Goal: Task Accomplishment & Management: Complete application form

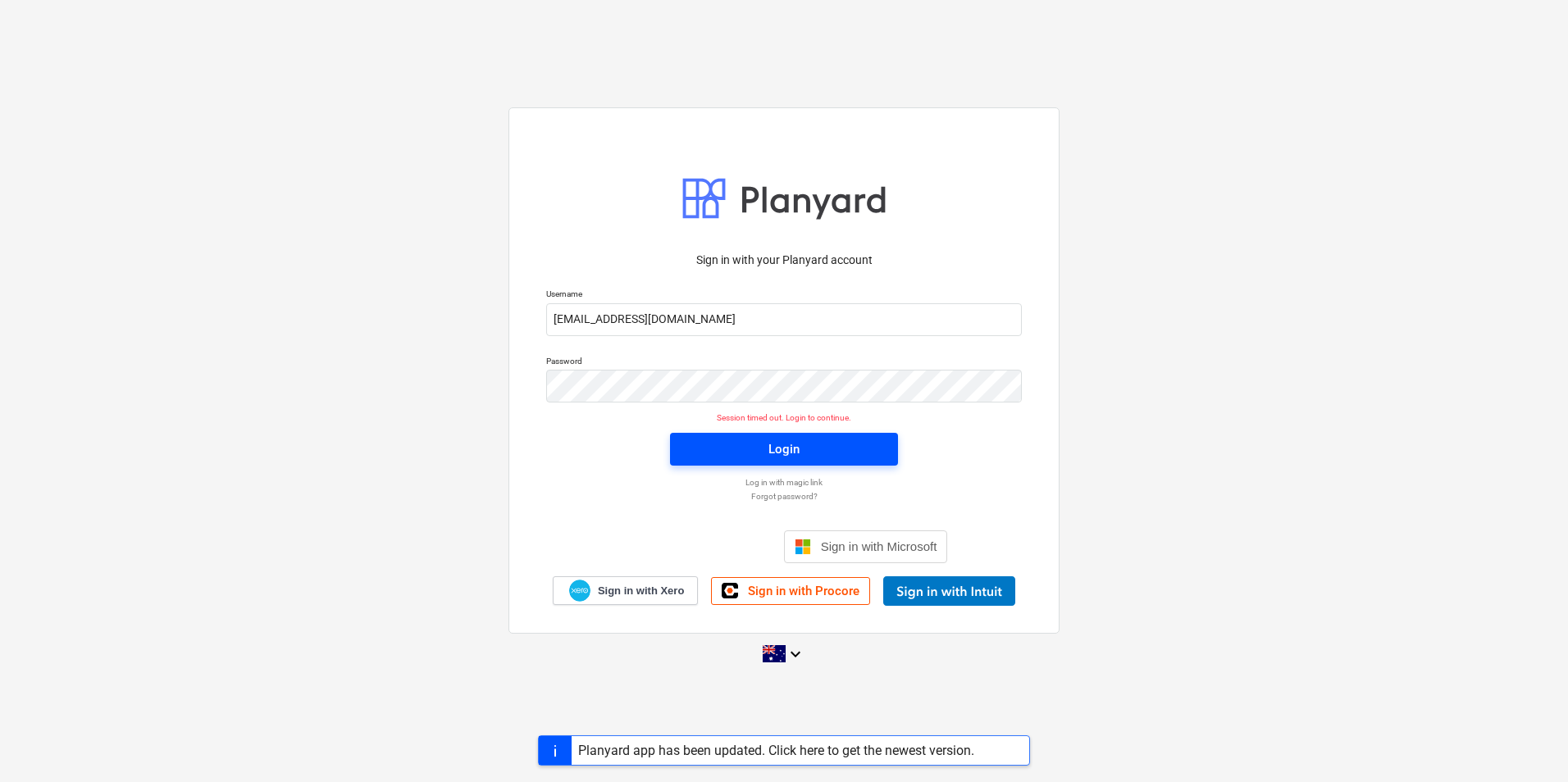
click at [778, 454] on div "Login" at bounding box center [784, 449] width 31 height 22
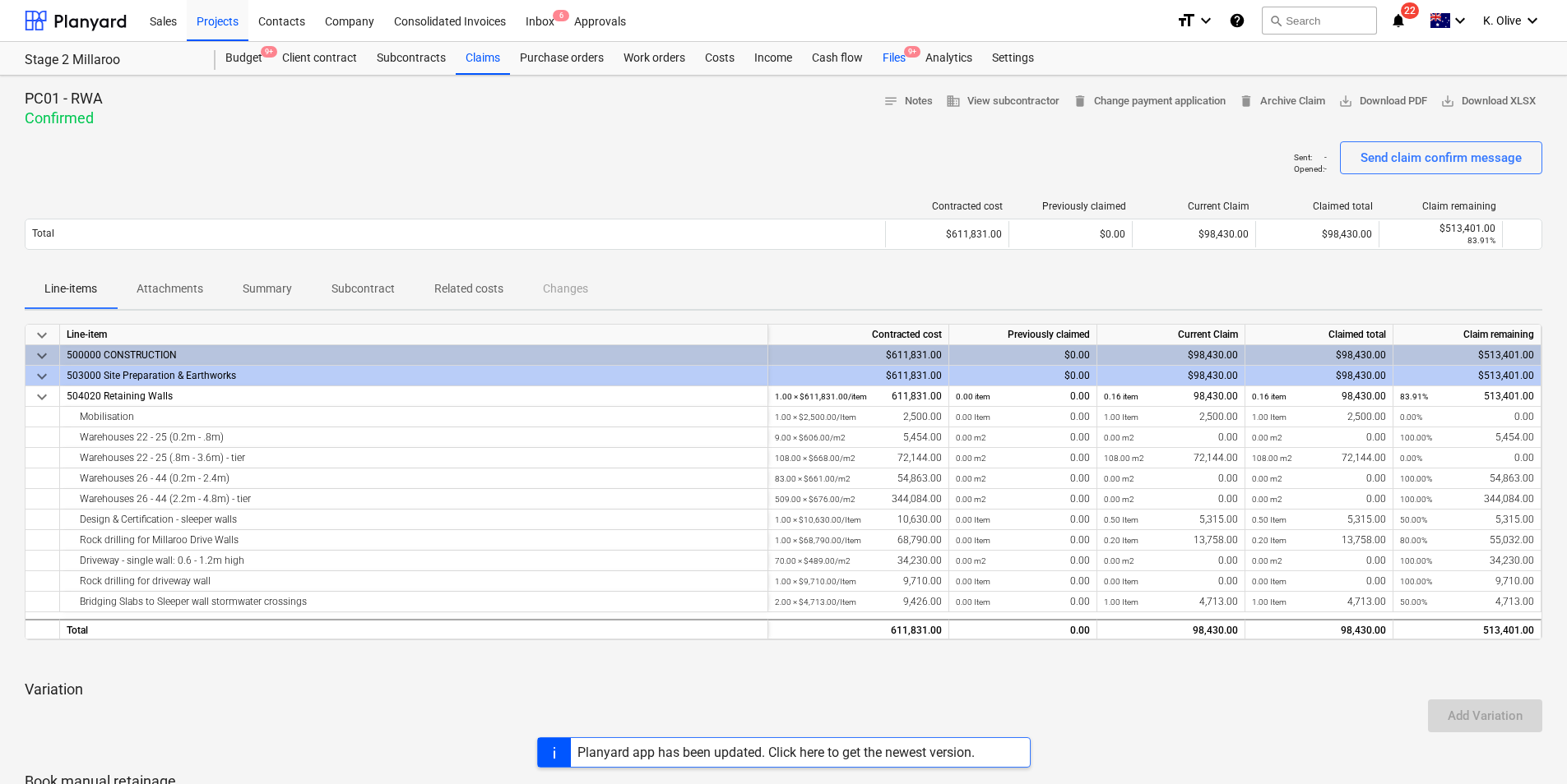
click at [906, 57] on span "9+" at bounding box center [912, 51] width 17 height 11
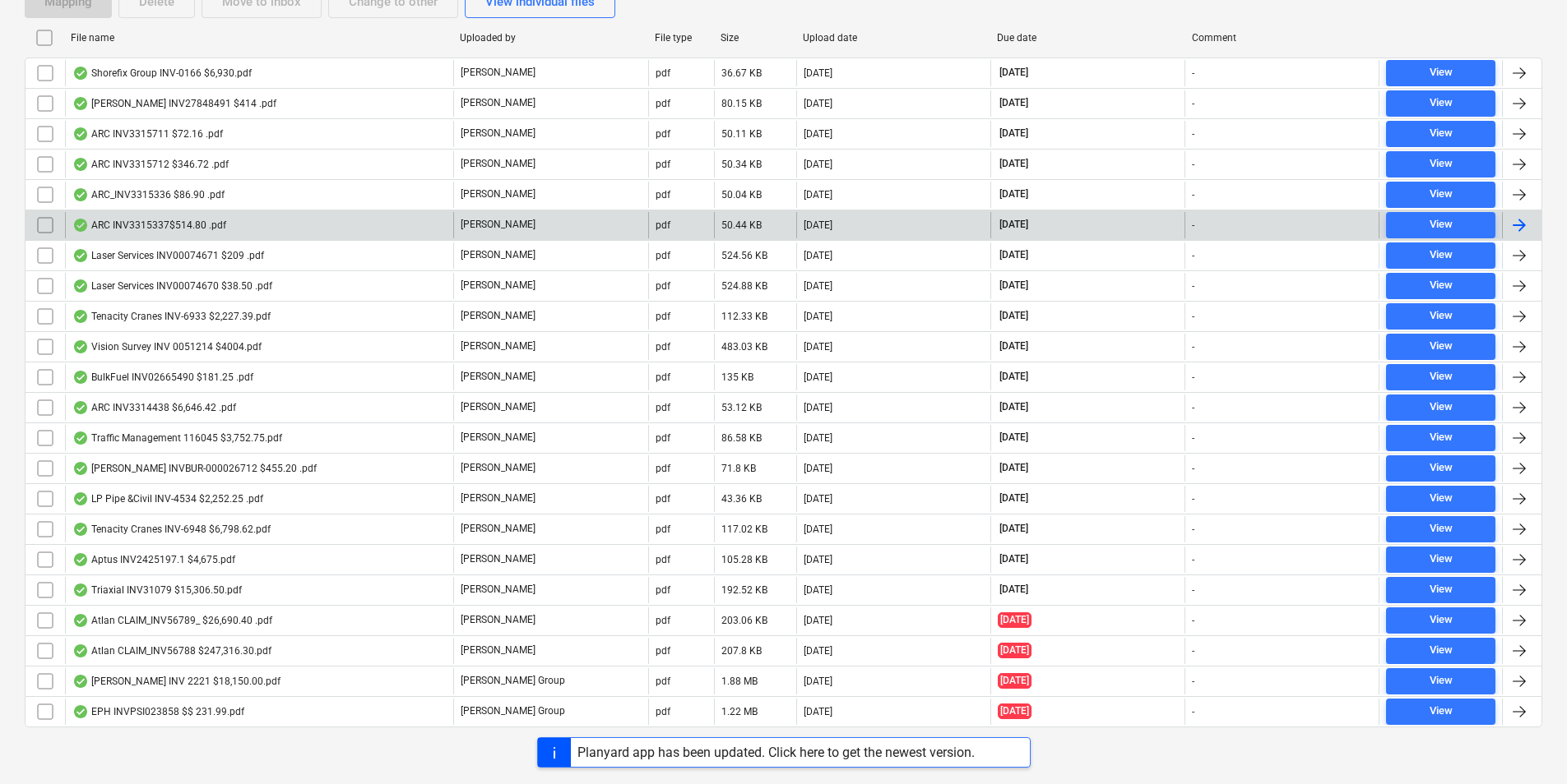
scroll to position [345, 0]
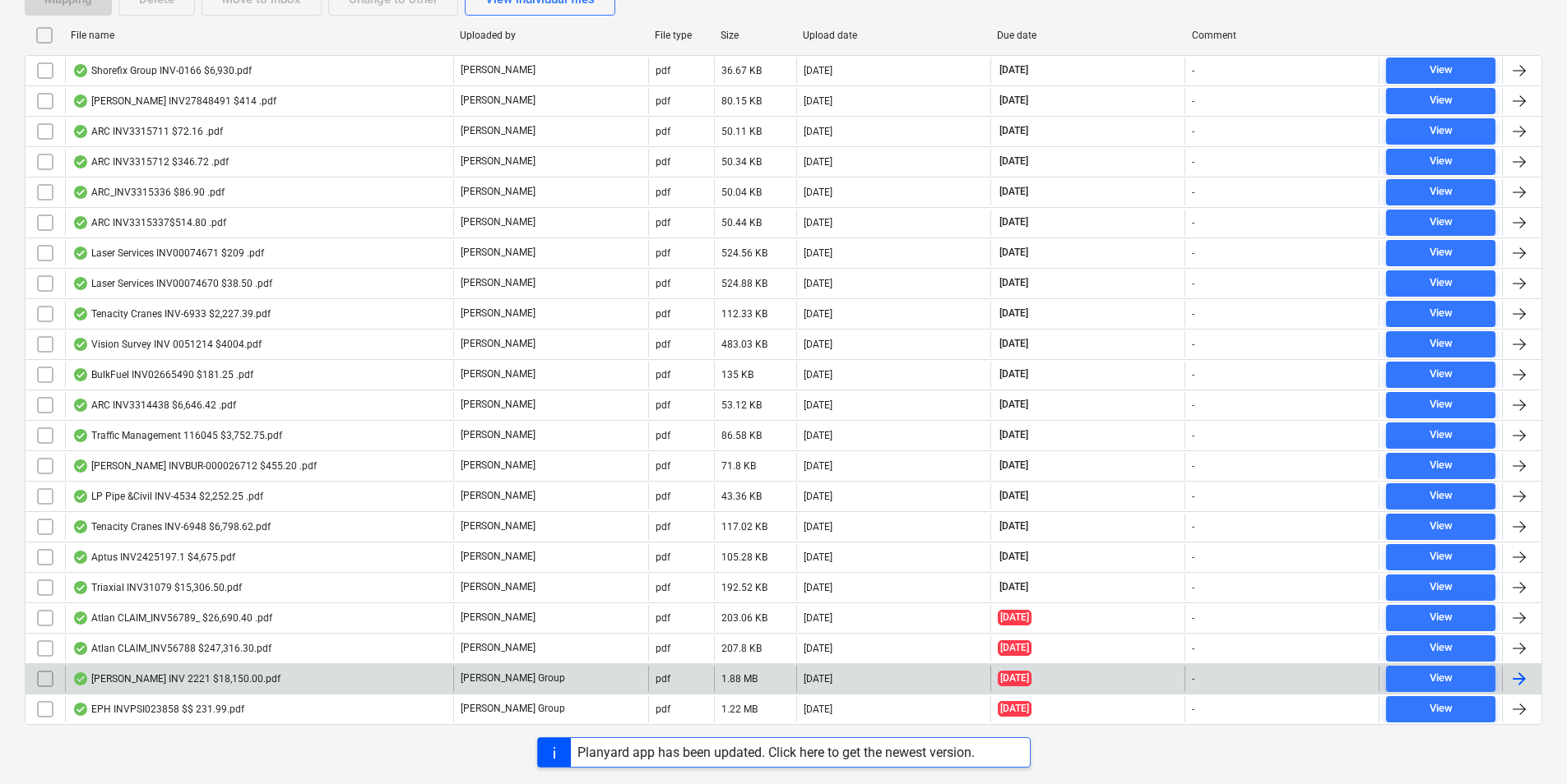
click at [159, 674] on div "Brayshaw CALIM INV 2221 $18,150.00.pdf" at bounding box center [176, 679] width 208 height 13
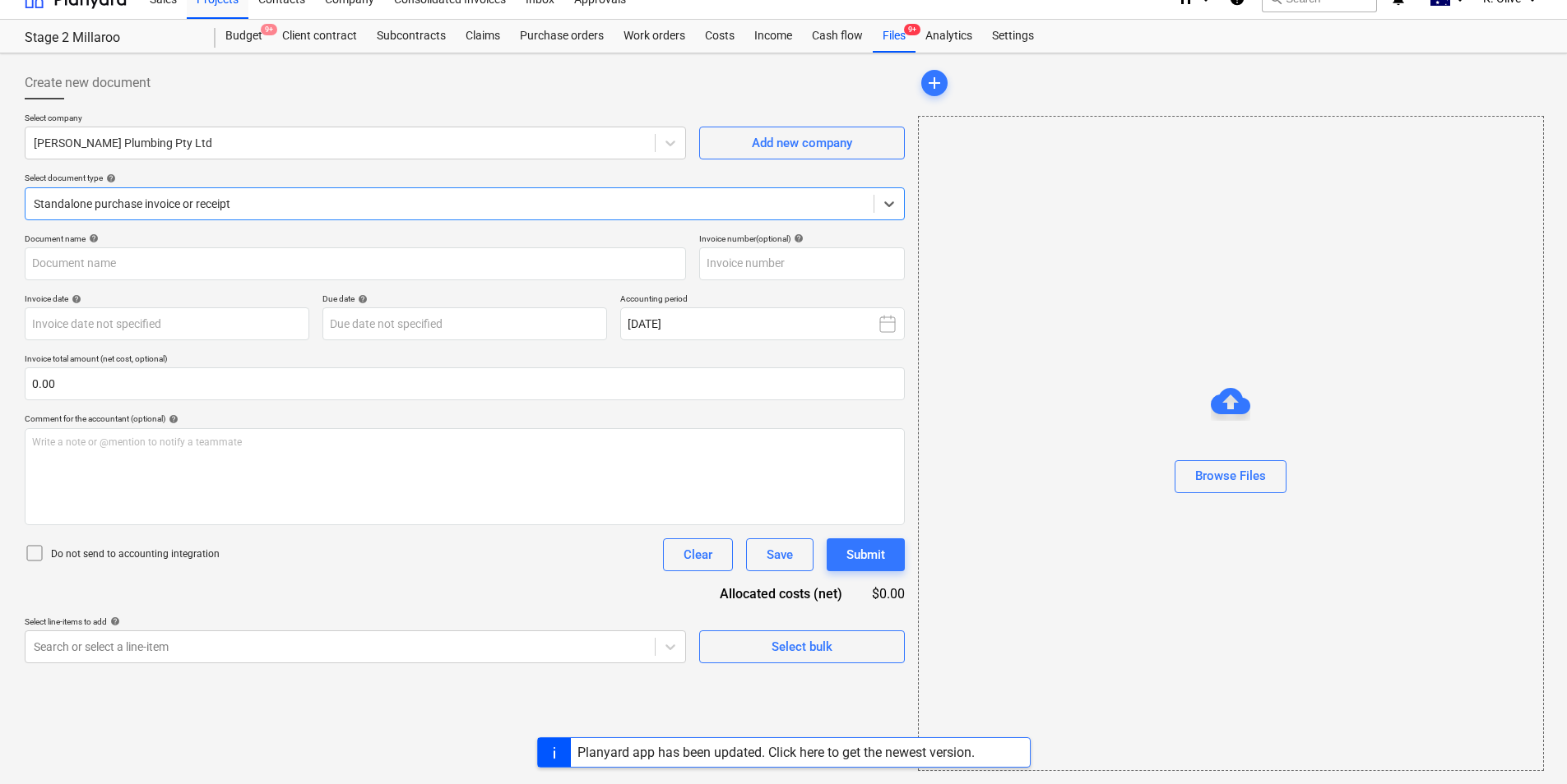
type input "2221"
type input "26 Aug 2025"
type input "10 Sep 2025"
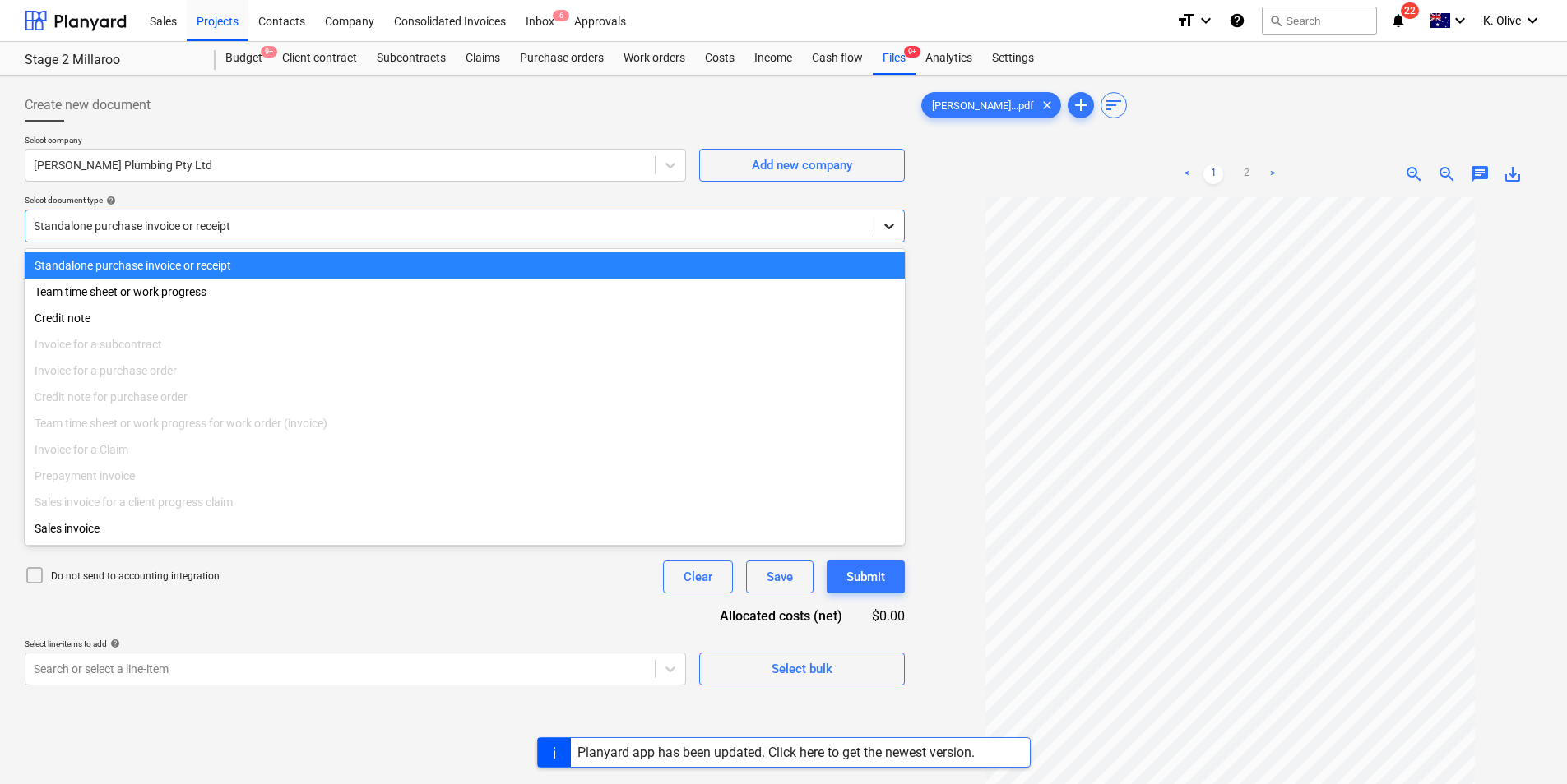
click at [891, 226] on icon at bounding box center [888, 226] width 10 height 6
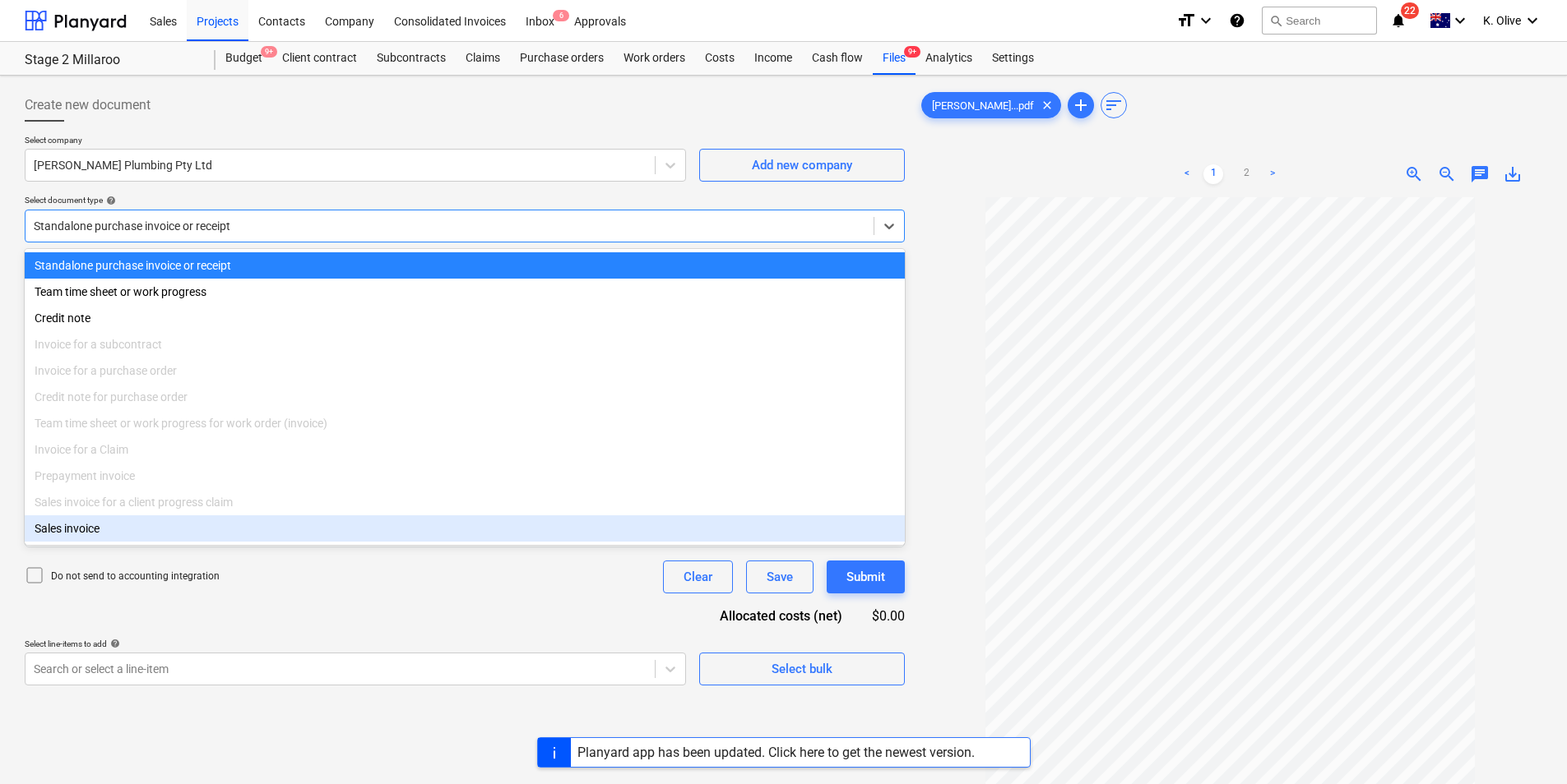
drag, startPoint x: 444, startPoint y: 593, endPoint x: 458, endPoint y: 593, distance: 14.0
click at [446, 593] on div "Document name help 2221 Invoice number (optional) help 2221 Invoice date help 2…" at bounding box center [465, 470] width 880 height 429
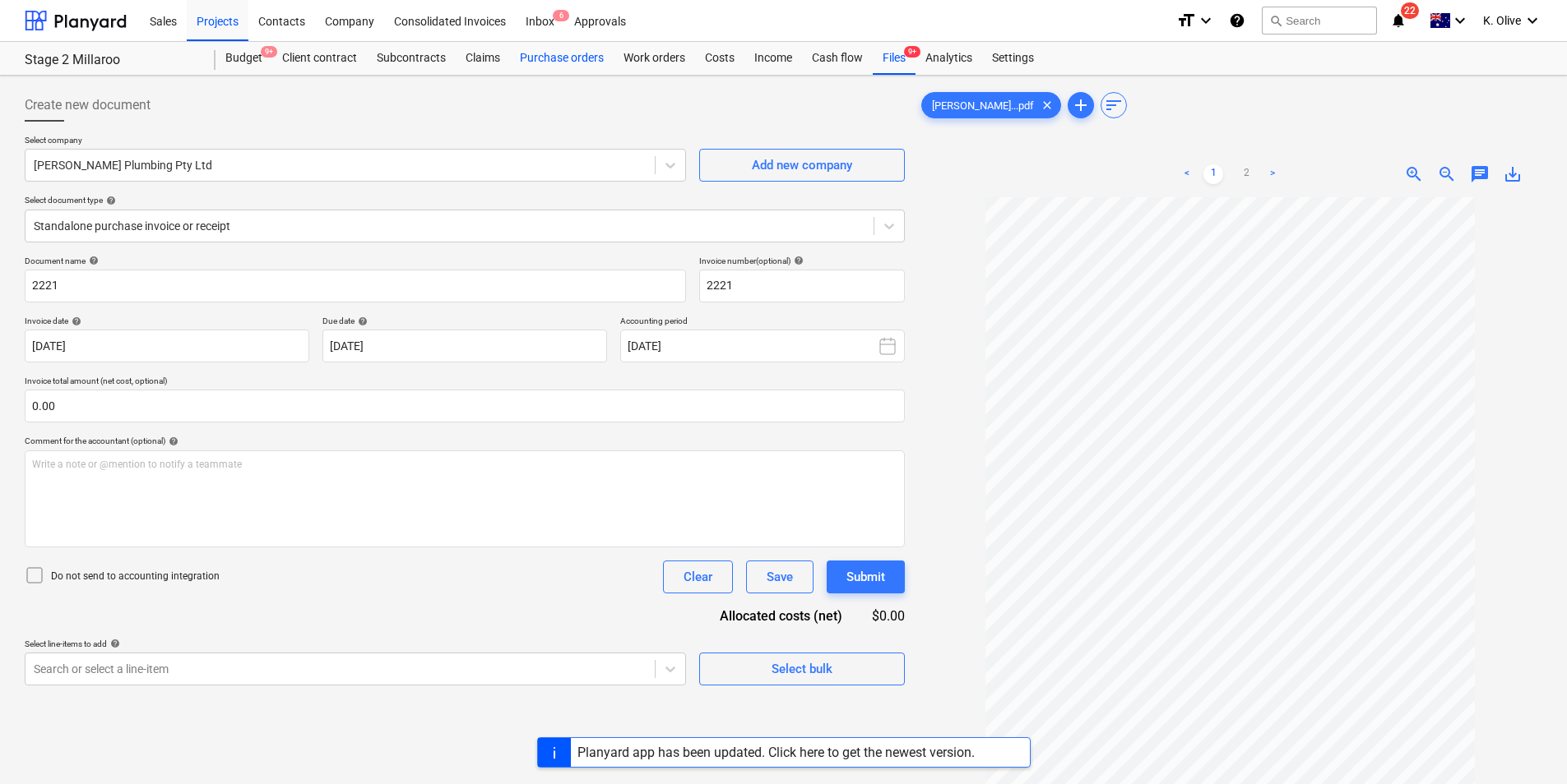
click at [543, 60] on div "Purchase orders" at bounding box center [561, 58] width 104 height 33
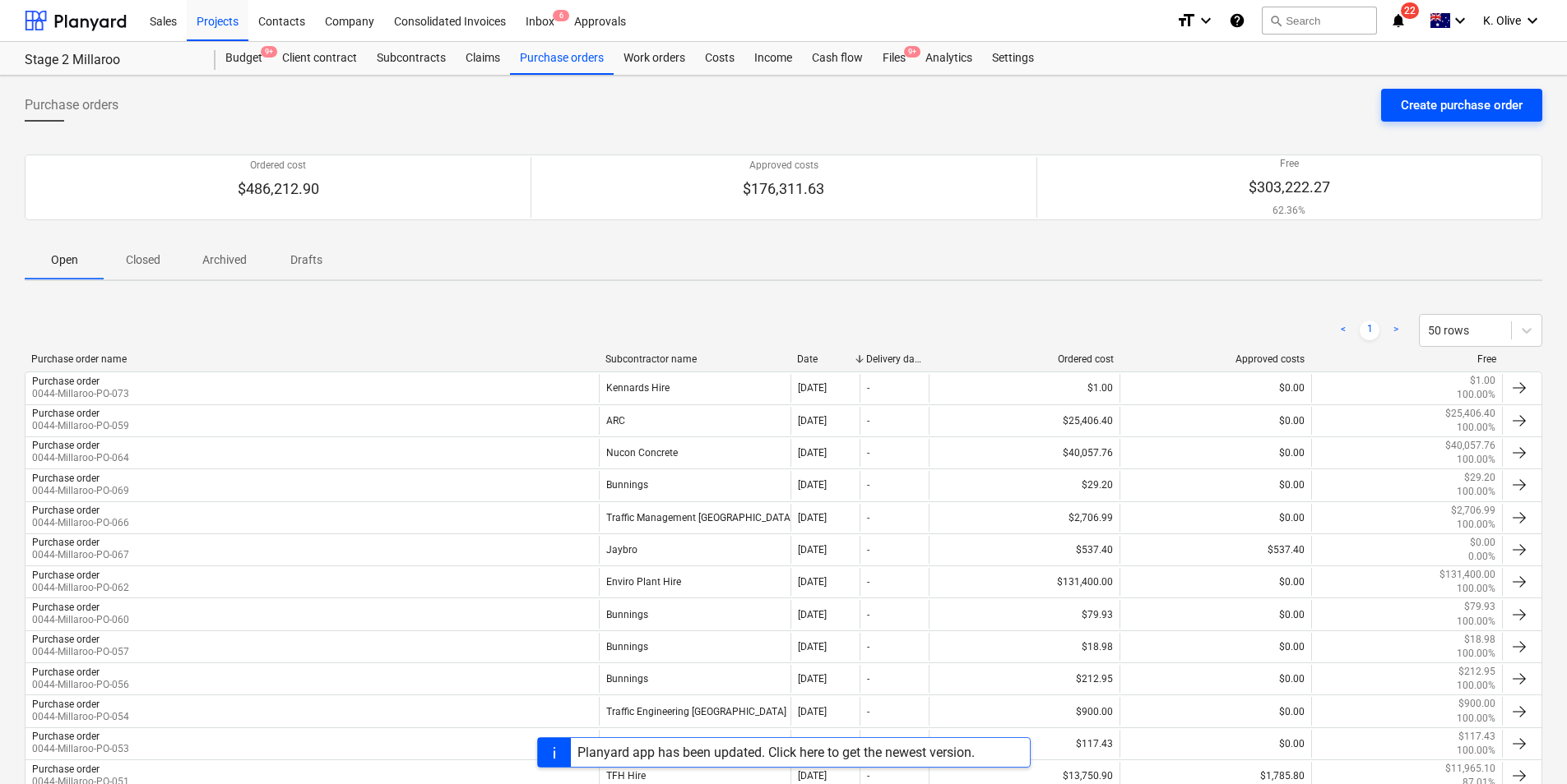
click at [1450, 106] on div "Create purchase order" at bounding box center [1462, 105] width 122 height 22
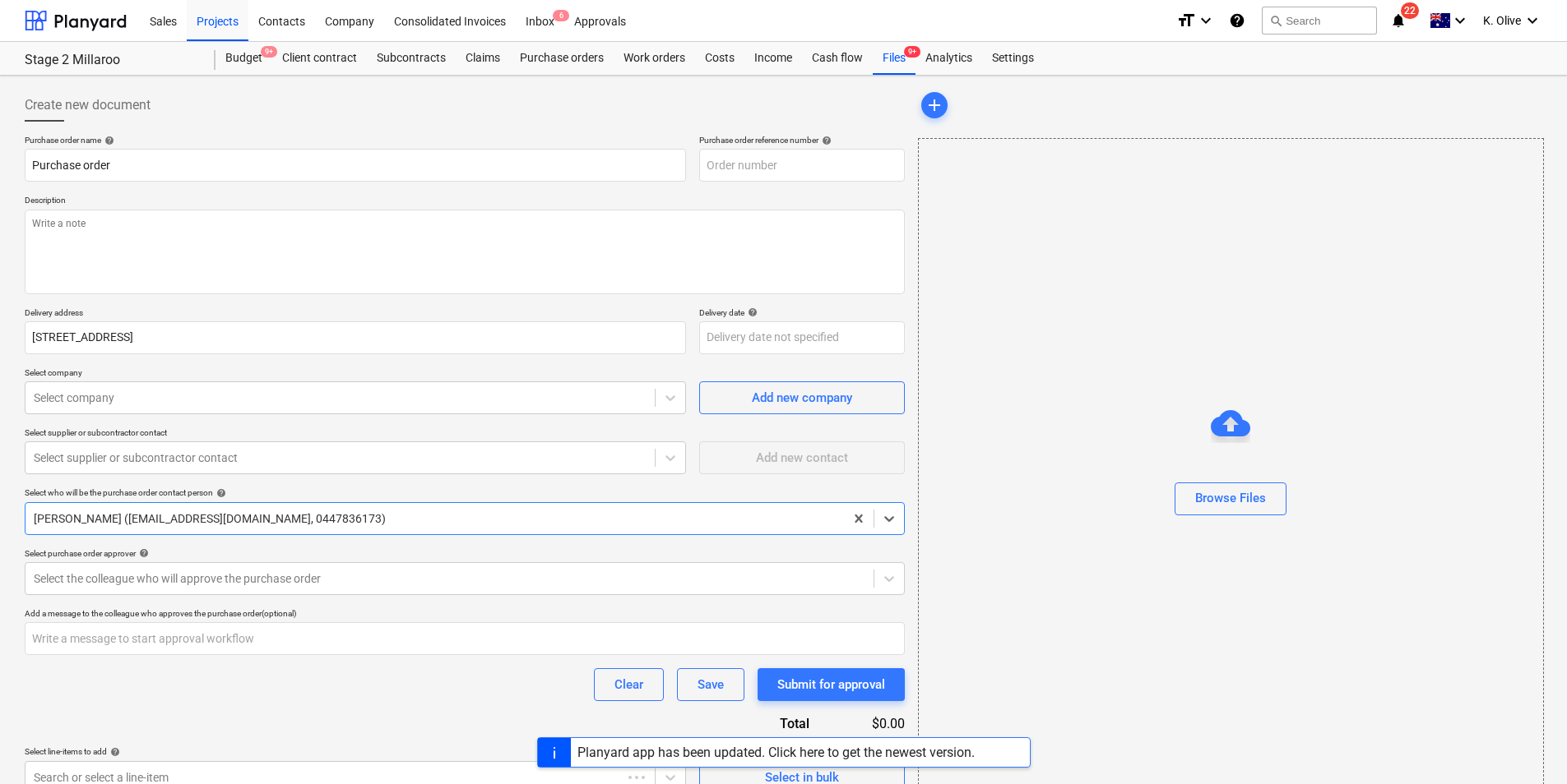
type textarea "x"
type input "0044-Millaroo-PO-074"
drag, startPoint x: 1399, startPoint y: 305, endPoint x: 1389, endPoint y: 321, distance: 18.9
click at [1399, 304] on div "Browse Files" at bounding box center [1231, 466] width 626 height 655
click at [1238, 502] on div "Browse Files" at bounding box center [1230, 498] width 71 height 22
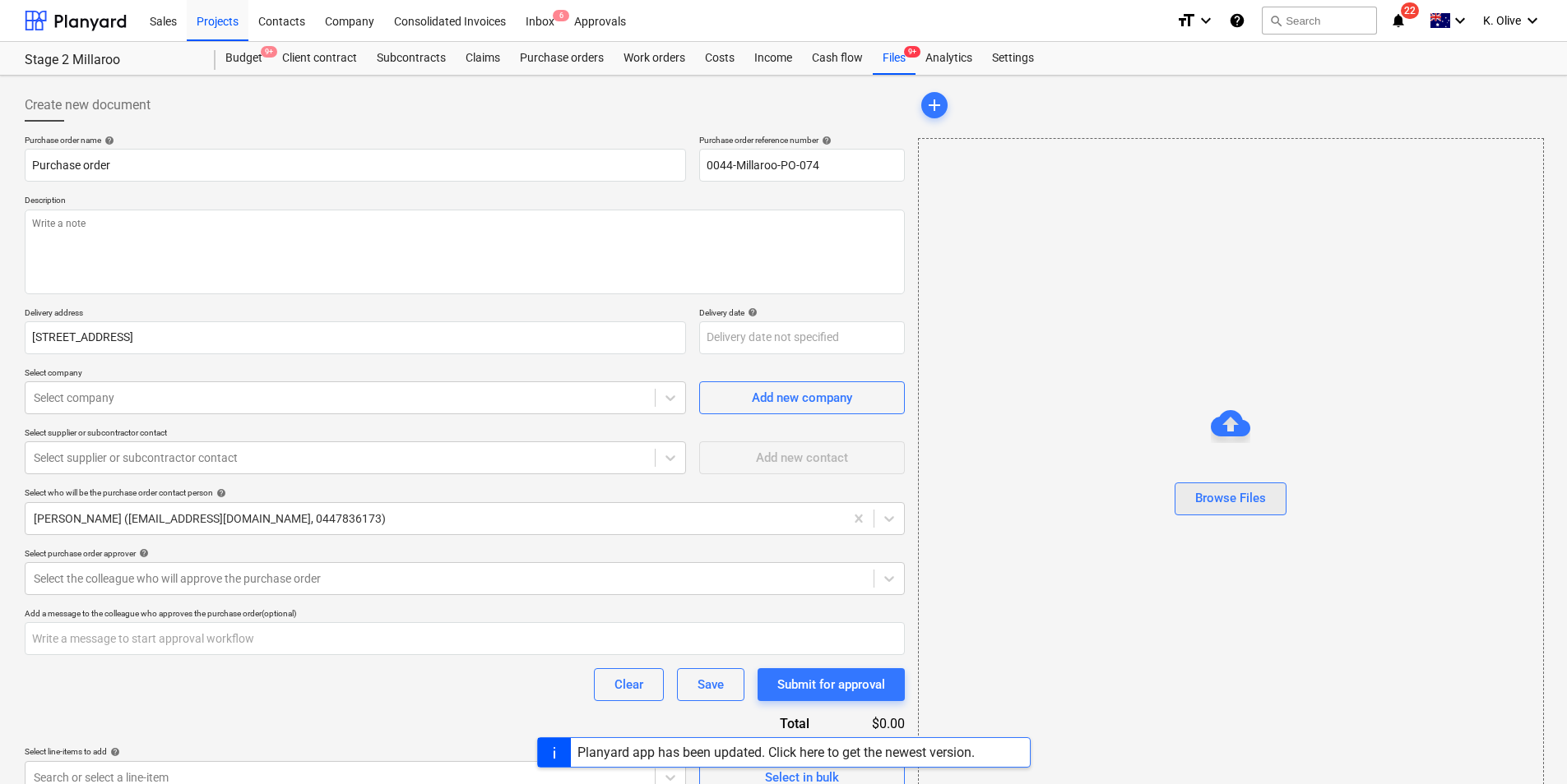
click at [1242, 494] on div "Browse Files" at bounding box center [1230, 498] width 71 height 22
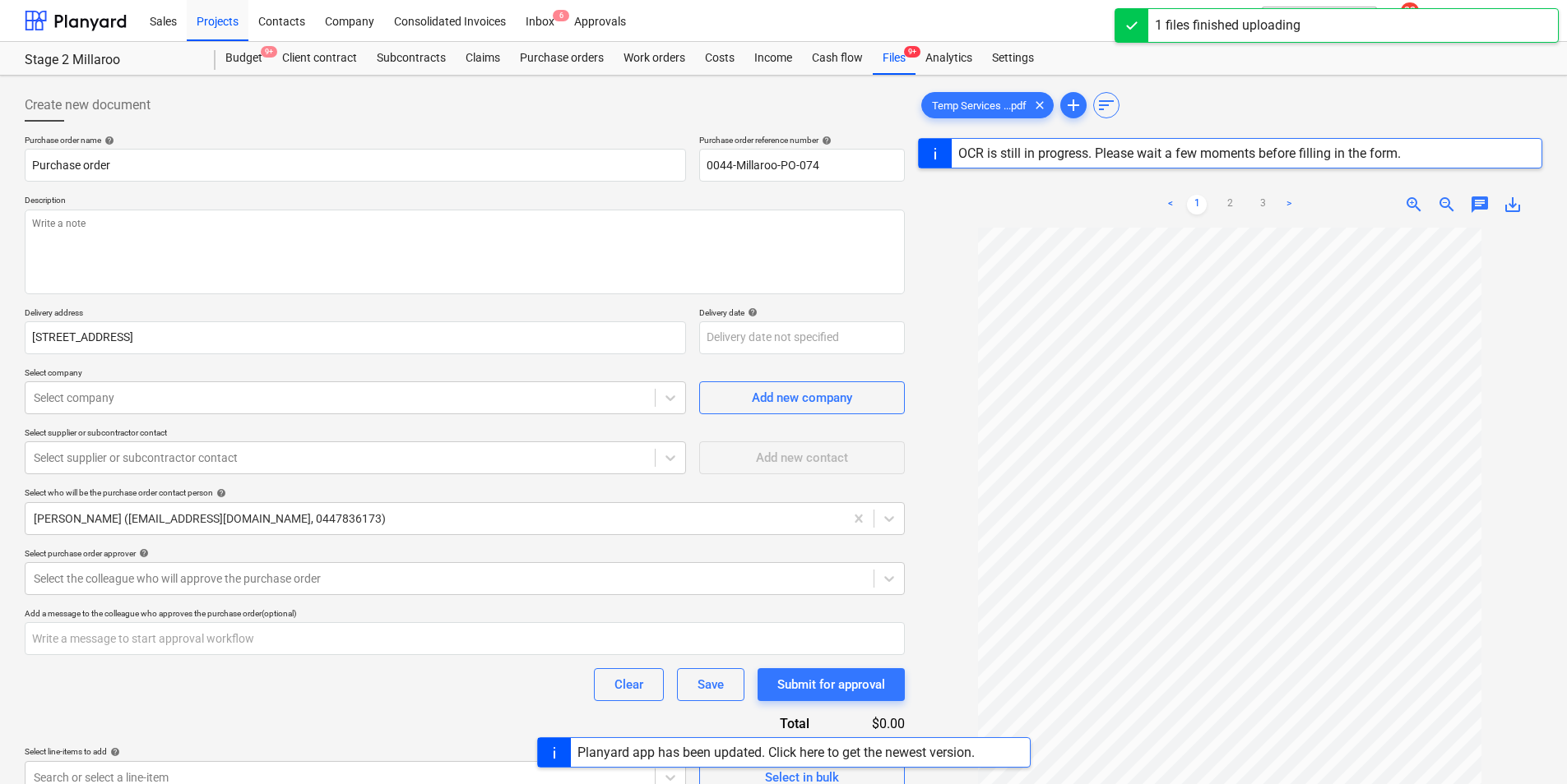
click at [1227, 220] on div "< 1 2 3 >" at bounding box center [1229, 205] width 199 height 46
click at [1228, 210] on link "2" at bounding box center [1229, 205] width 20 height 20
click at [1264, 208] on link "3" at bounding box center [1262, 205] width 20 height 20
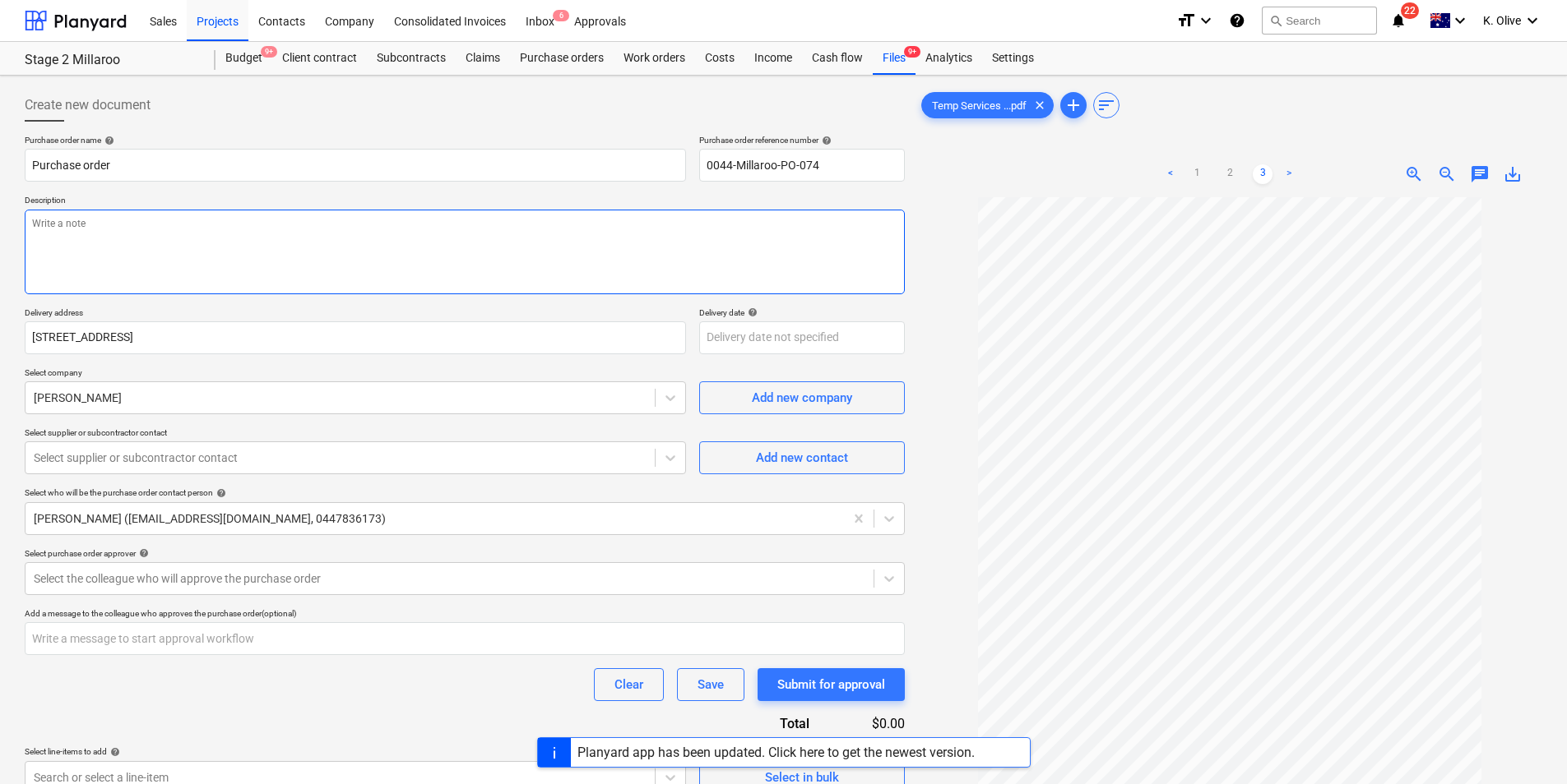
click at [340, 231] on textarea at bounding box center [465, 252] width 880 height 84
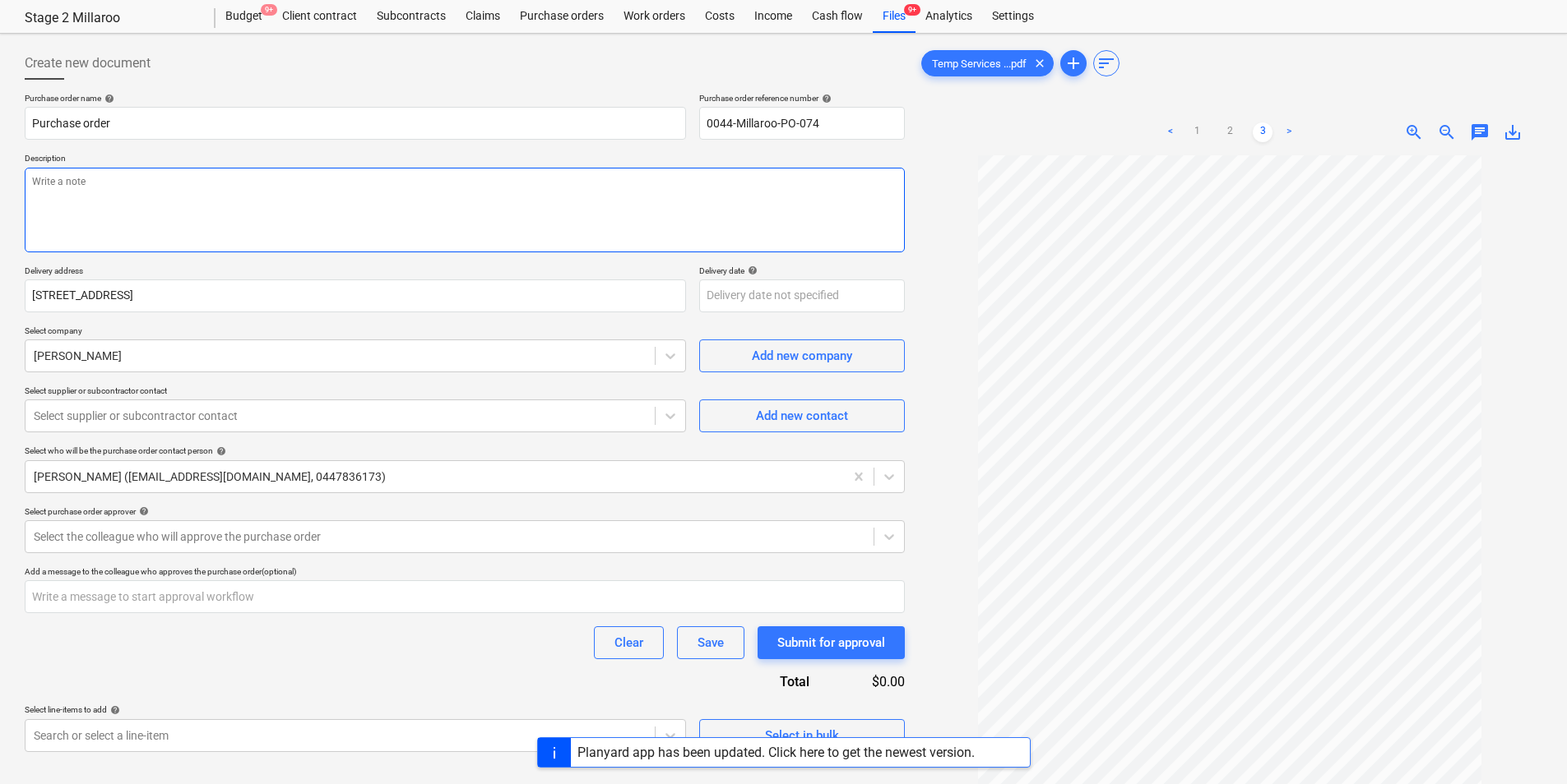
scroll to position [82, 0]
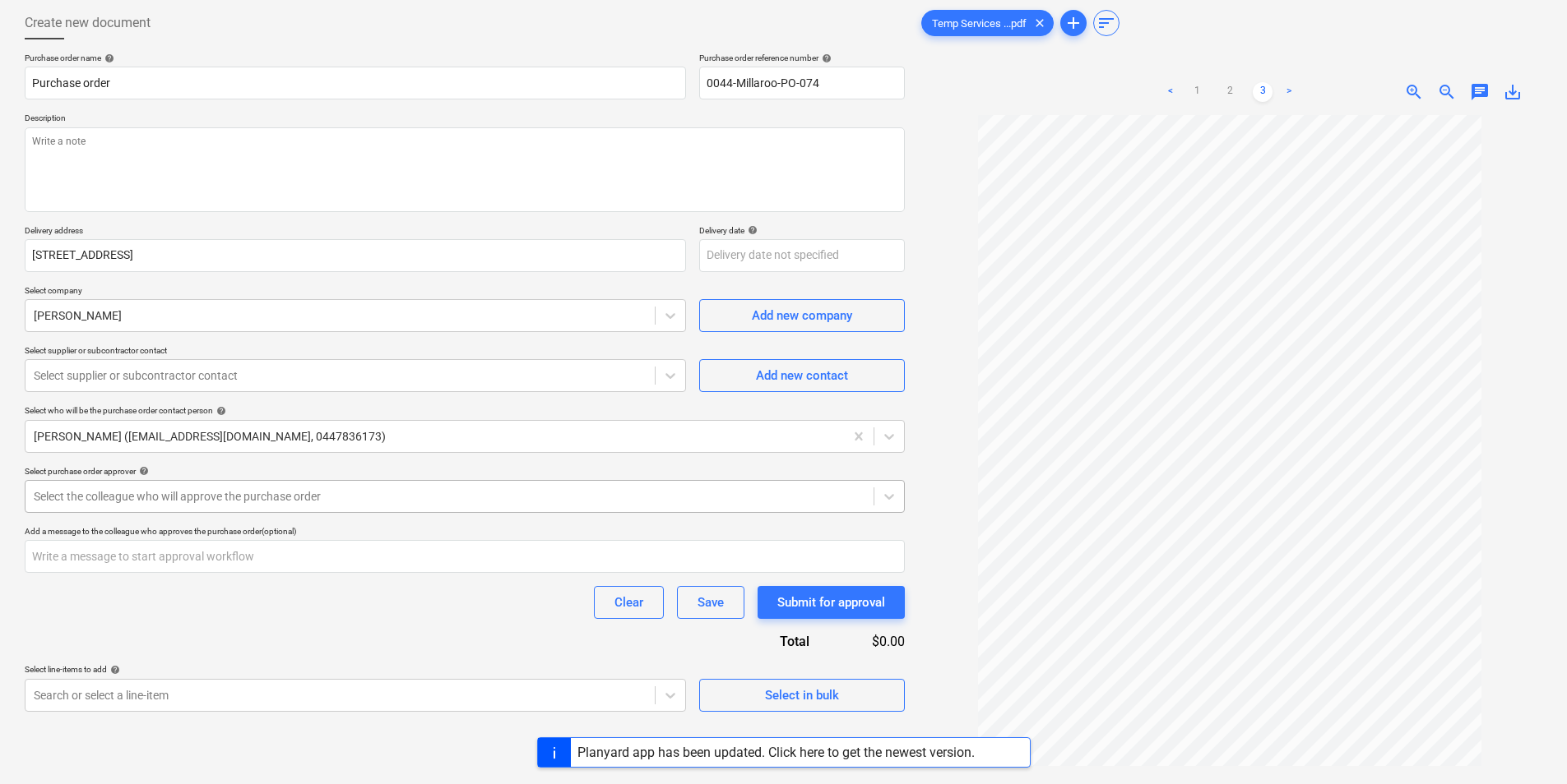
click at [259, 500] on div at bounding box center [450, 496] width 831 height 17
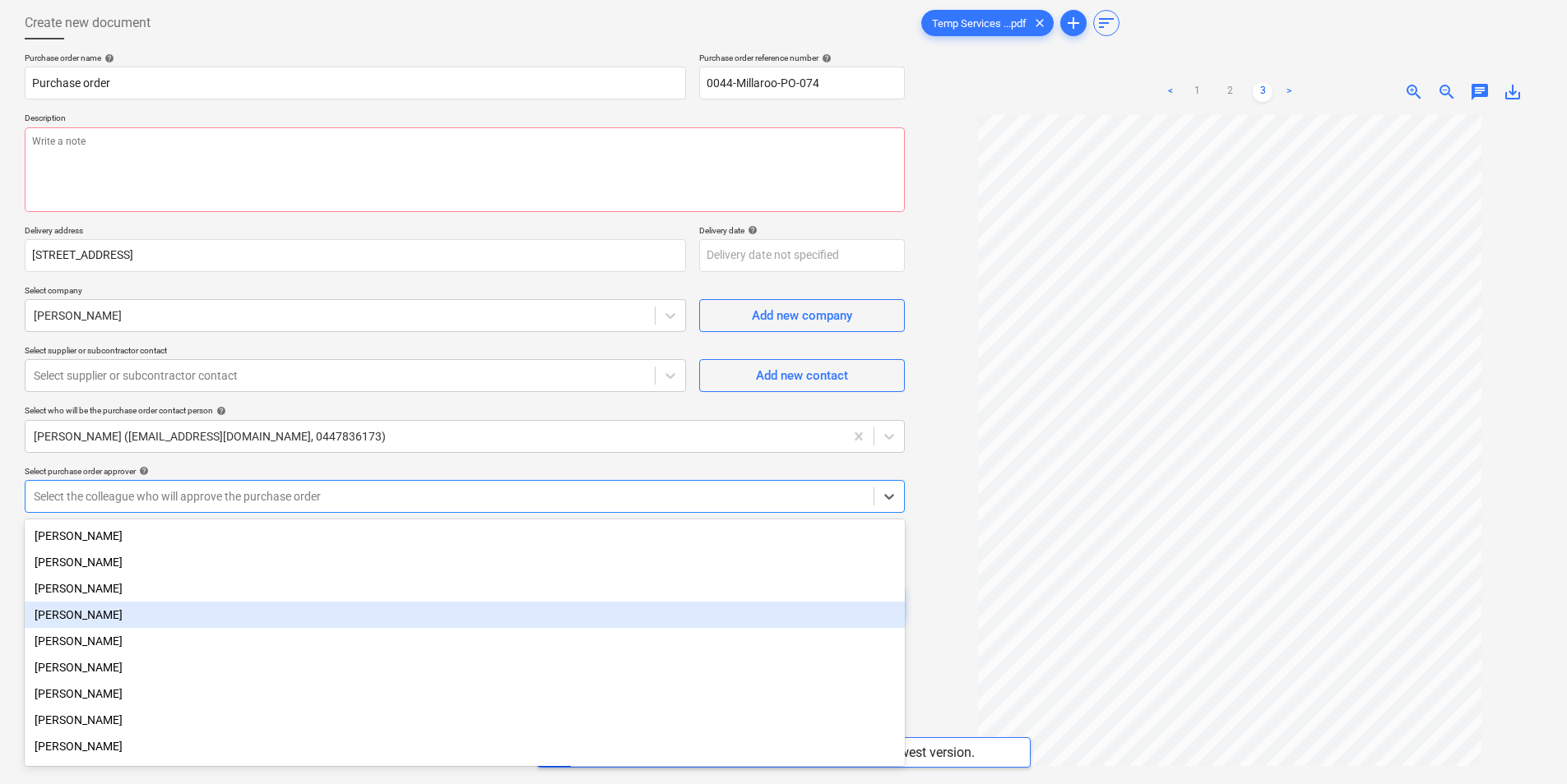
click at [103, 622] on div "Jason Escobar" at bounding box center [465, 615] width 880 height 26
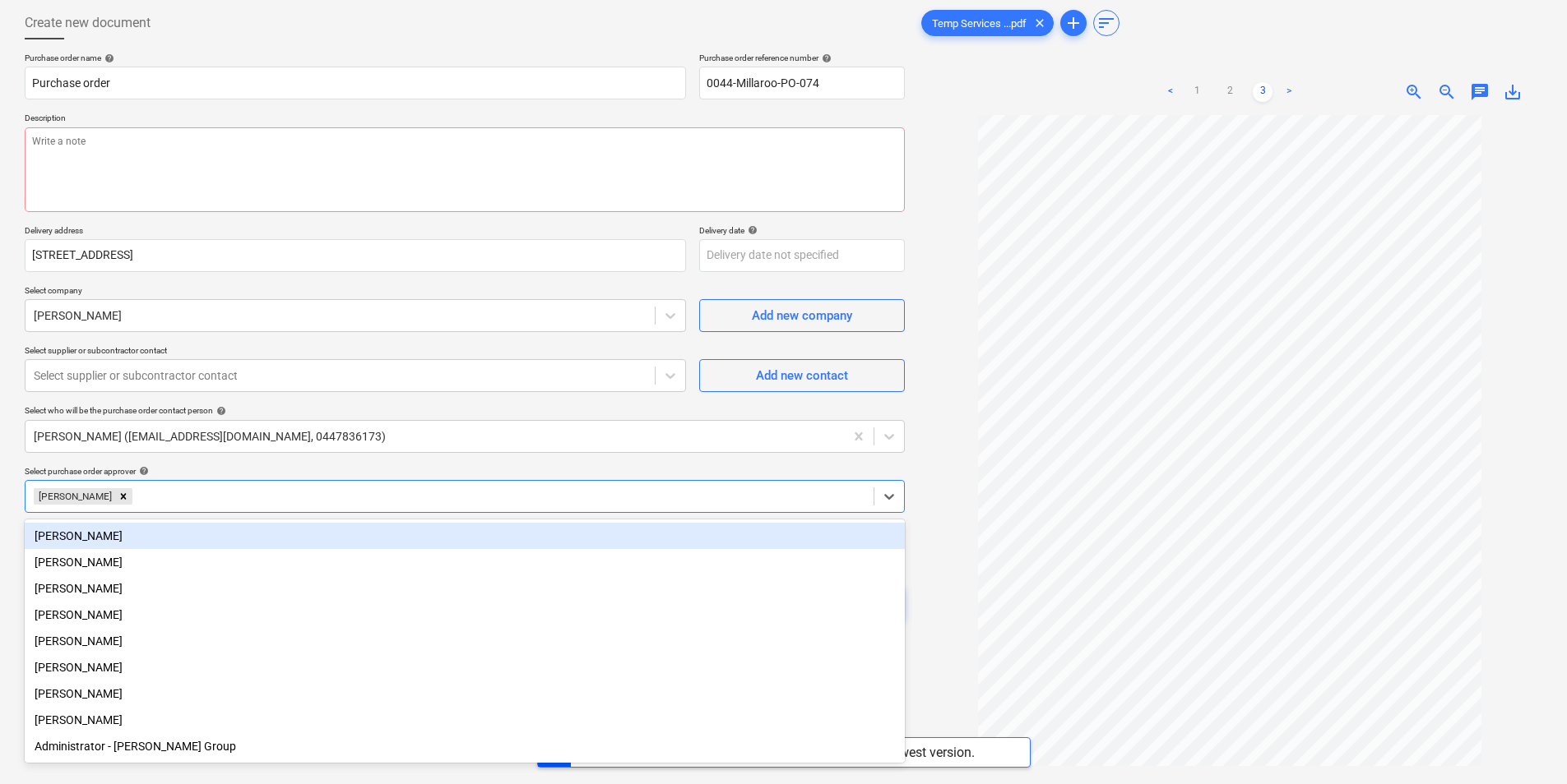
click at [957, 436] on div at bounding box center [1230, 483] width 624 height 738
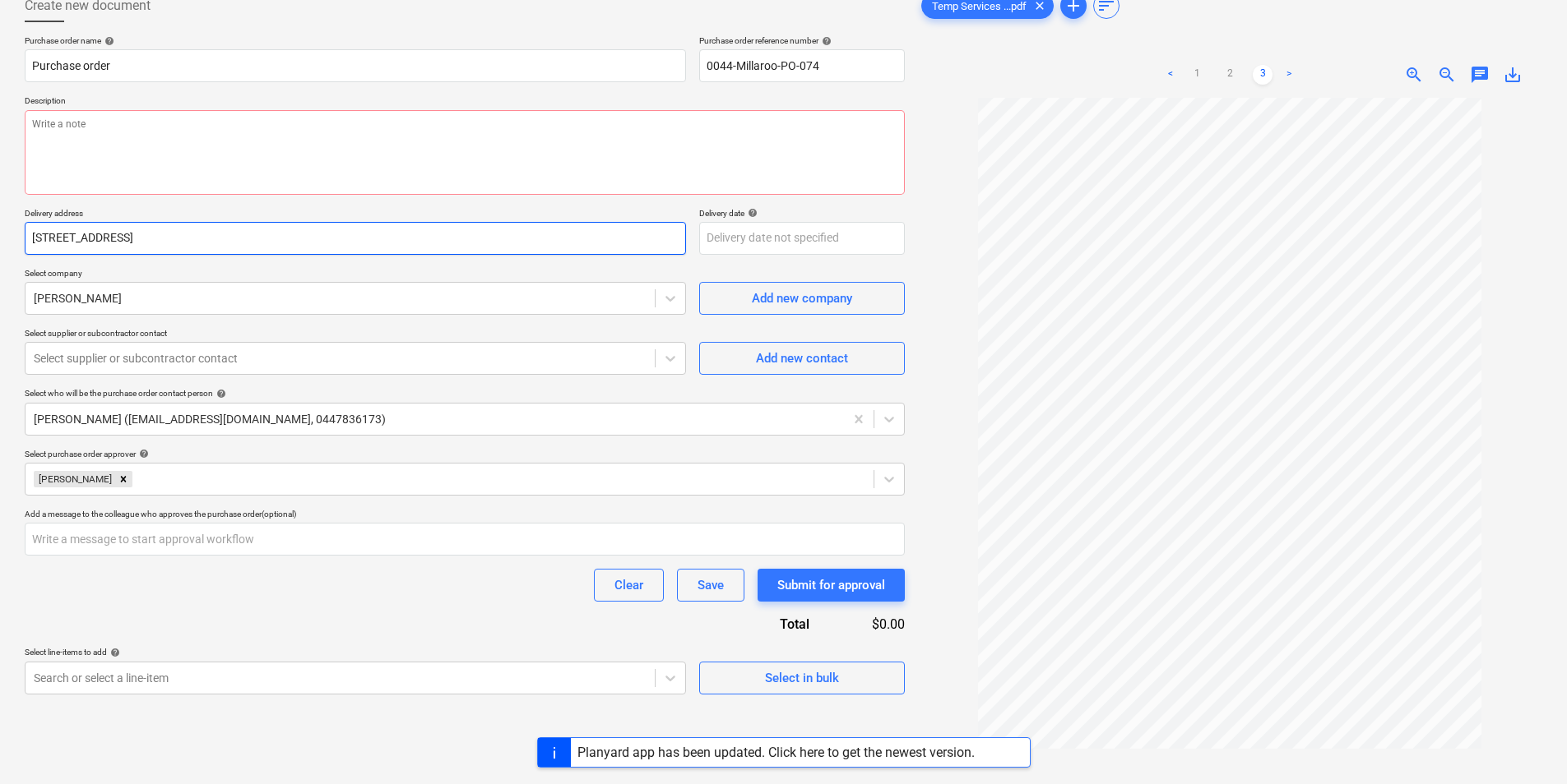
scroll to position [0, 0]
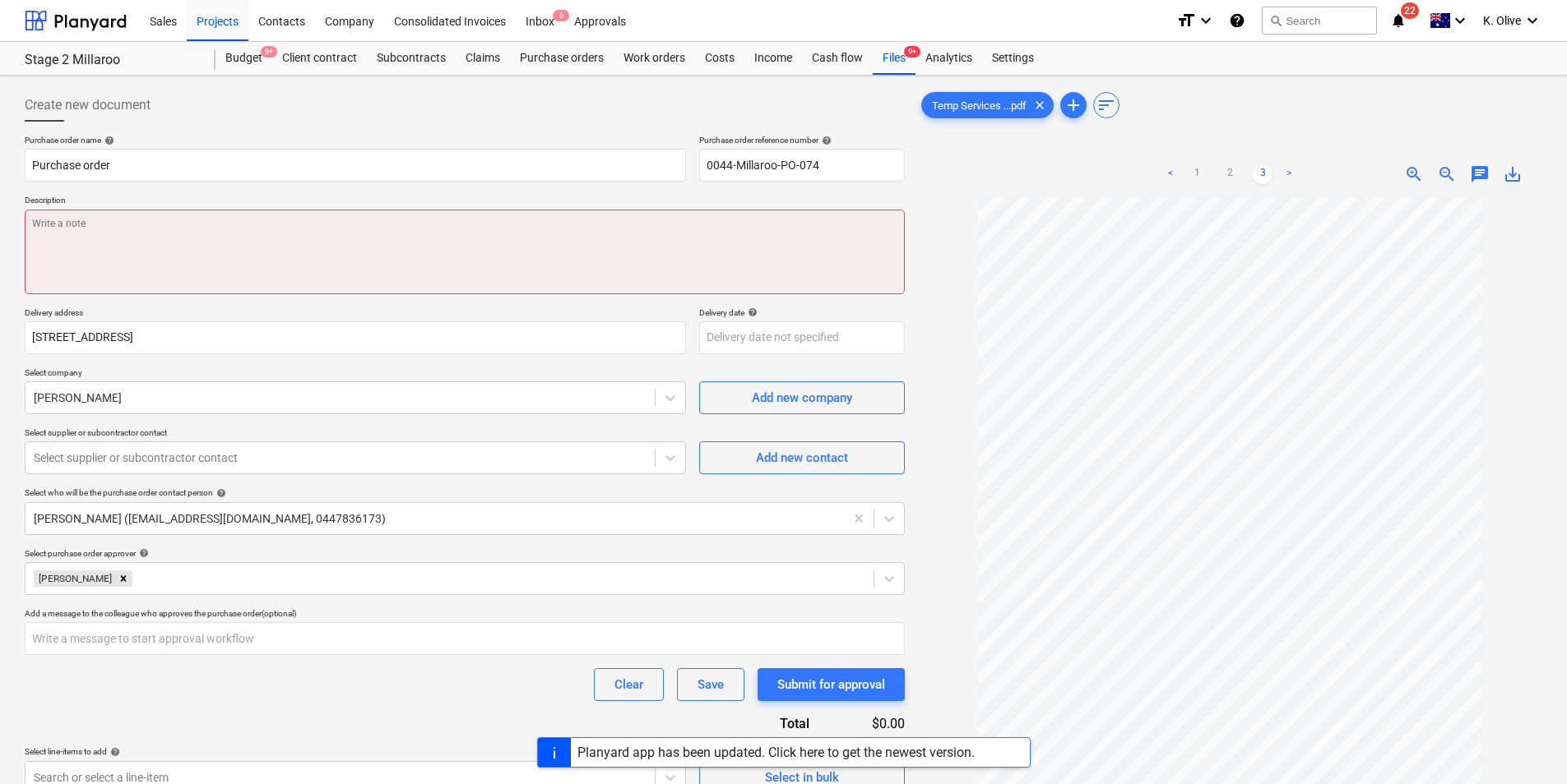
click at [132, 228] on textarea at bounding box center [465, 252] width 880 height 84
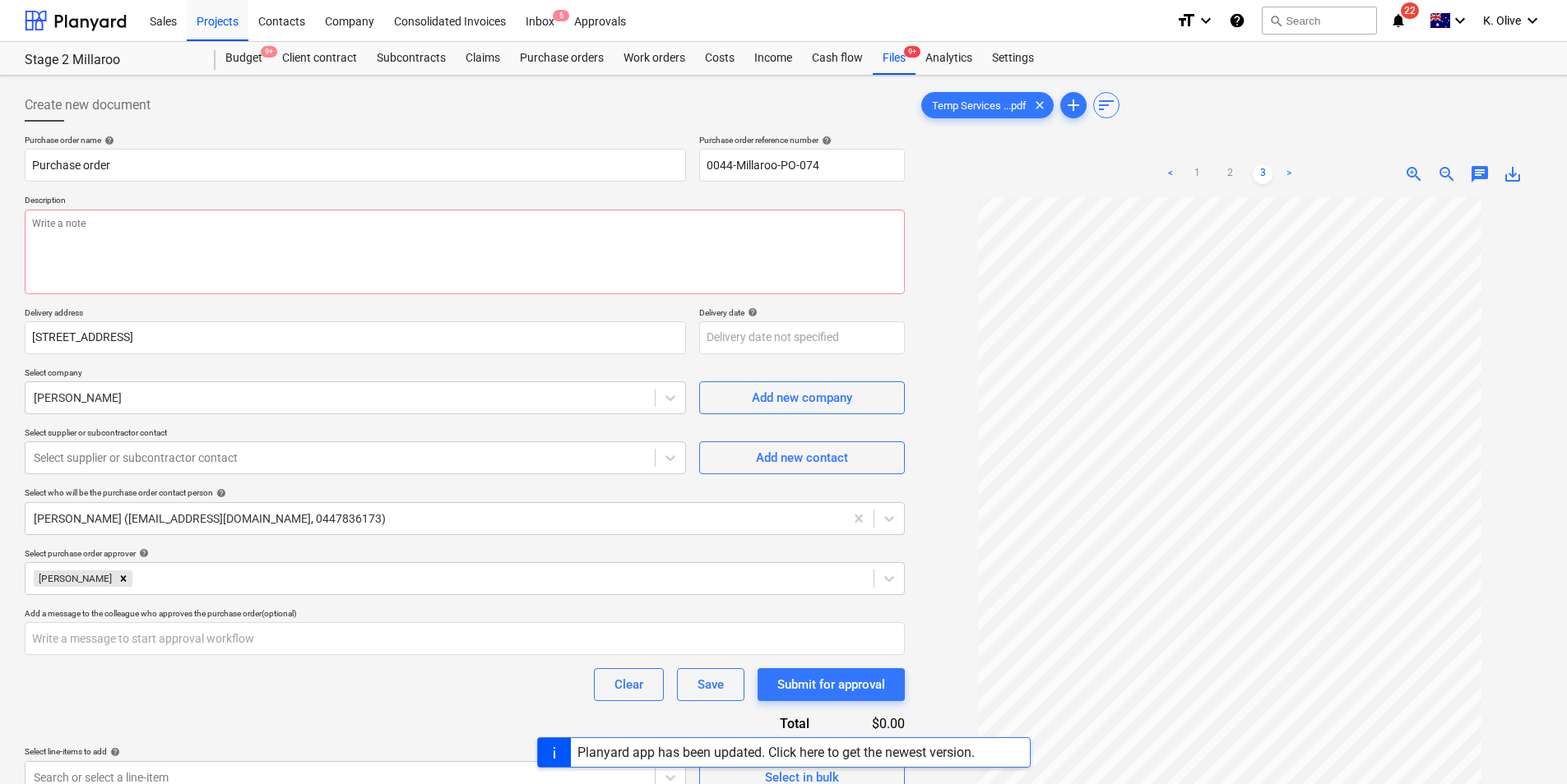
click at [939, 226] on div at bounding box center [1230, 565] width 624 height 738
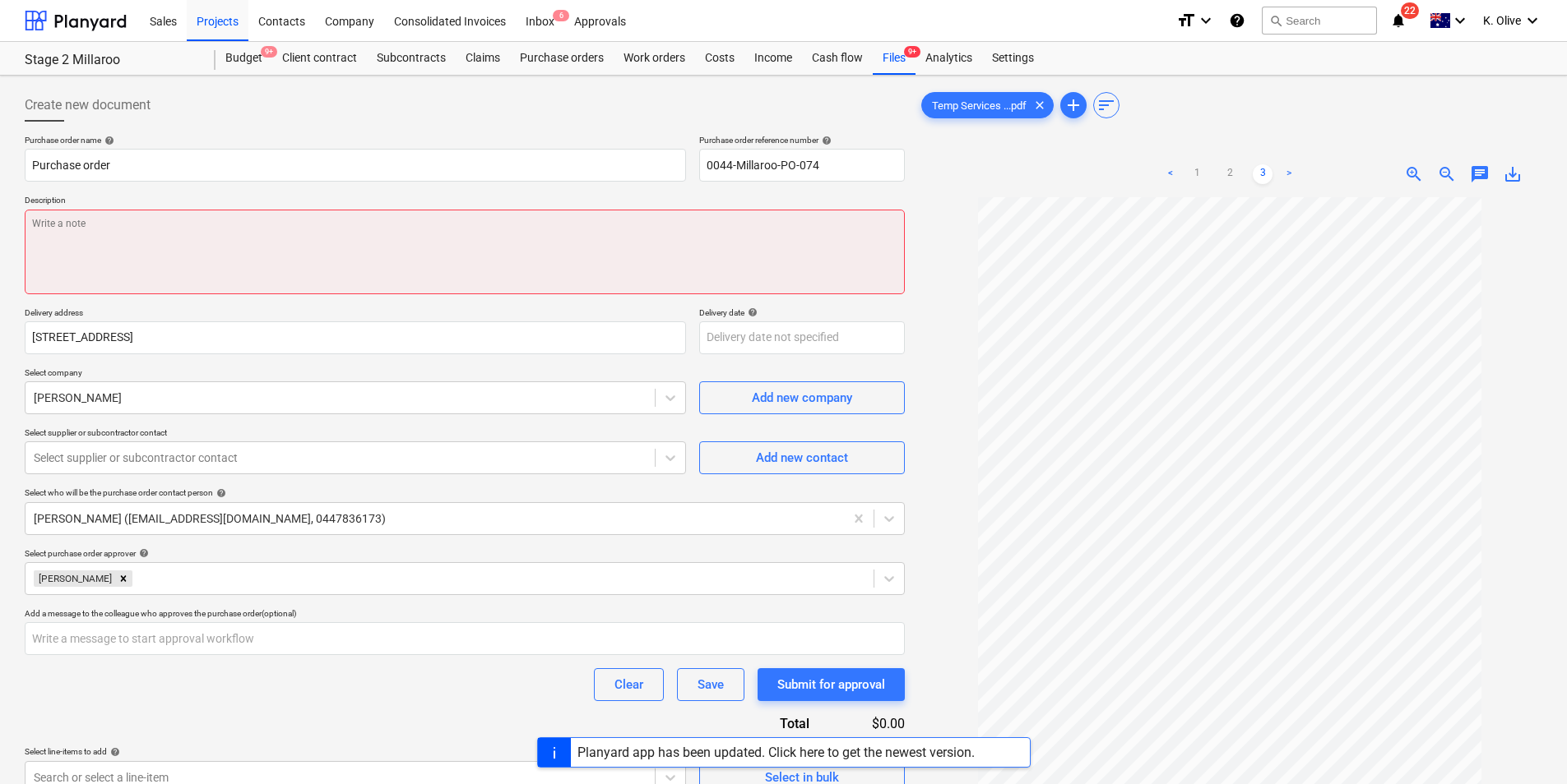
click at [801, 227] on textarea at bounding box center [465, 252] width 880 height 84
click at [720, 245] on textarea at bounding box center [465, 252] width 880 height 84
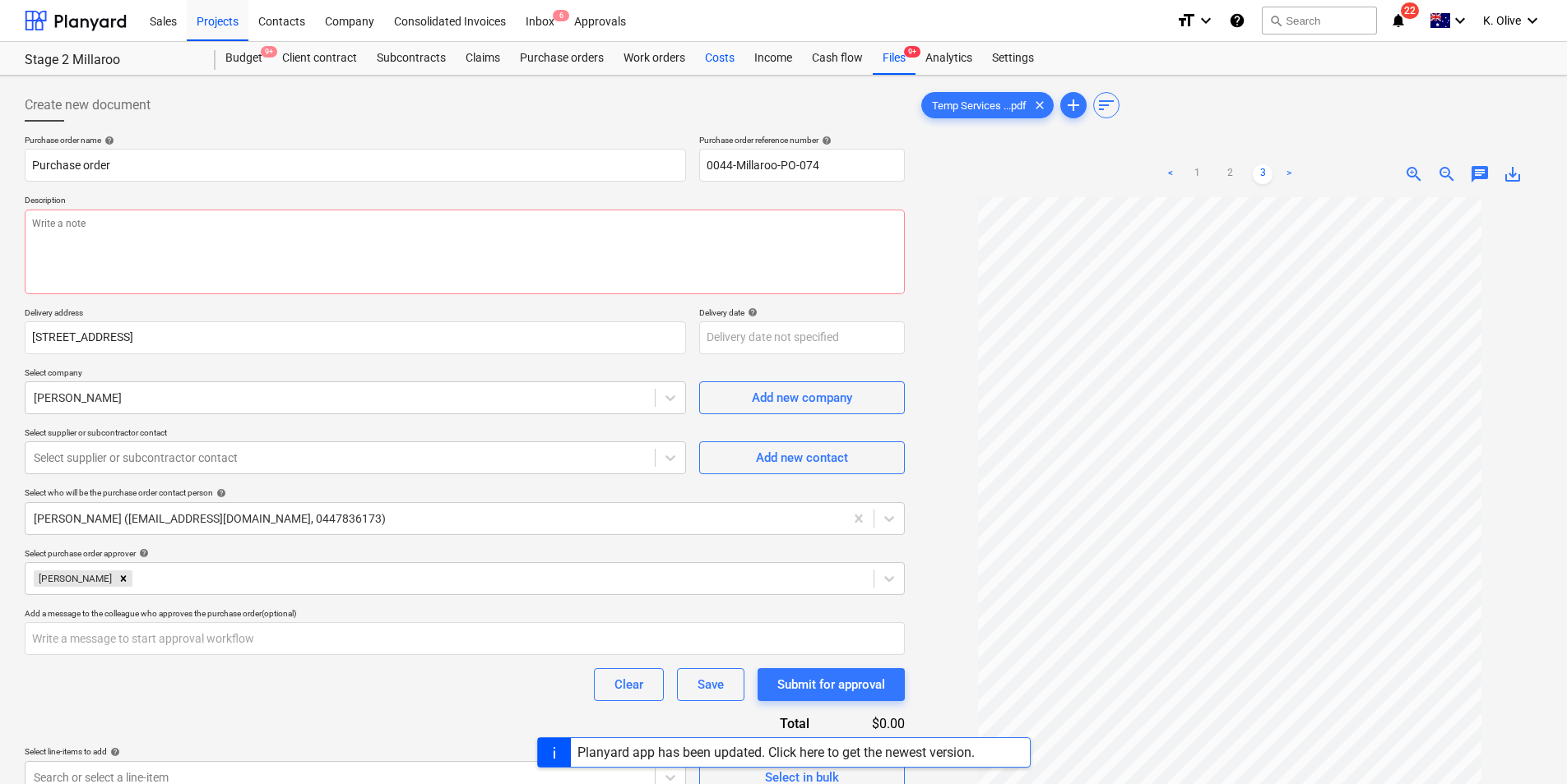
click at [722, 58] on div "Costs" at bounding box center [719, 58] width 50 height 33
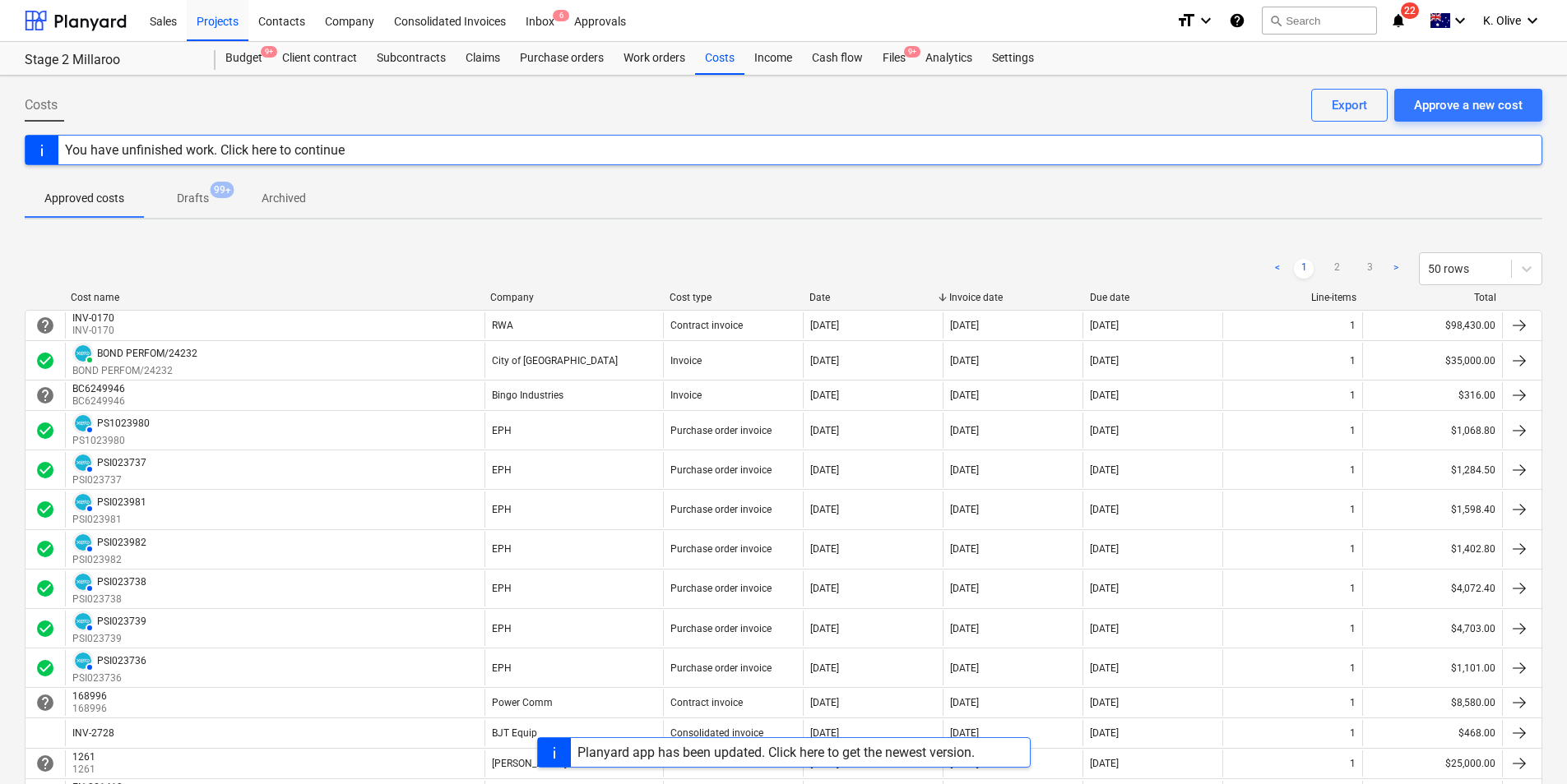
click at [526, 299] on div "Company" at bounding box center [573, 297] width 166 height 11
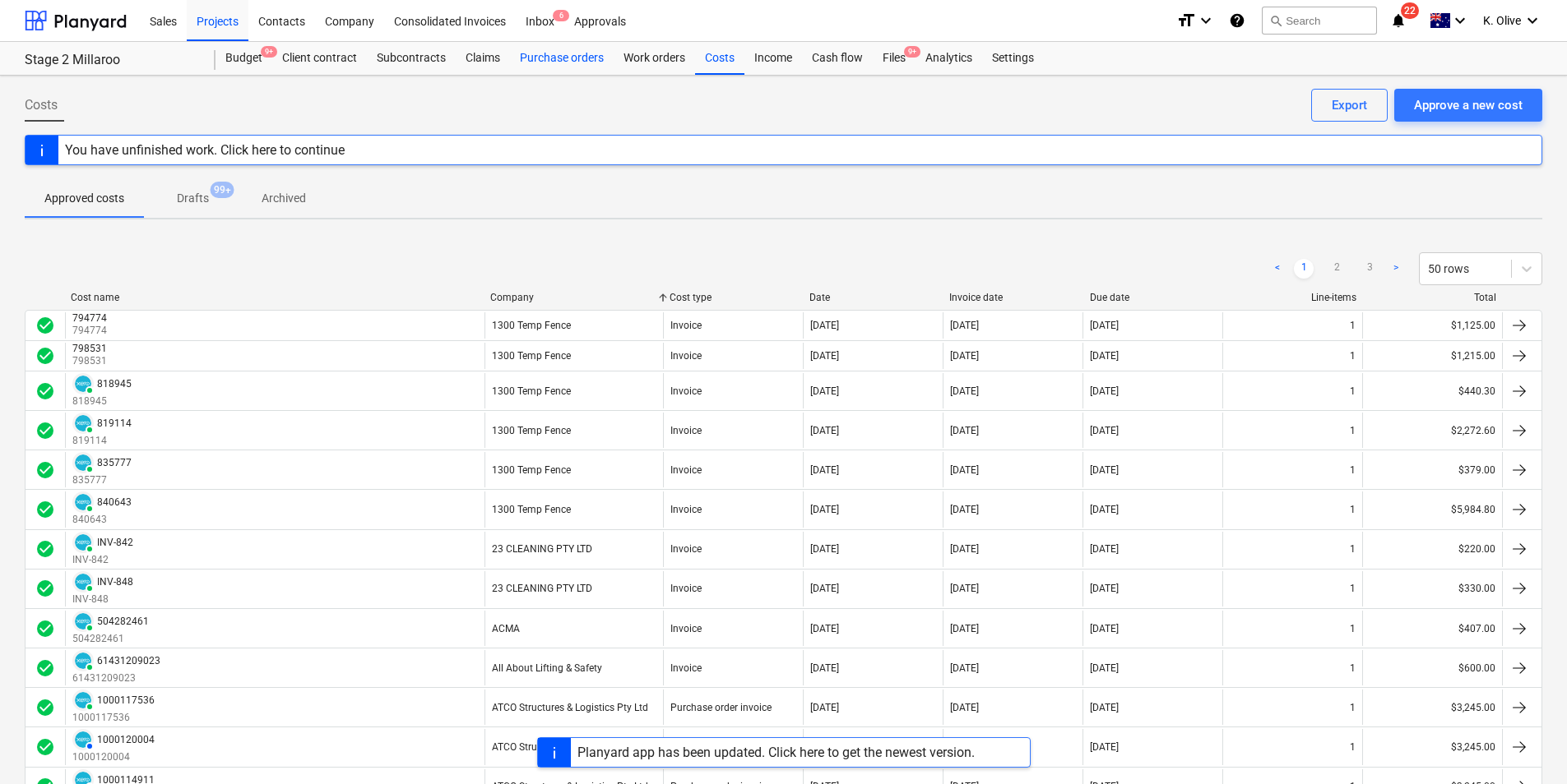
click at [572, 52] on div "Purchase orders" at bounding box center [561, 58] width 104 height 33
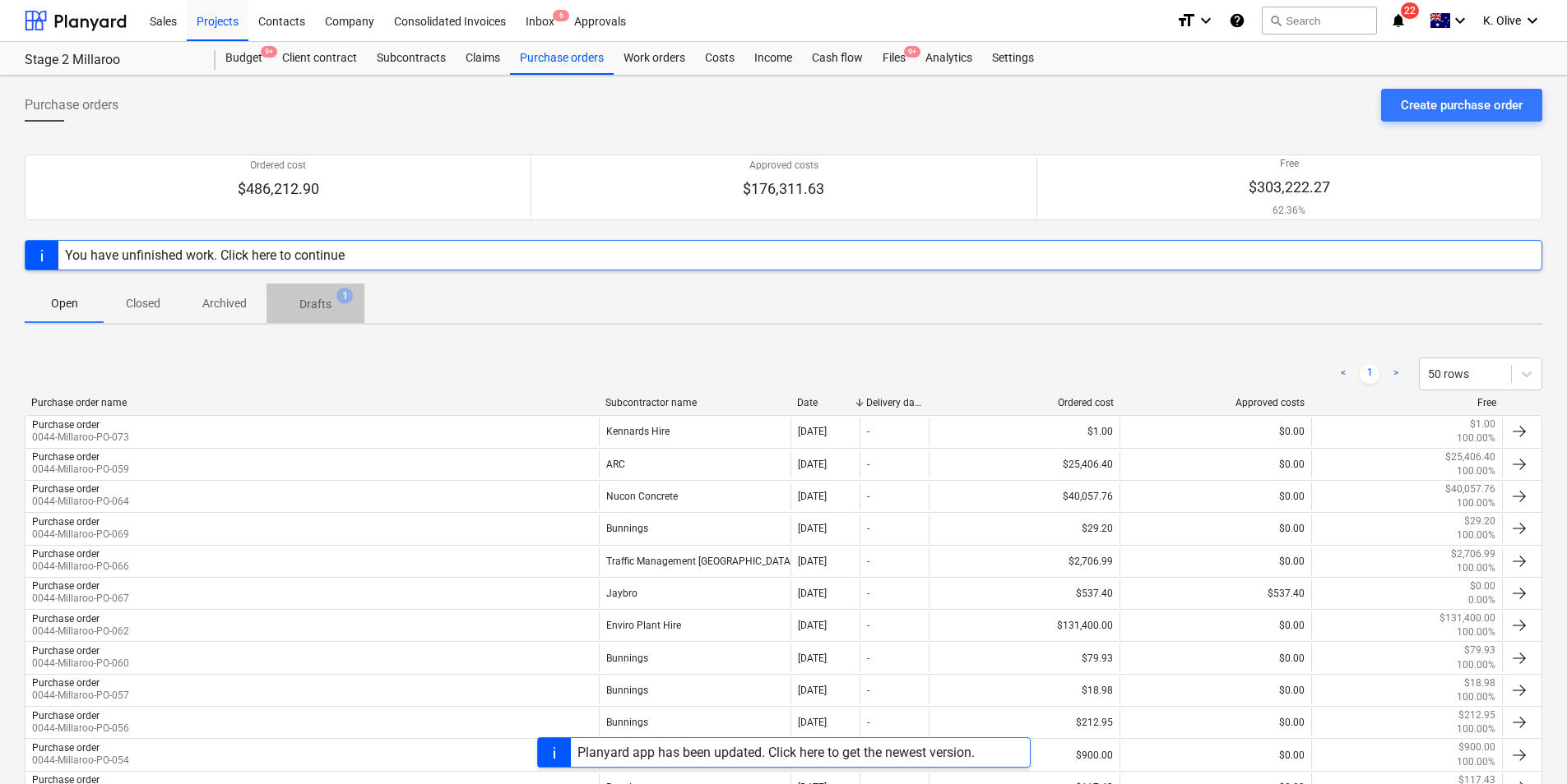
click at [322, 306] on p "Drafts" at bounding box center [315, 305] width 32 height 17
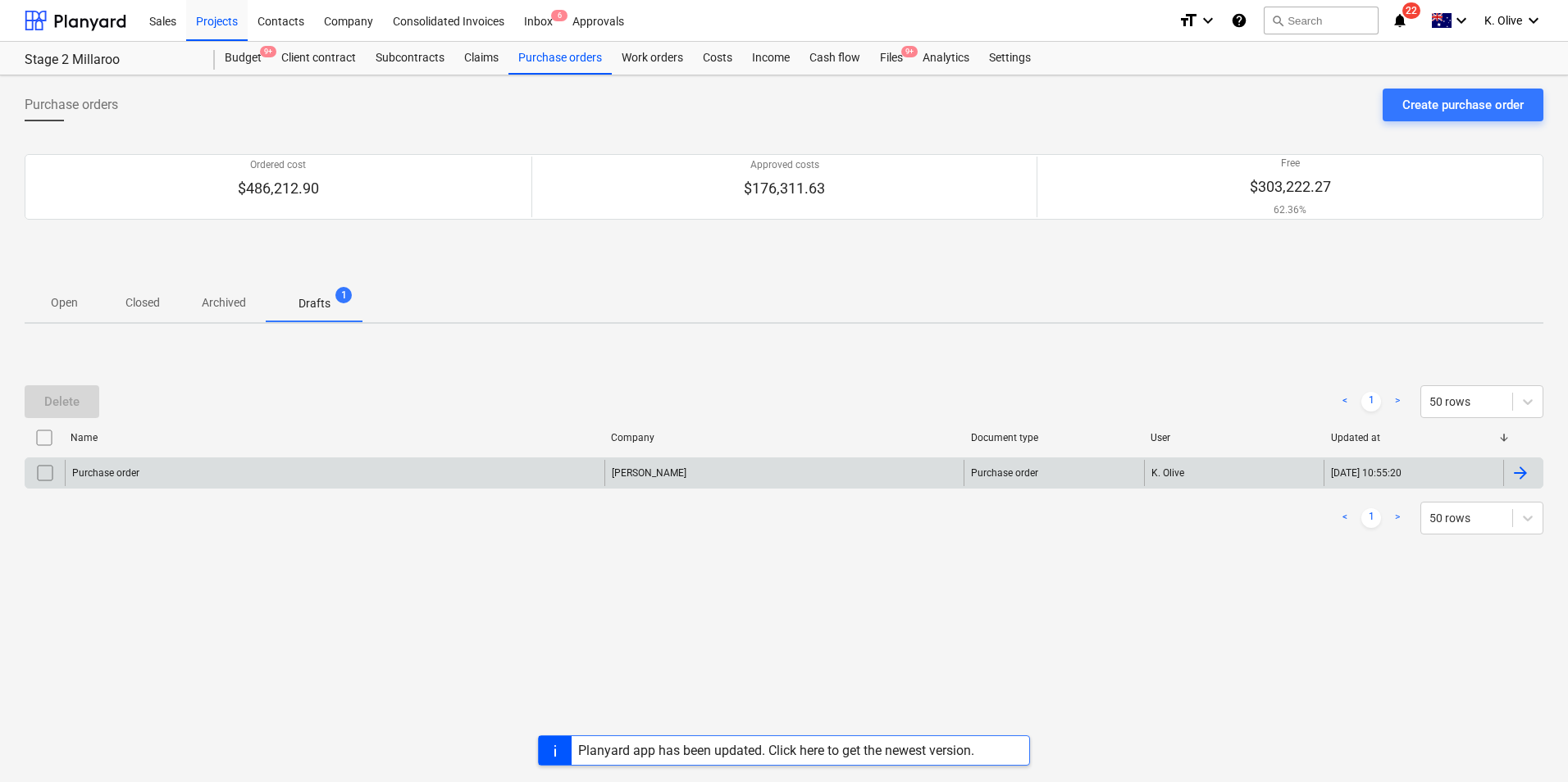
click at [412, 483] on div "Purchase order" at bounding box center [335, 473] width 540 height 26
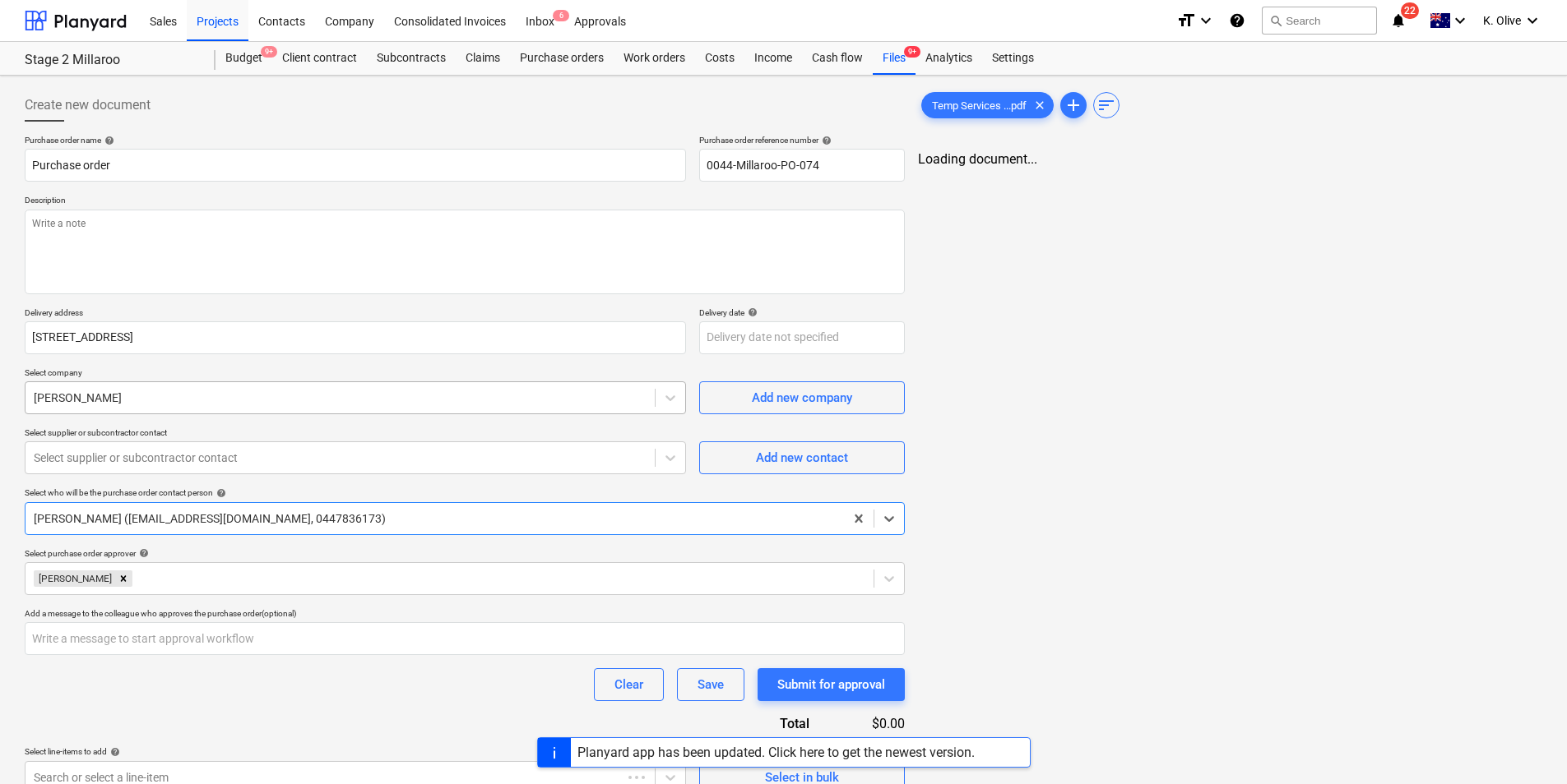
click at [242, 408] on div "Jason Escobar" at bounding box center [340, 397] width 629 height 23
type textarea "x"
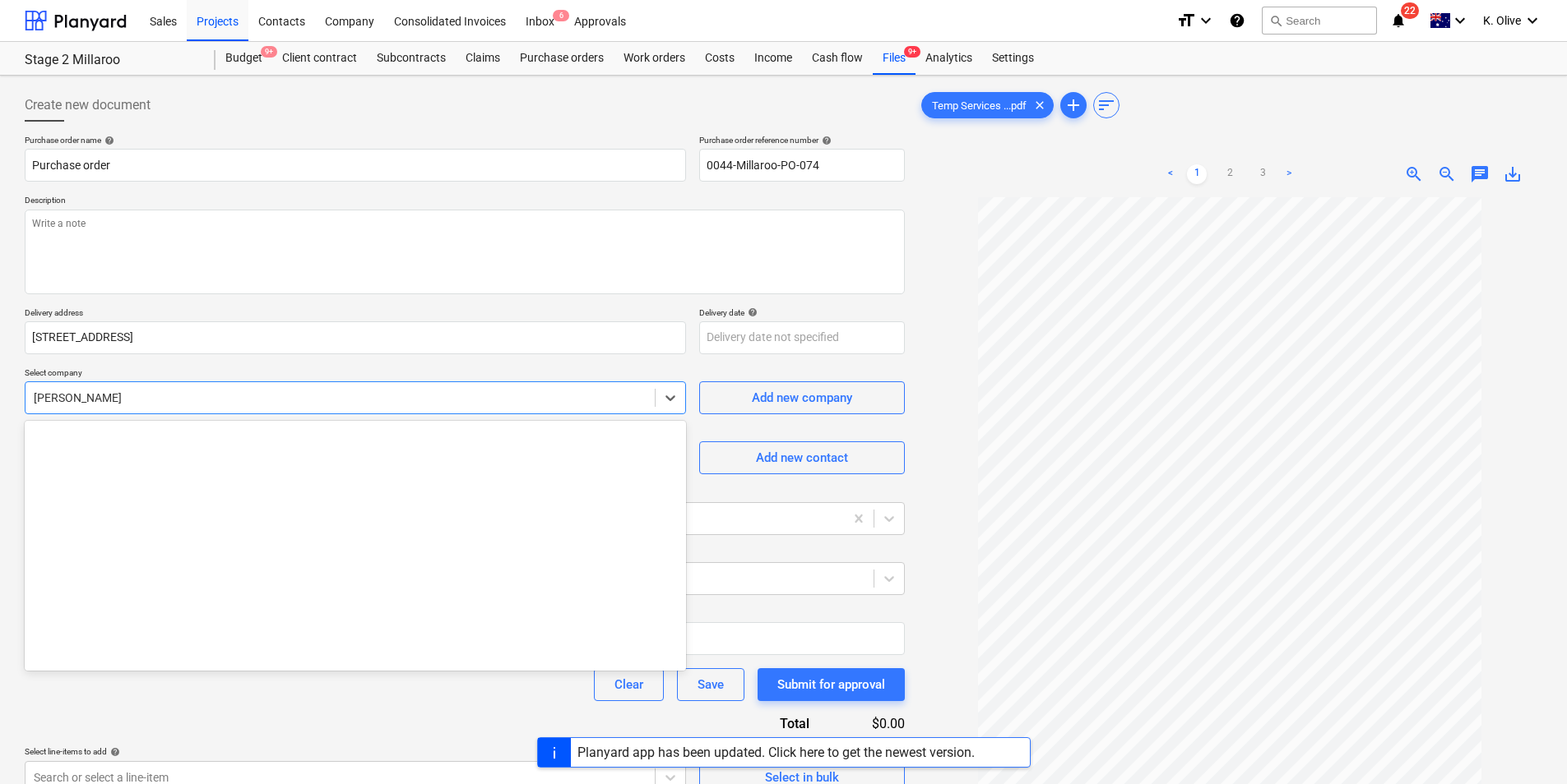
click at [242, 408] on div "Jason Escobar" at bounding box center [340, 397] width 629 height 23
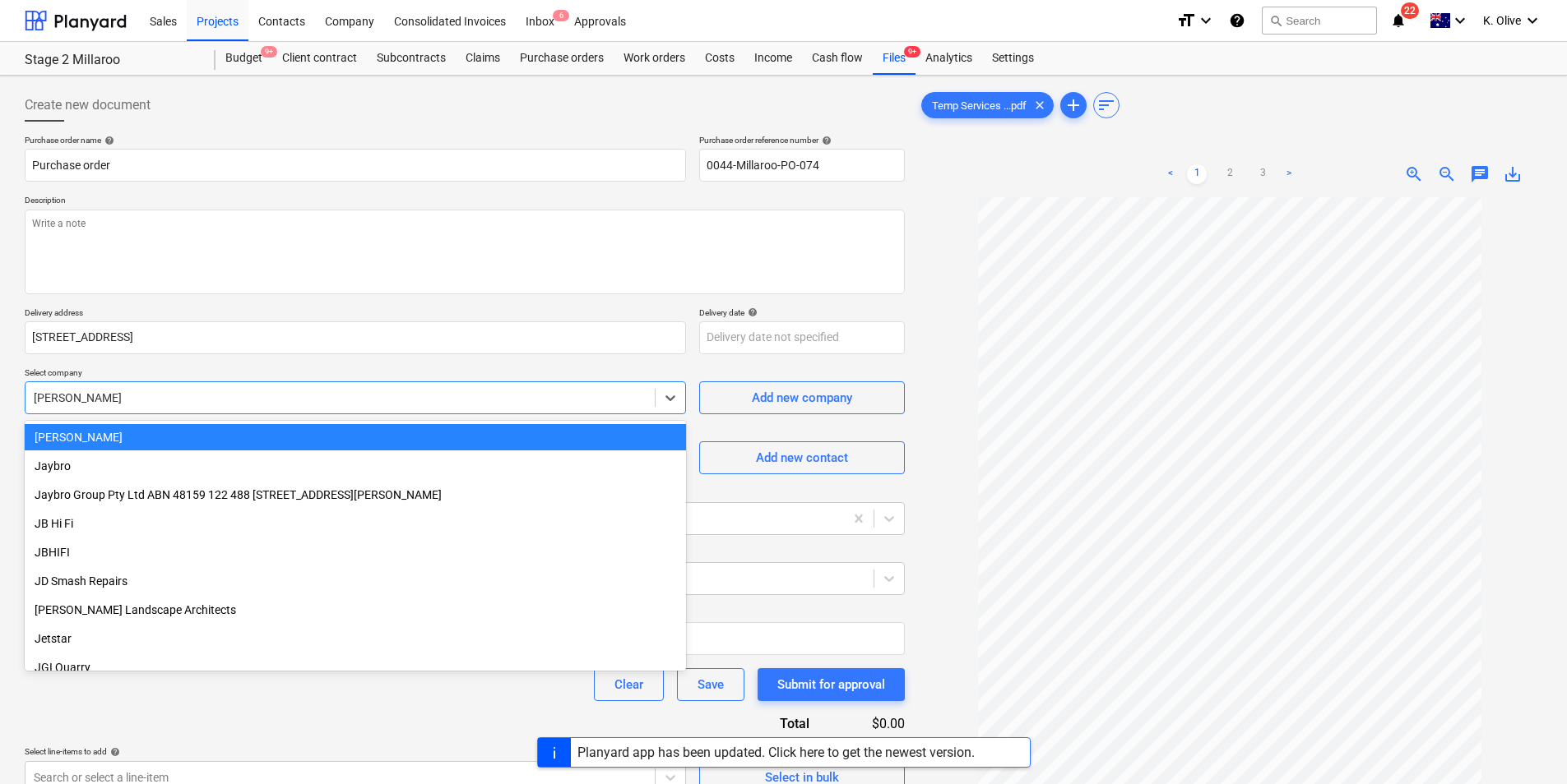
drag, startPoint x: 162, startPoint y: 394, endPoint x: 84, endPoint y: 397, distance: 78.1
click at [85, 396] on div at bounding box center [340, 397] width 613 height 17
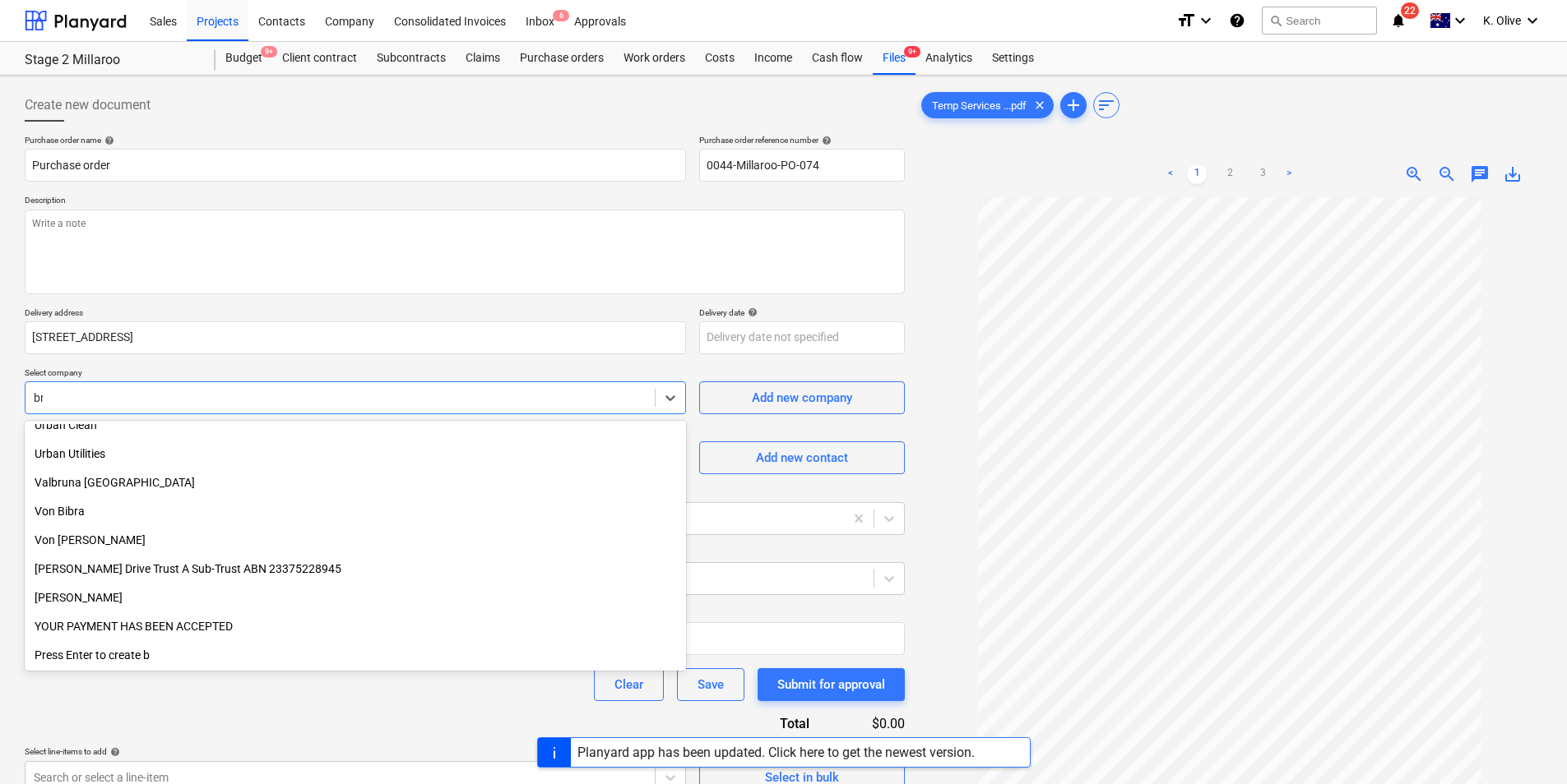
scroll to position [1163, 0]
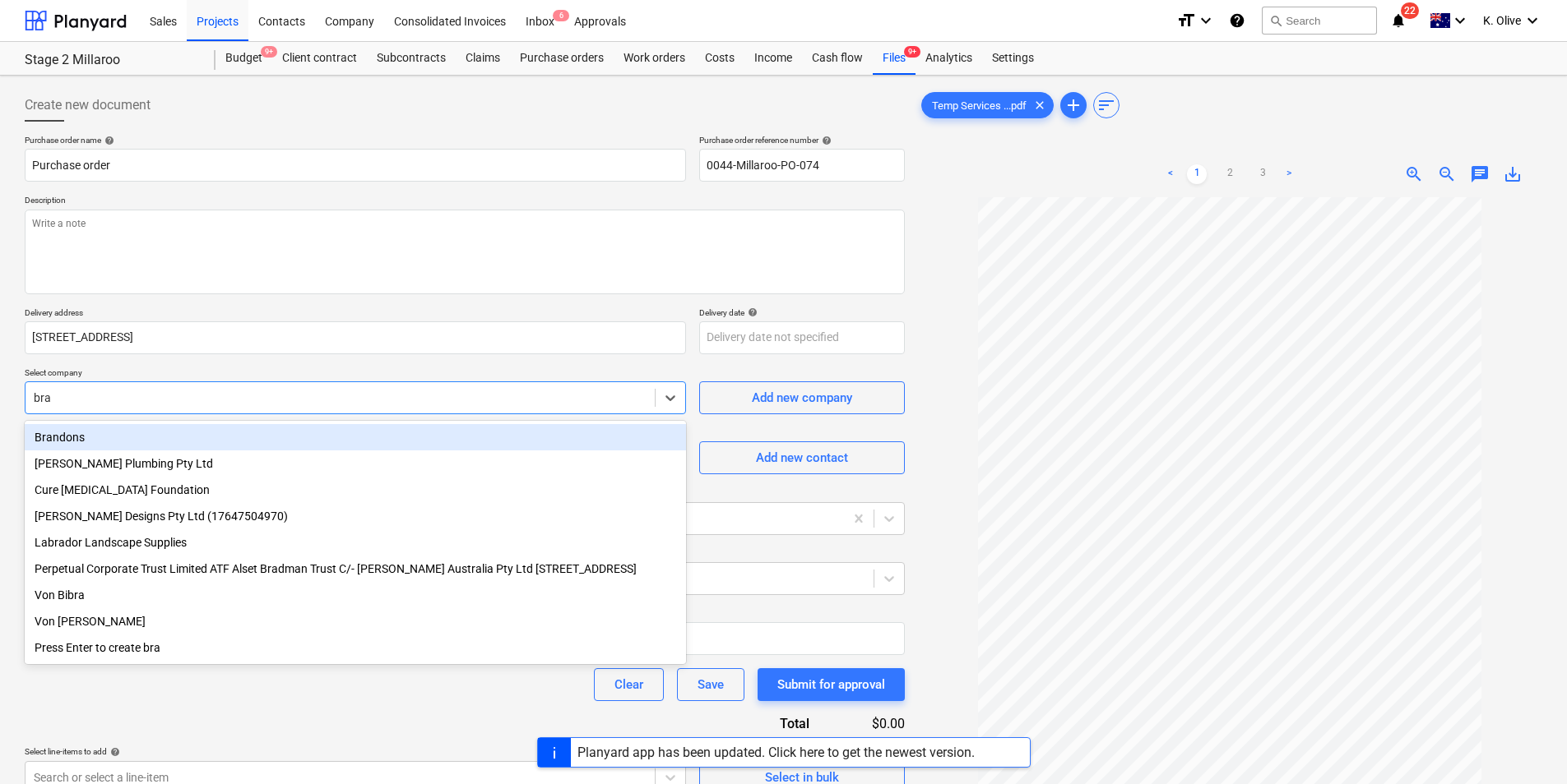
type input "bray"
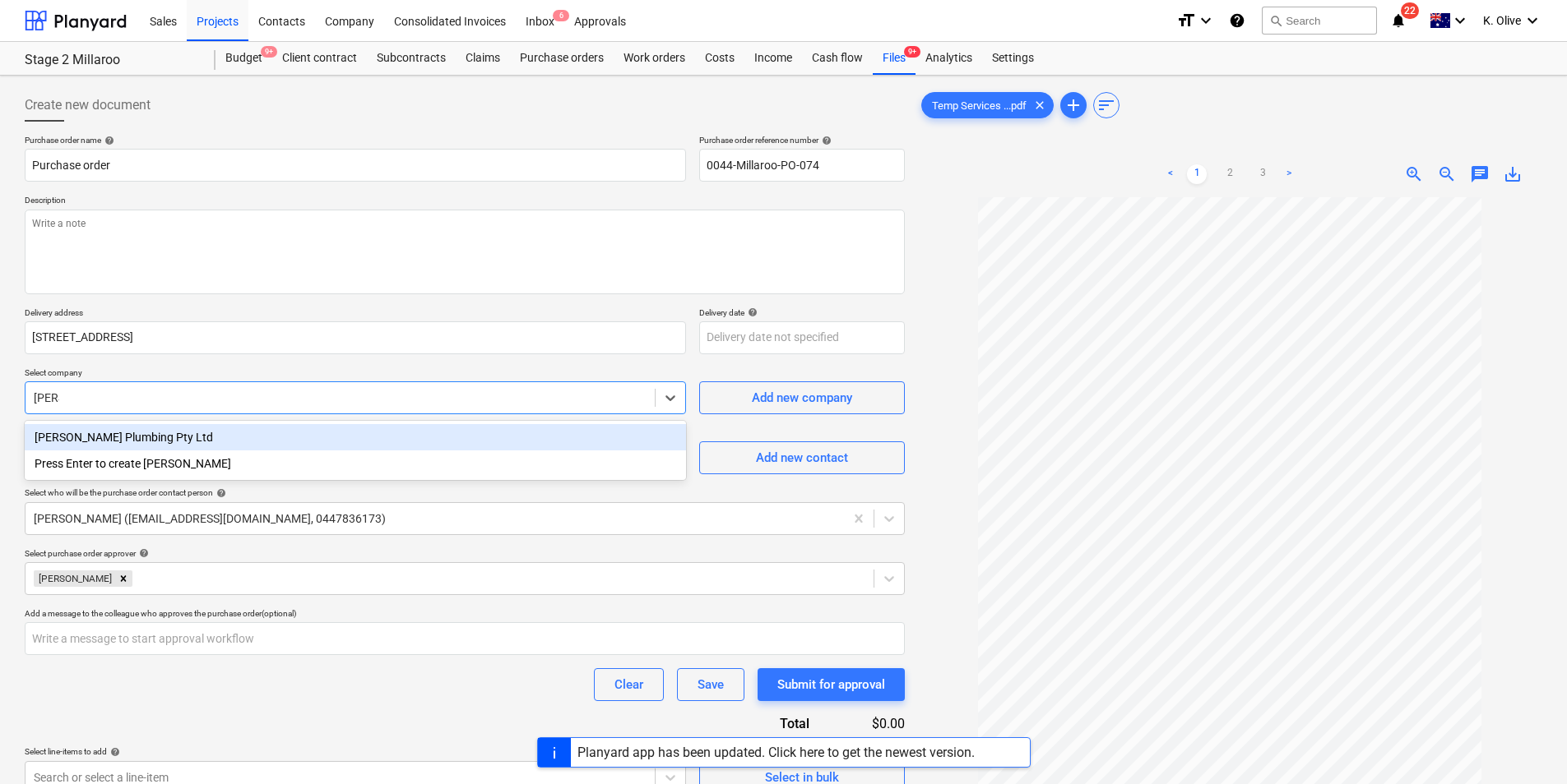
type textarea "x"
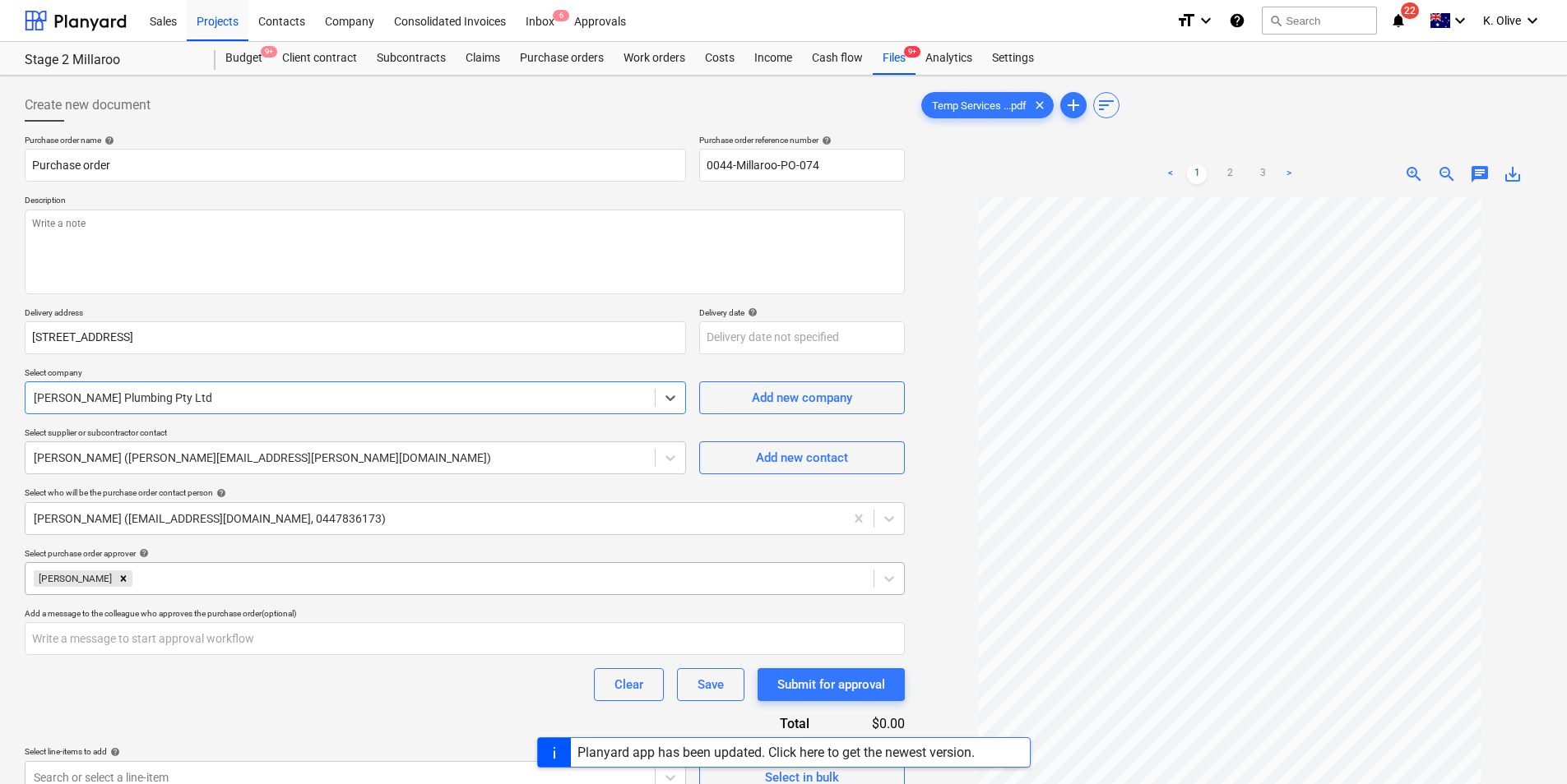
click at [192, 582] on body "Sales Projects Contacts Company Consolidated Invoices Inbox 6 Approvals format_…" at bounding box center [784, 392] width 1567 height 784
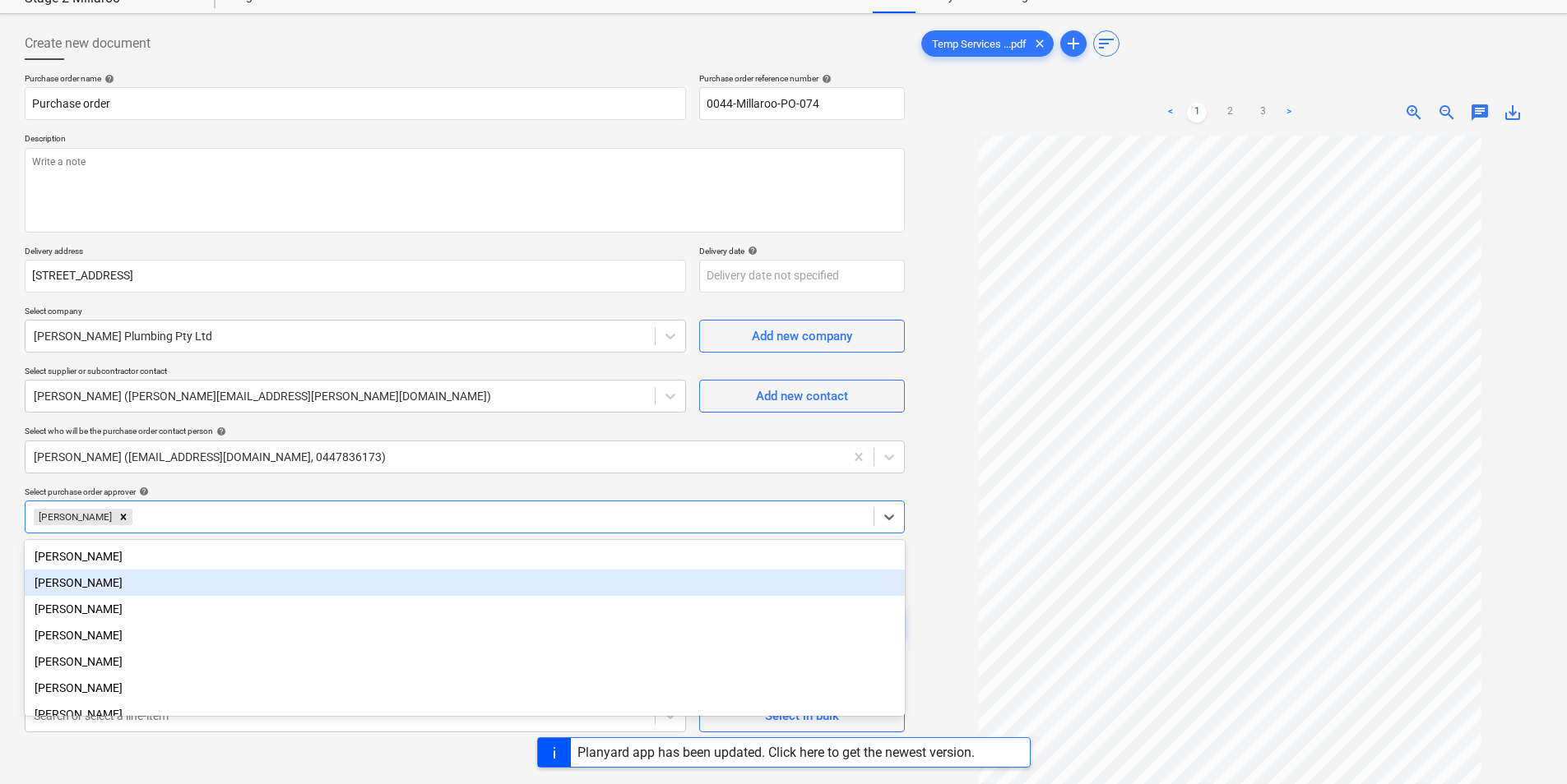
scroll to position [71, 0]
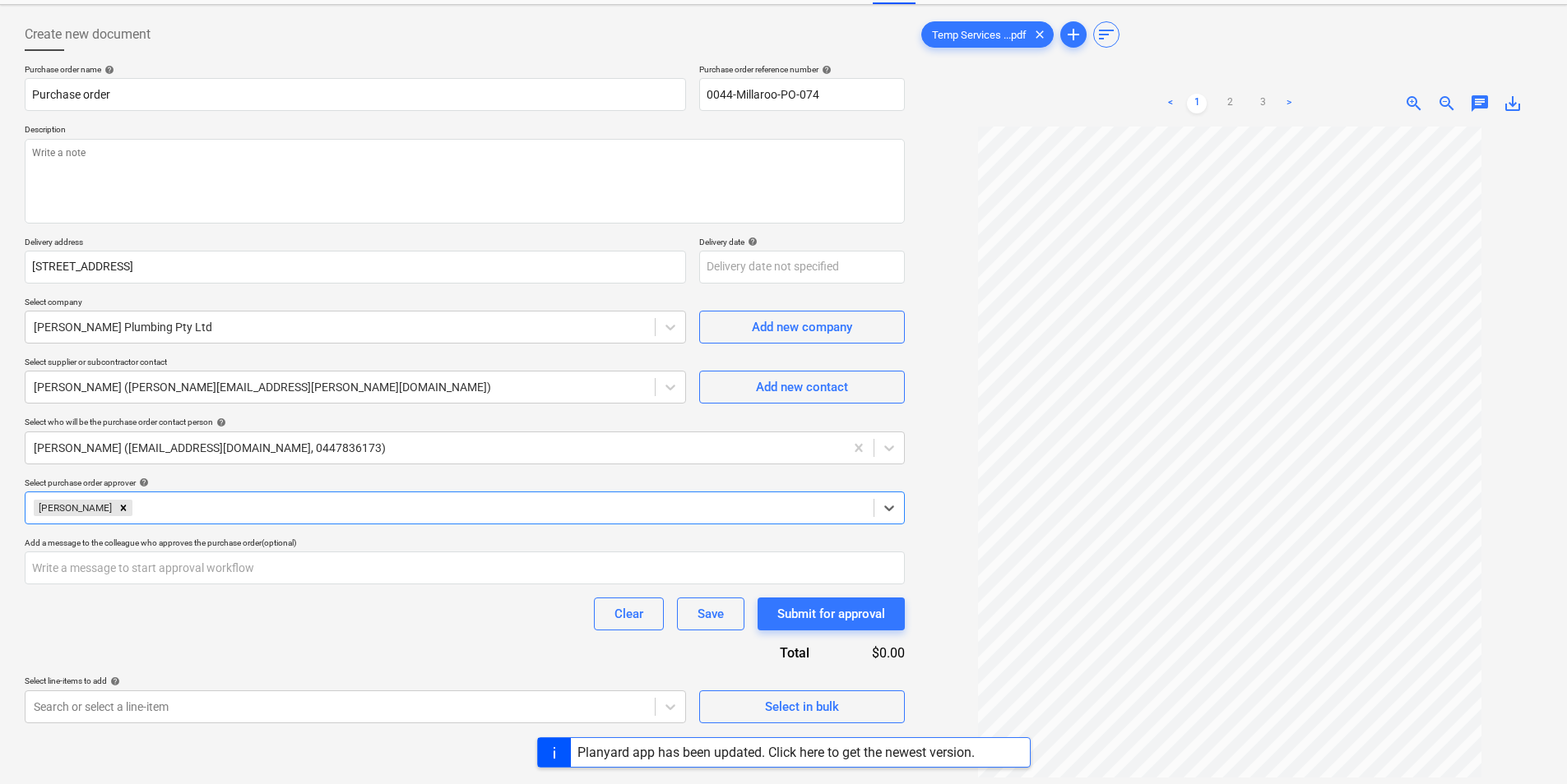
click at [214, 515] on div at bounding box center [500, 508] width 729 height 17
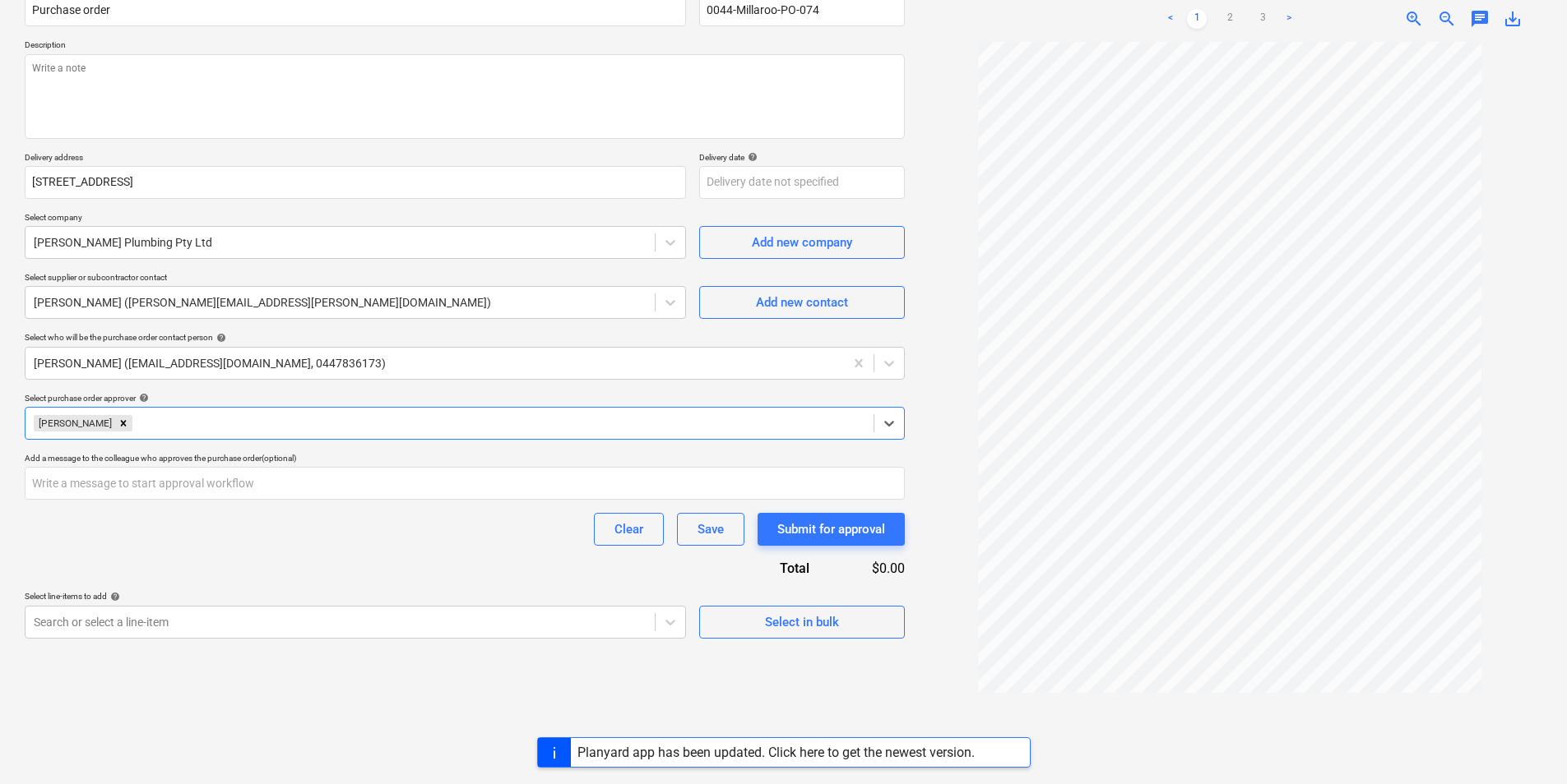
scroll to position [165, 0]
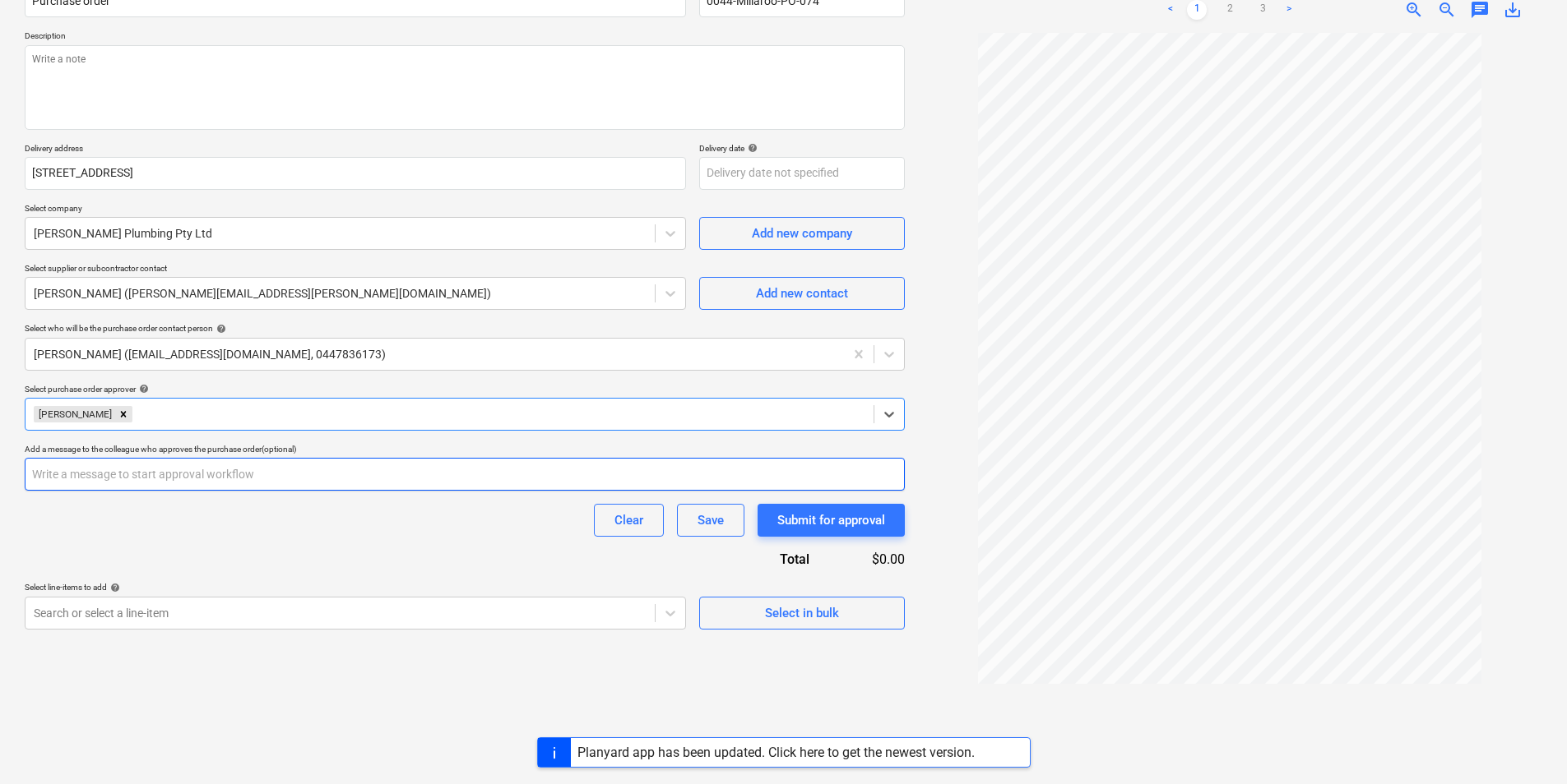
click at [210, 476] on input "text" at bounding box center [465, 475] width 880 height 33
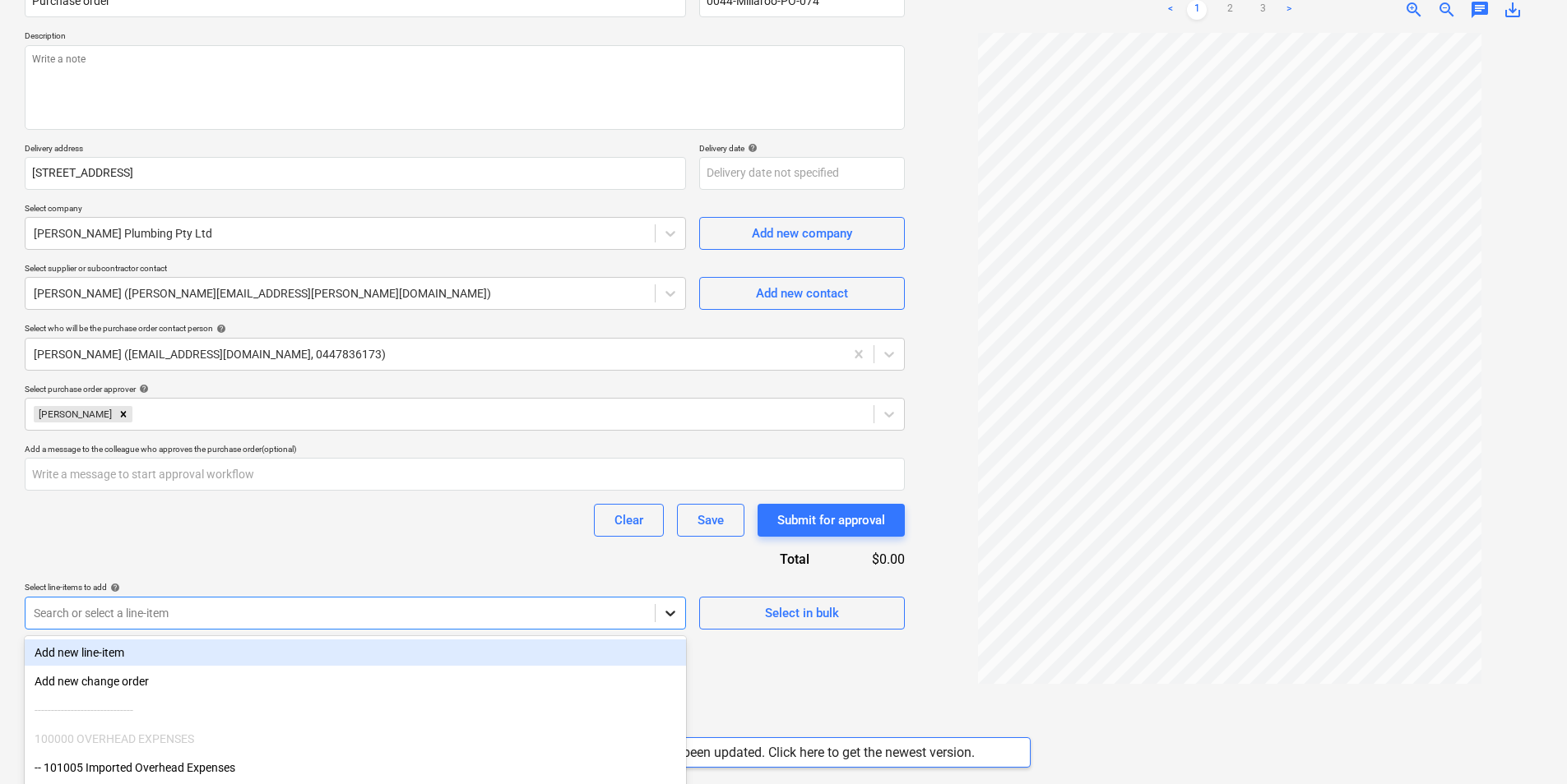
scroll to position [267, 0]
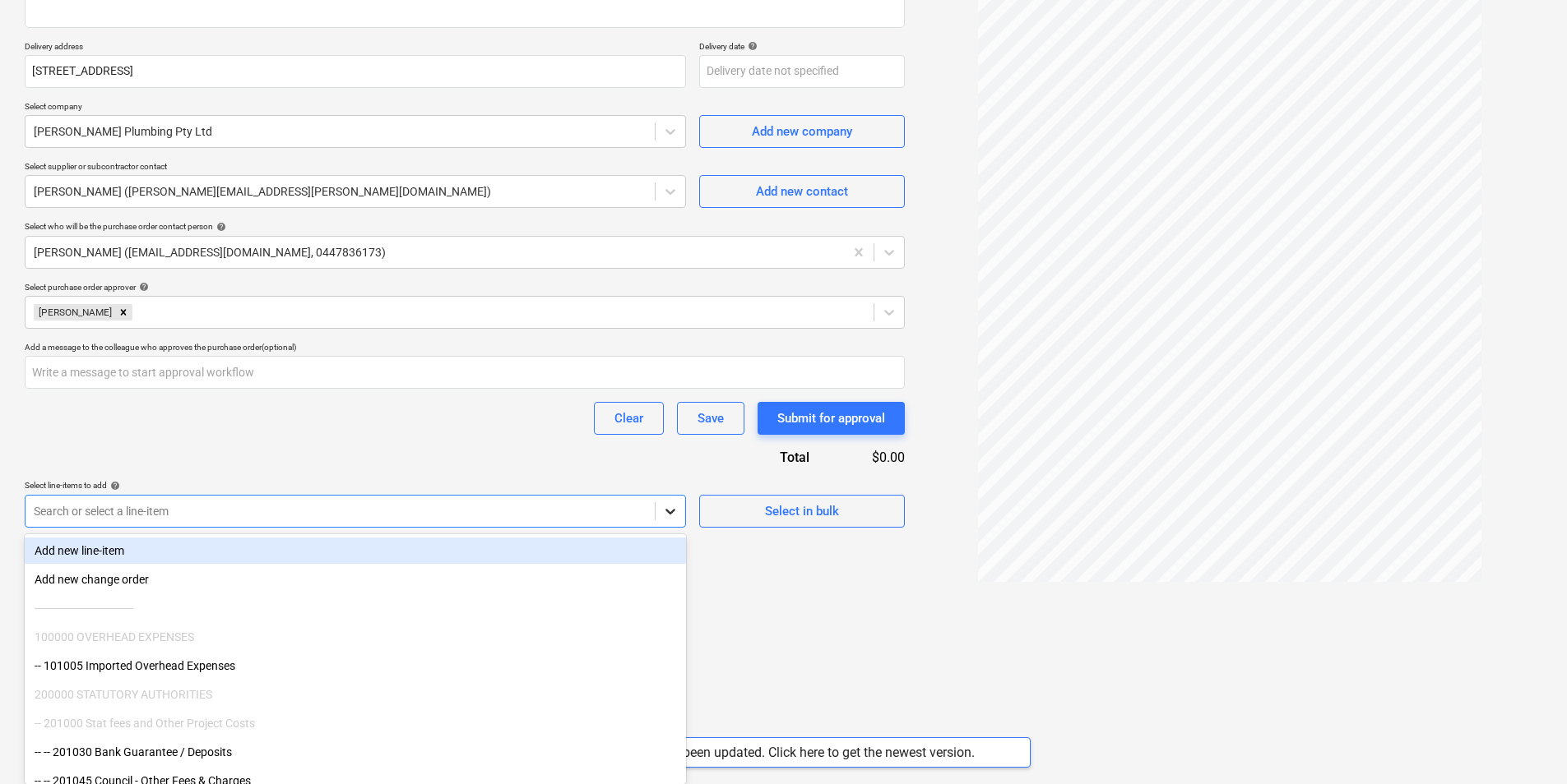
click at [664, 517] on body "Sales Projects Contacts Company Consolidated Invoices Inbox 6 Approvals format_…" at bounding box center [784, 125] width 1567 height 784
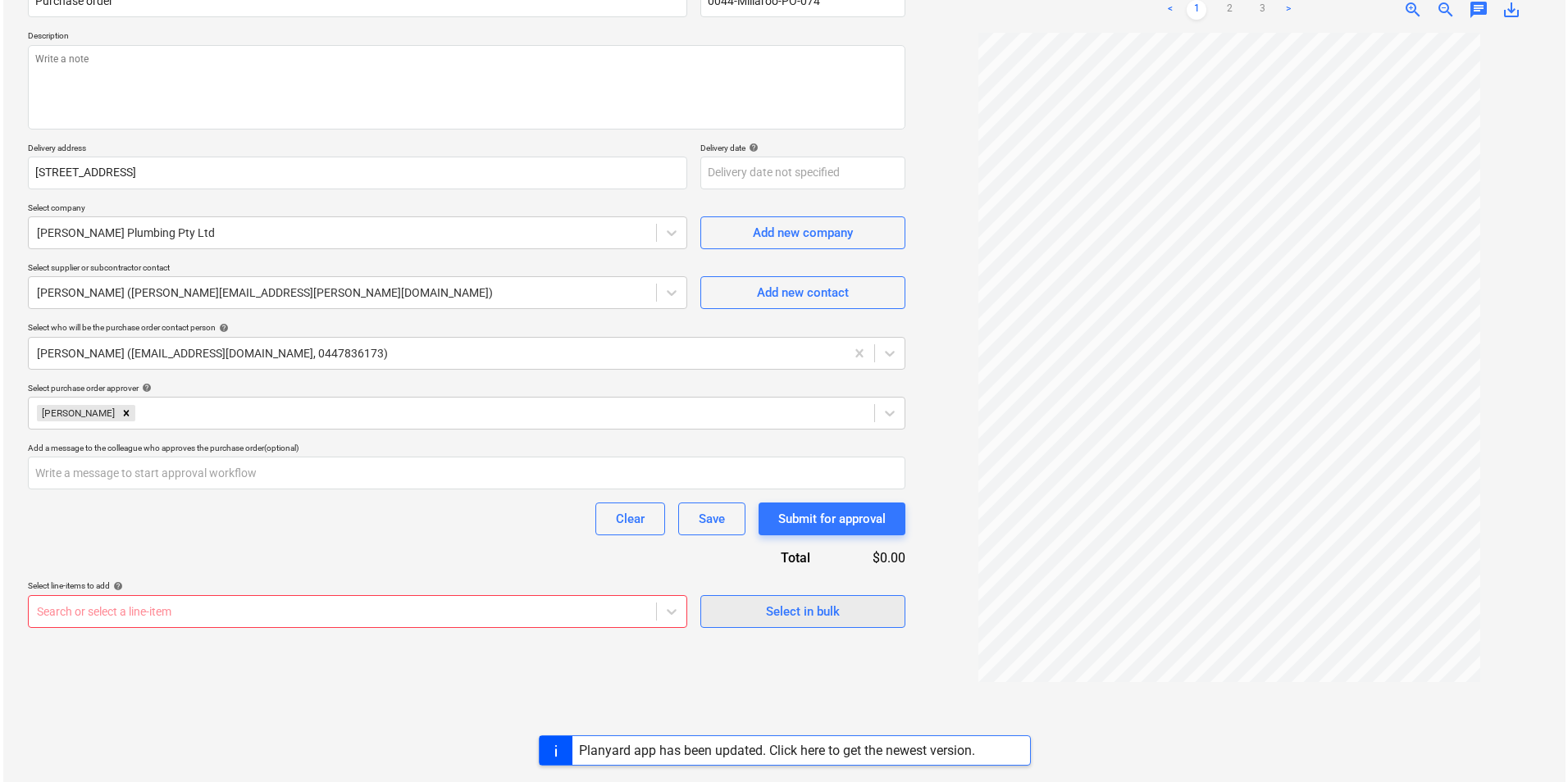
scroll to position [164, 0]
click at [823, 517] on div "Purchase order name help Purchase order Purchase order reference number help 00…" at bounding box center [463, 299] width 878 height 658
click at [787, 610] on div "Select in bulk" at bounding box center [800, 612] width 74 height 22
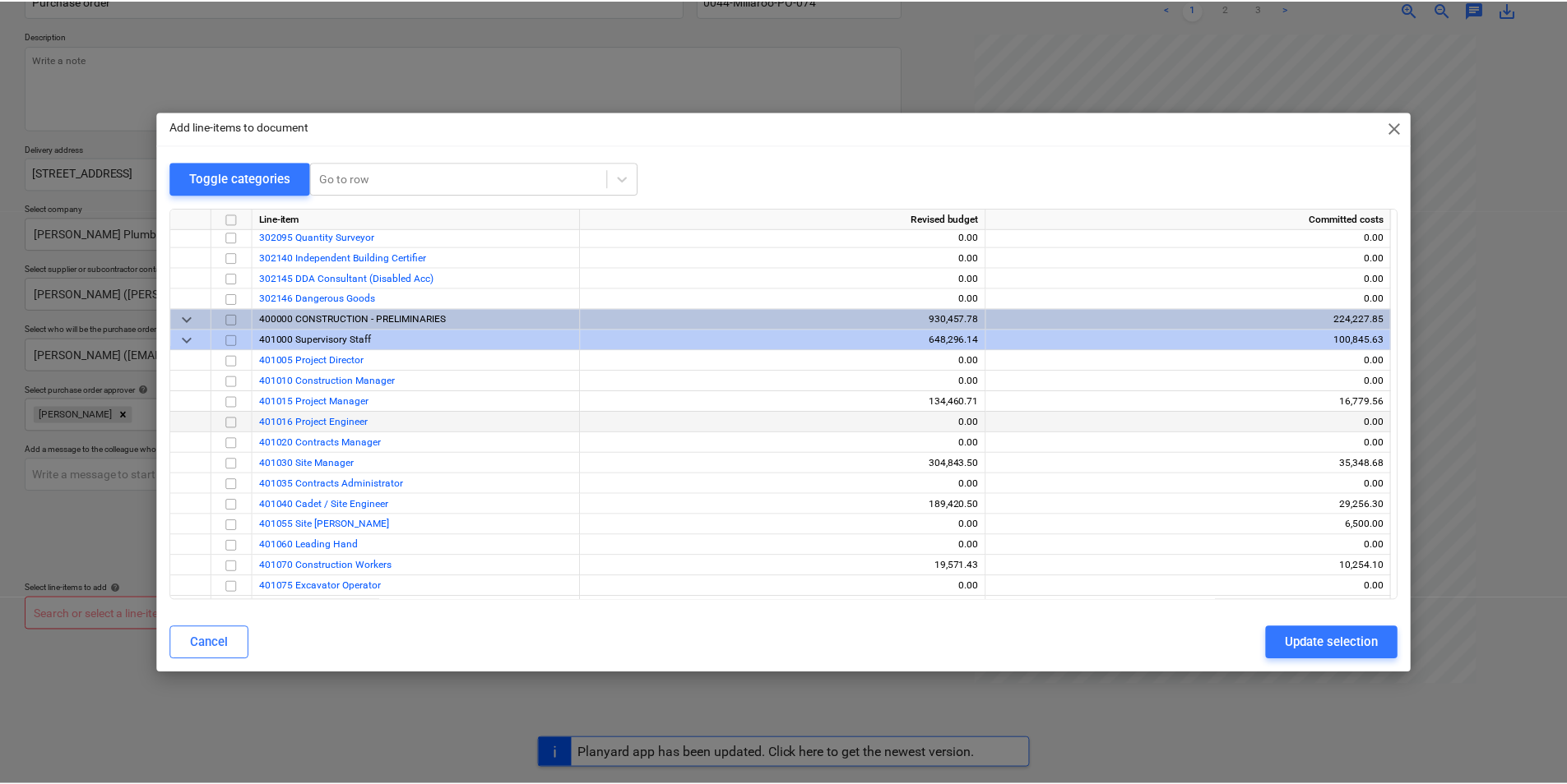
scroll to position [740, 0]
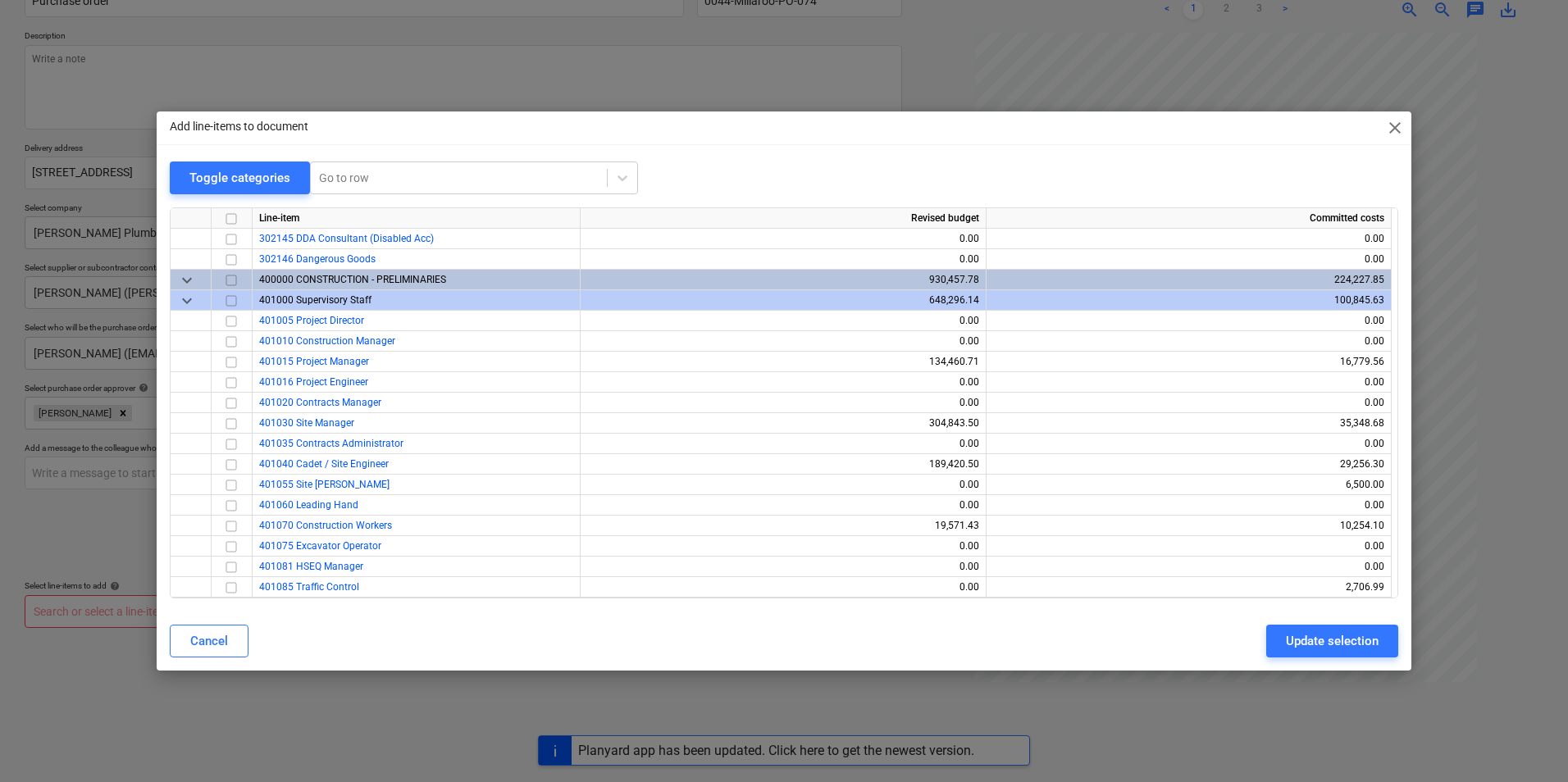
click at [187, 298] on span "keyboard_arrow_down" at bounding box center [187, 301] width 20 height 20
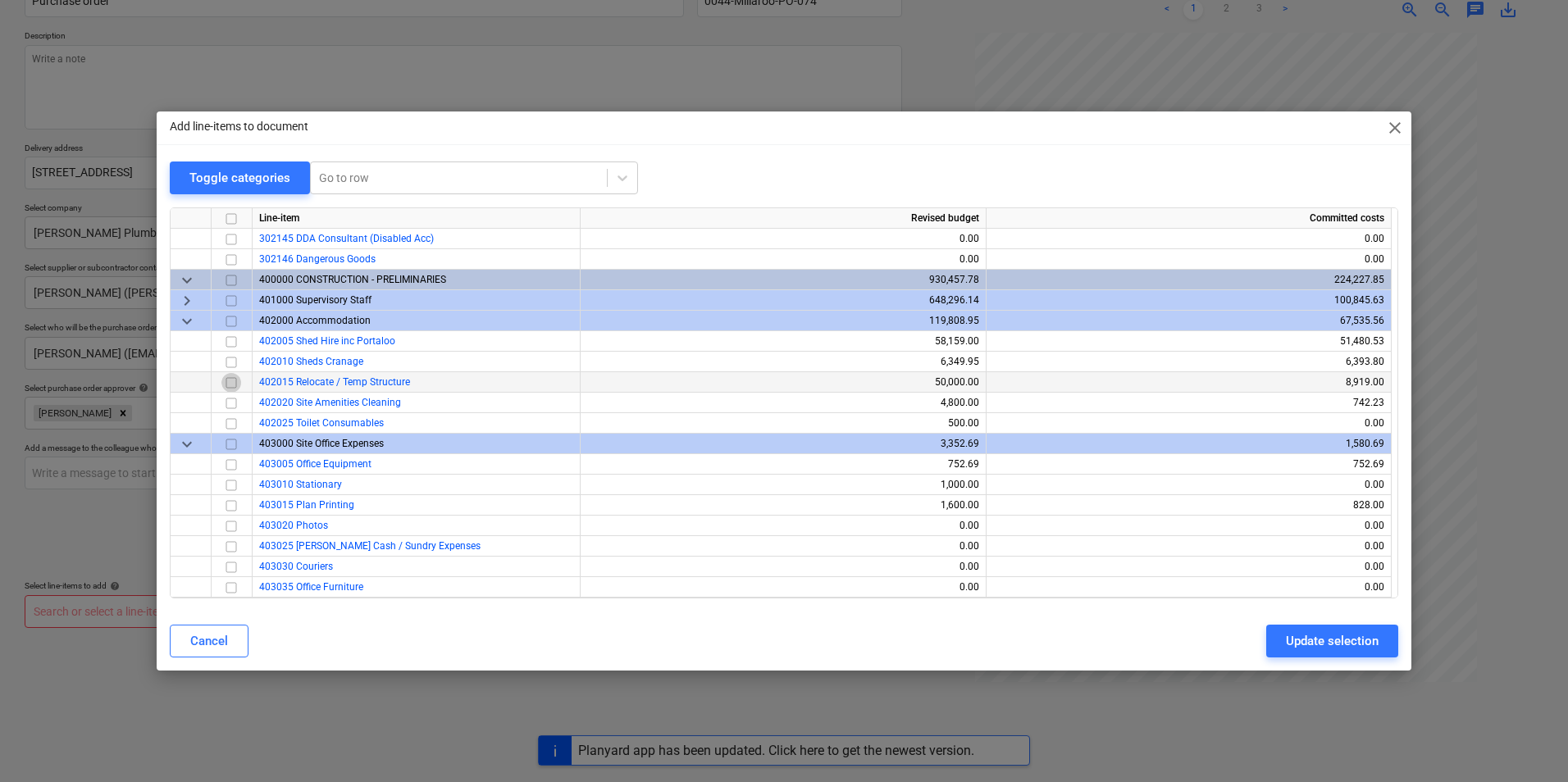
click at [233, 381] on input "checkbox" at bounding box center [231, 382] width 20 height 20
click at [1342, 633] on div "Update selection" at bounding box center [1332, 641] width 93 height 22
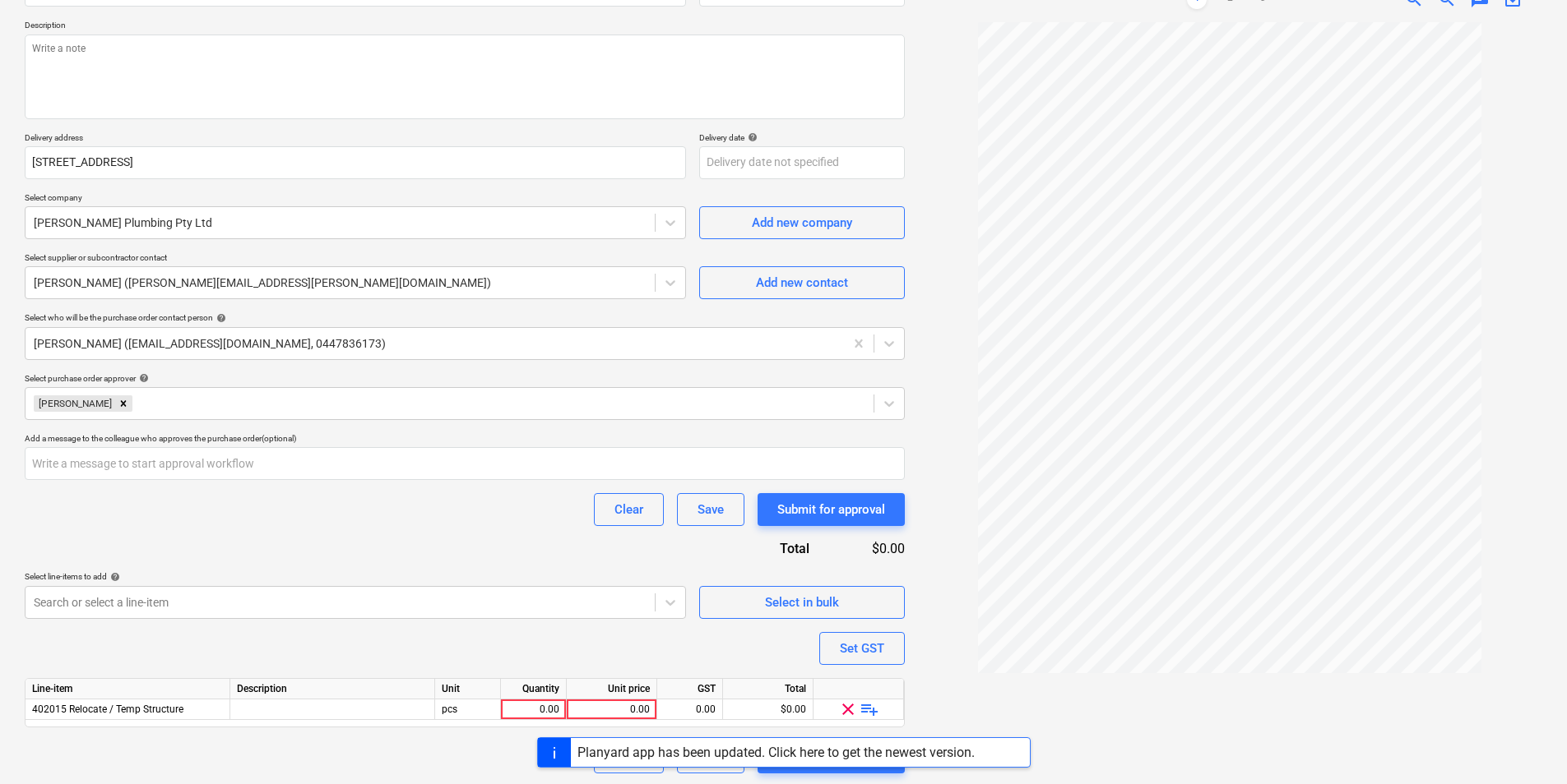
scroll to position [178, 0]
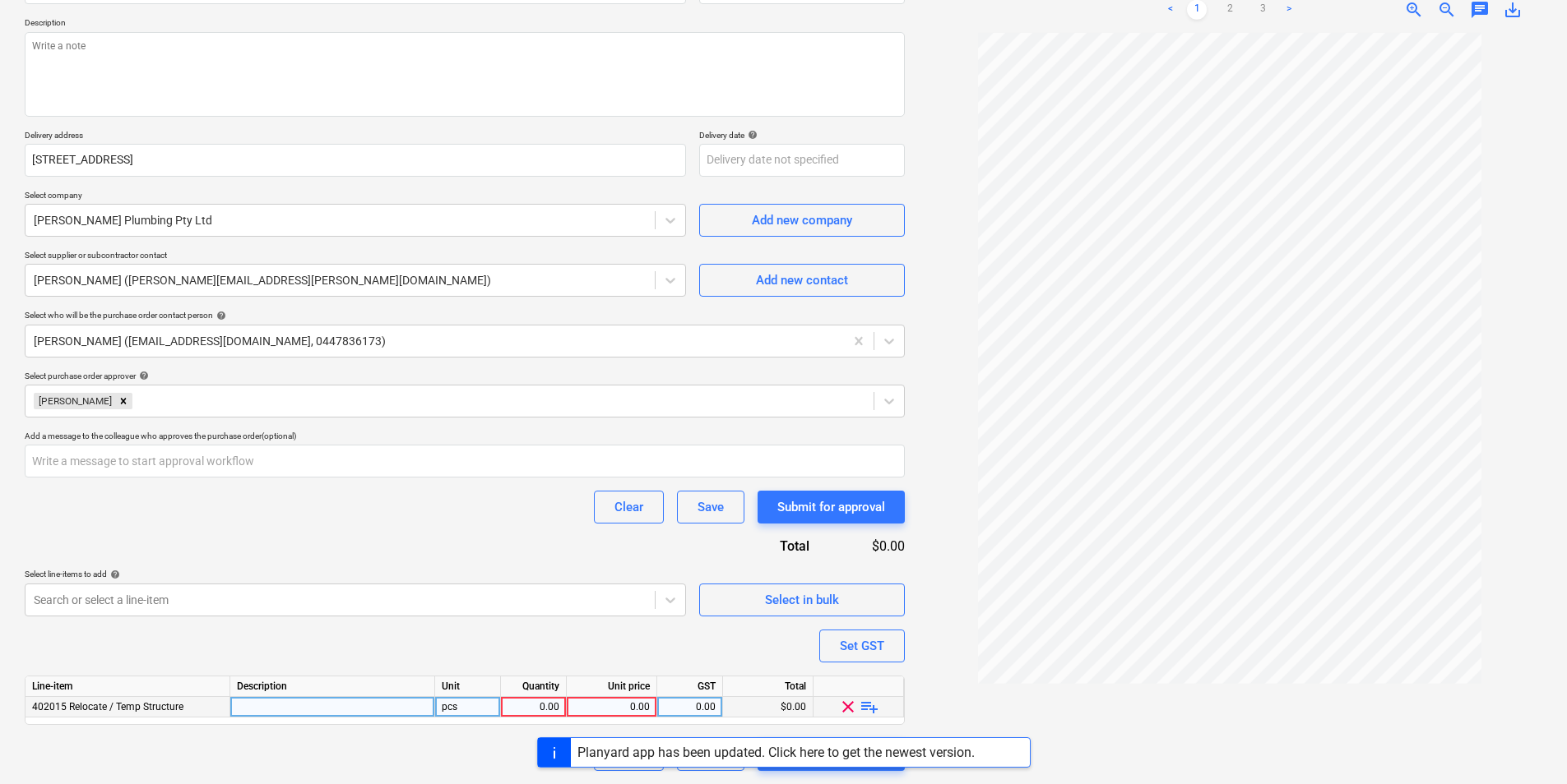
click at [526, 710] on div "0.00" at bounding box center [533, 707] width 51 height 21
click at [875, 703] on span "playlist_add" at bounding box center [869, 706] width 20 height 20
type textarea "x"
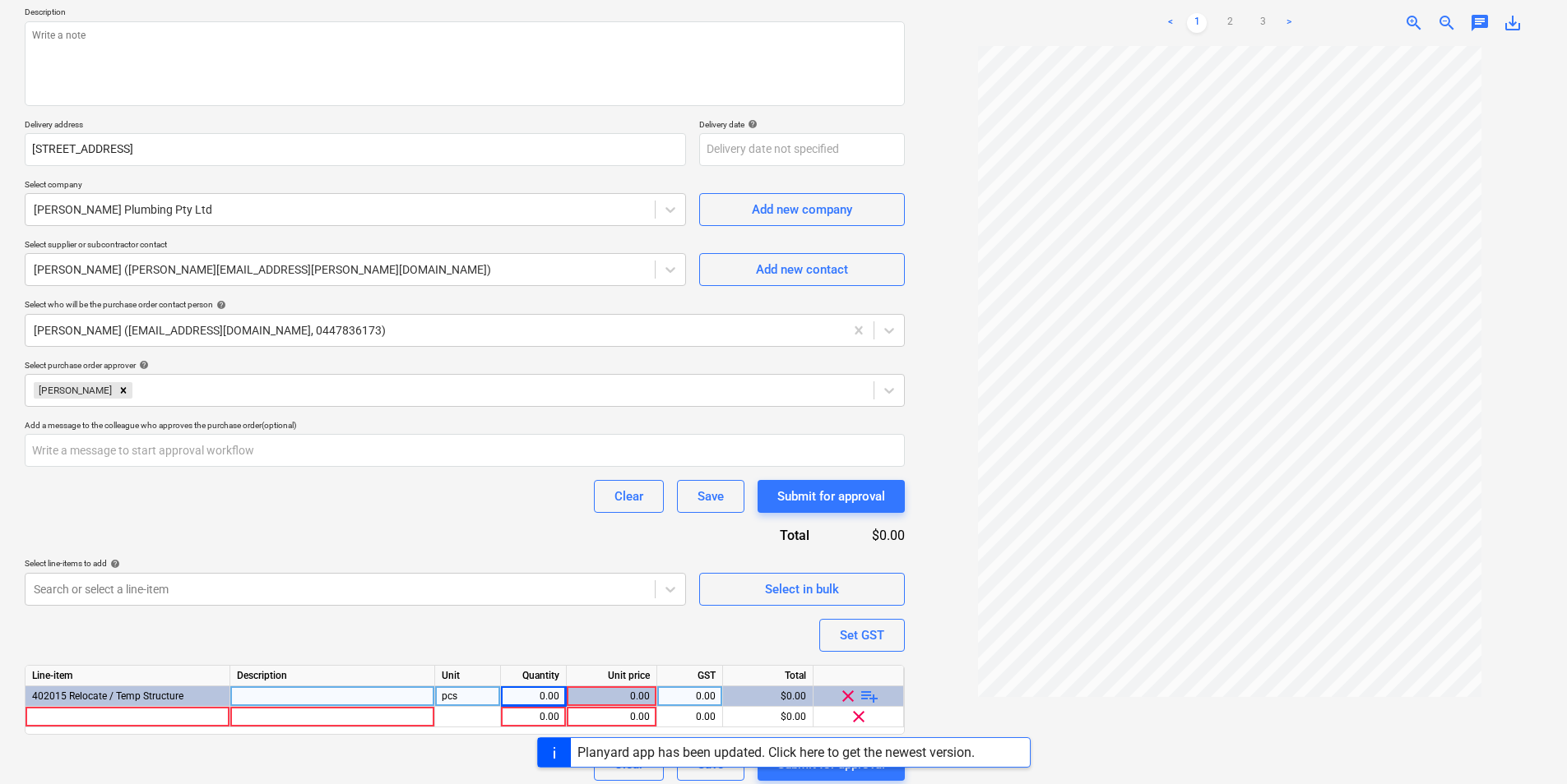
scroll to position [198, 0]
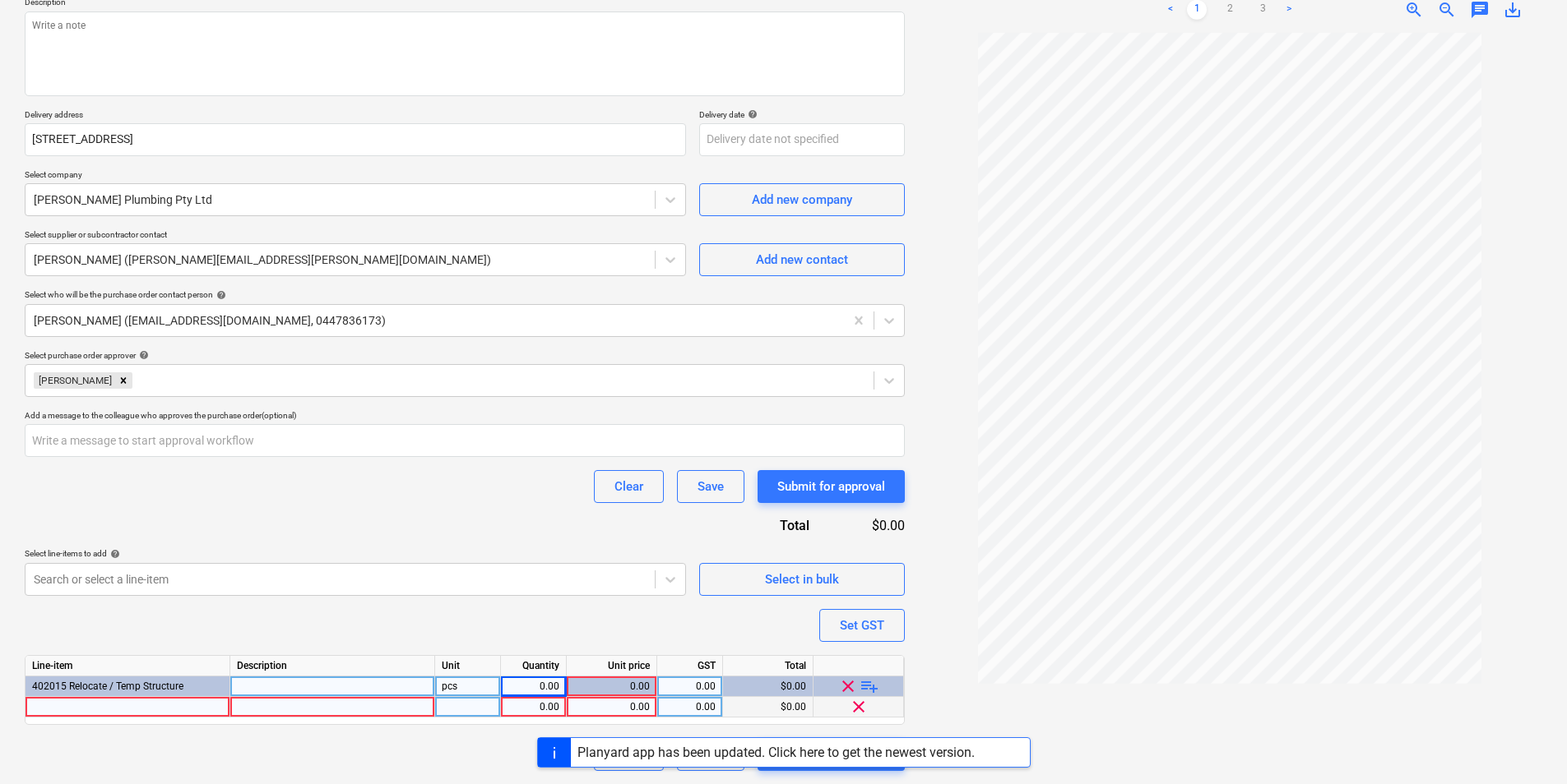
click at [200, 712] on div at bounding box center [127, 707] width 205 height 21
type input "Connection of sewer and water to"
type textarea "x"
click at [321, 710] on div at bounding box center [332, 707] width 205 height 21
drag, startPoint x: 196, startPoint y: 710, endPoint x: 65, endPoint y: 702, distance: 131.2
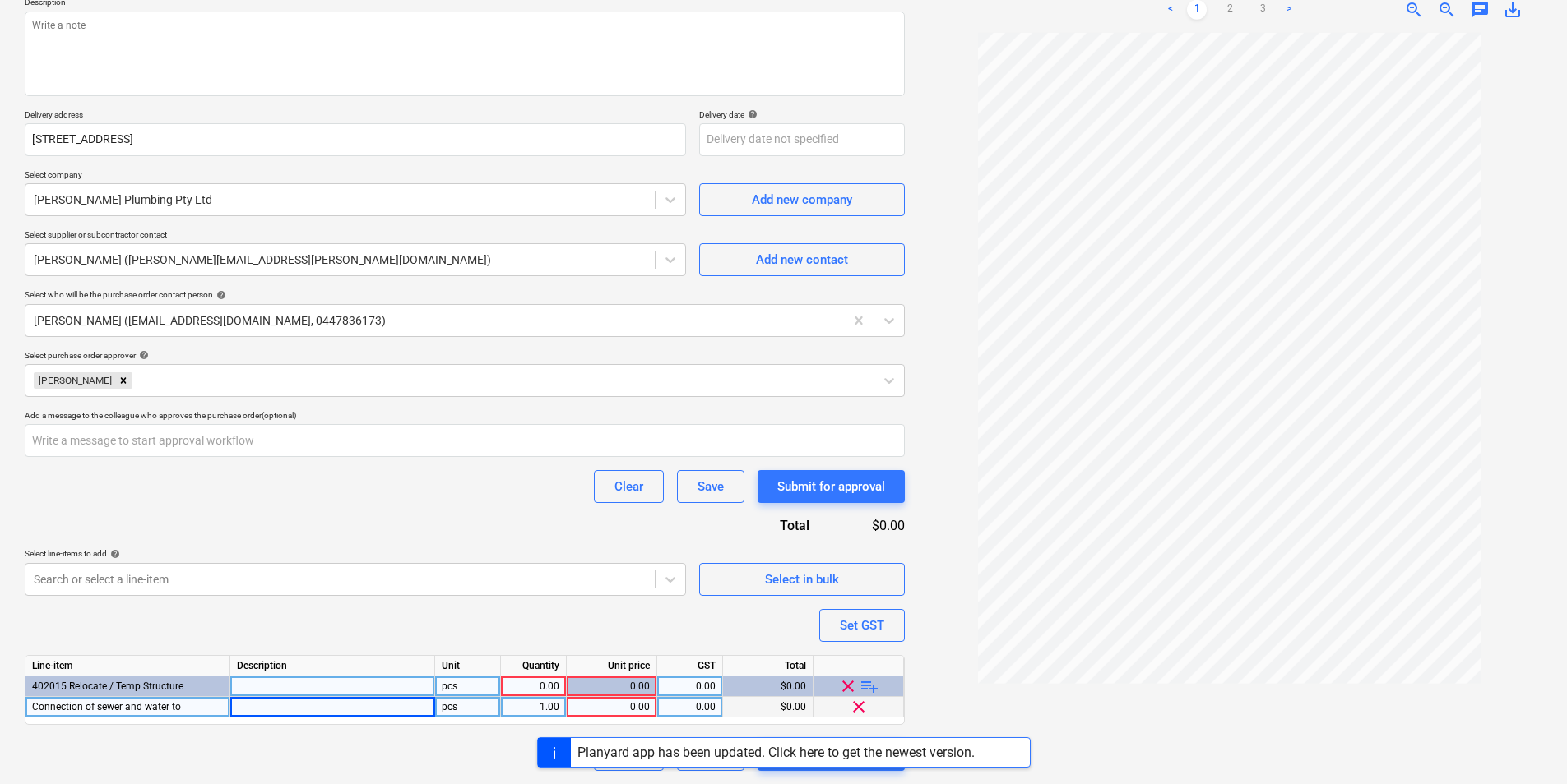
click at [65, 702] on div "Connection of sewer and water to" at bounding box center [127, 707] width 205 height 21
type input "C"
type input "W + S Connection"
type textarea "x"
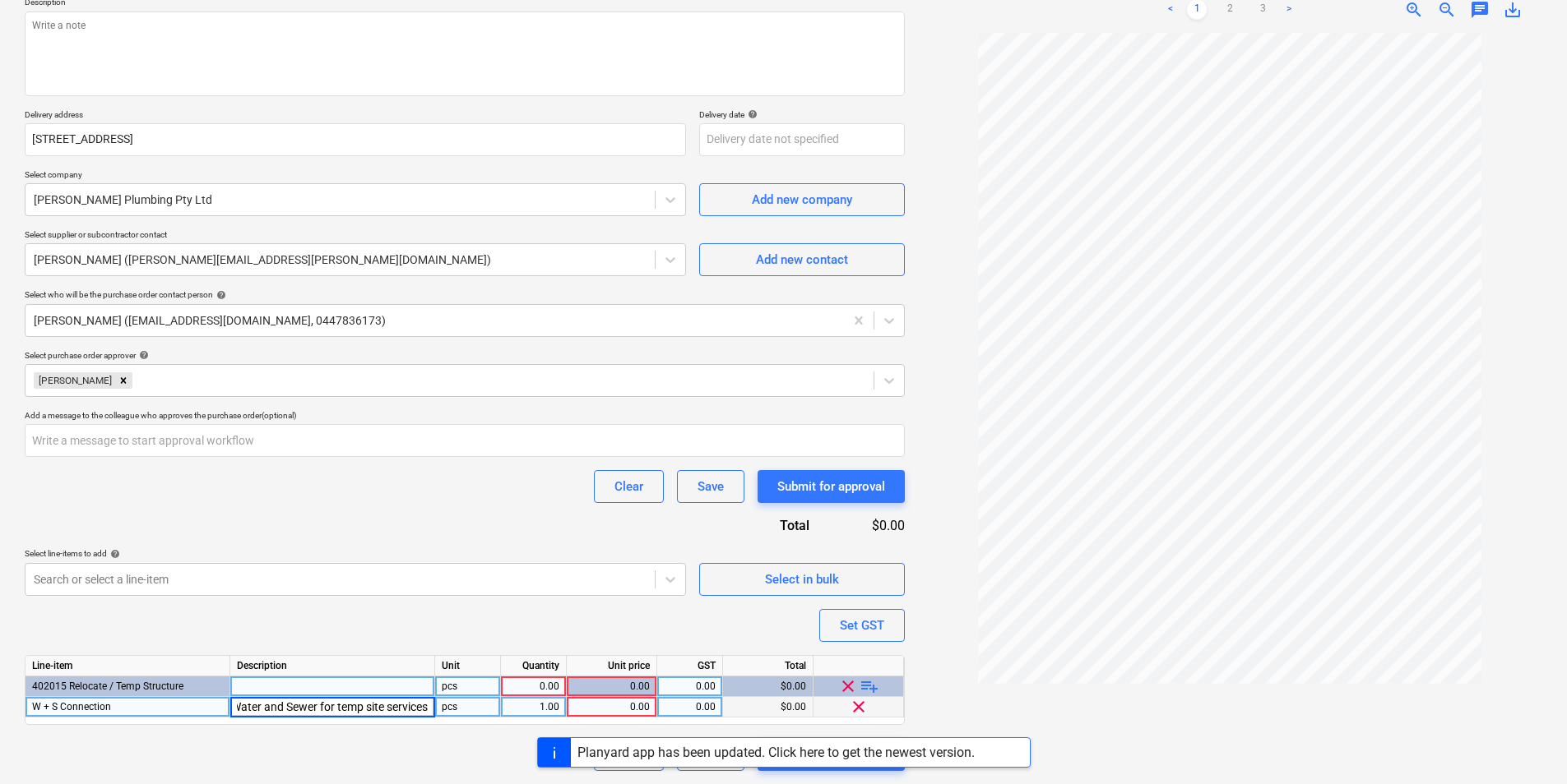
type input "Connection of Water and Sewer for temp site services"
type textarea "x"
type input "16500"
type textarea "x"
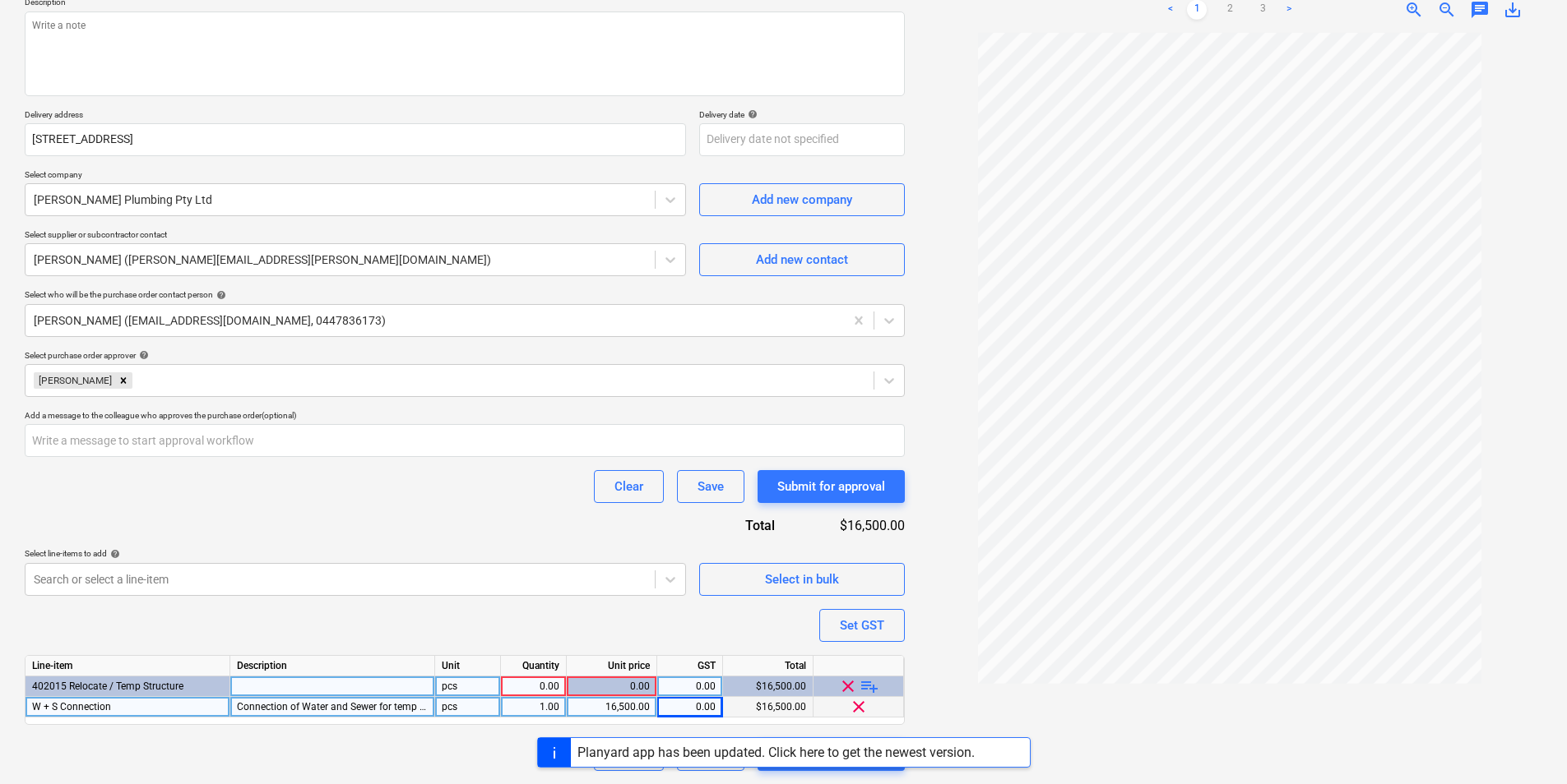
click at [521, 685] on div "0.00" at bounding box center [533, 687] width 51 height 21
type input "1"
click at [234, 435] on input "text" at bounding box center [465, 441] width 880 height 33
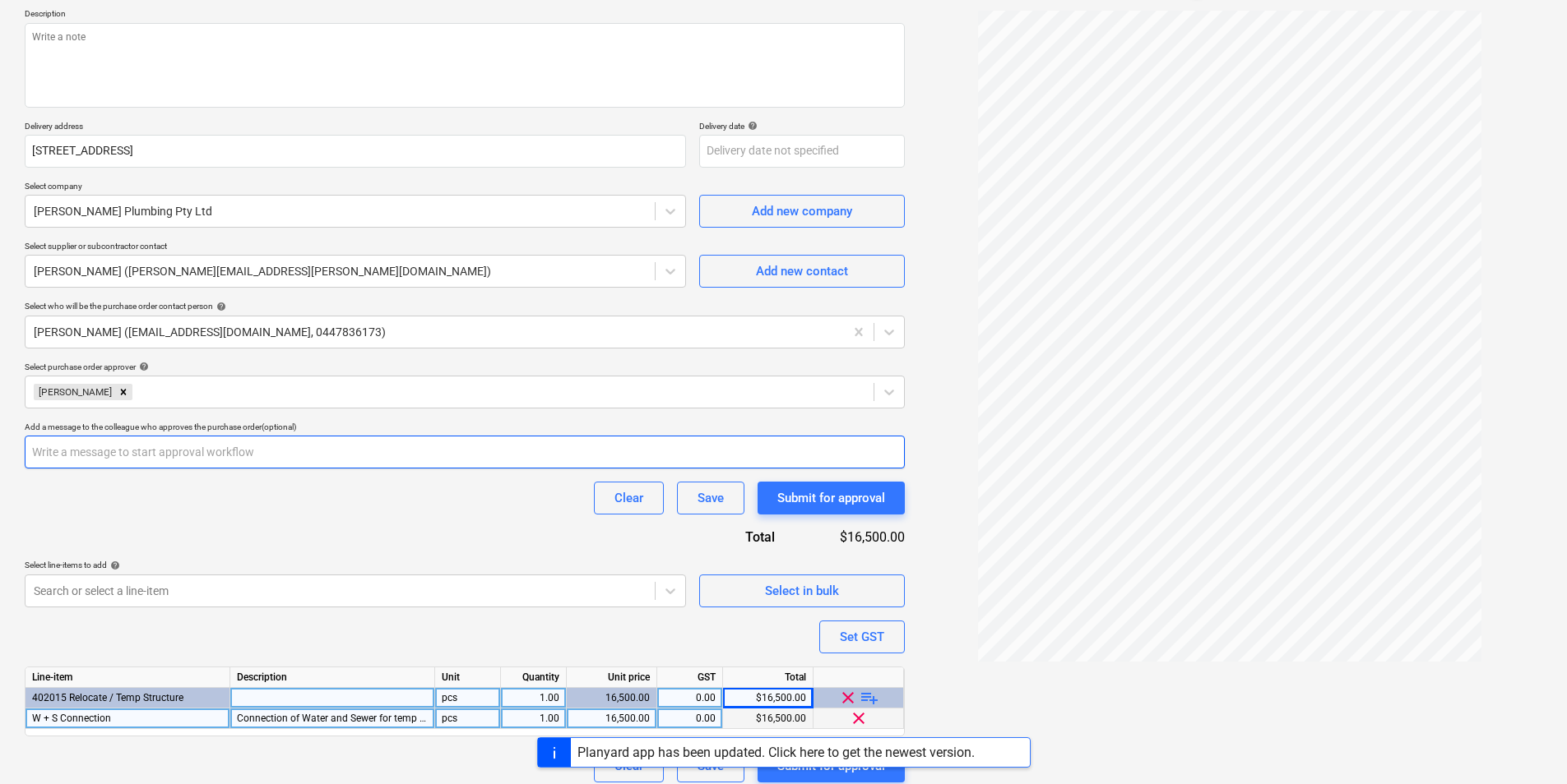
scroll to position [198, 0]
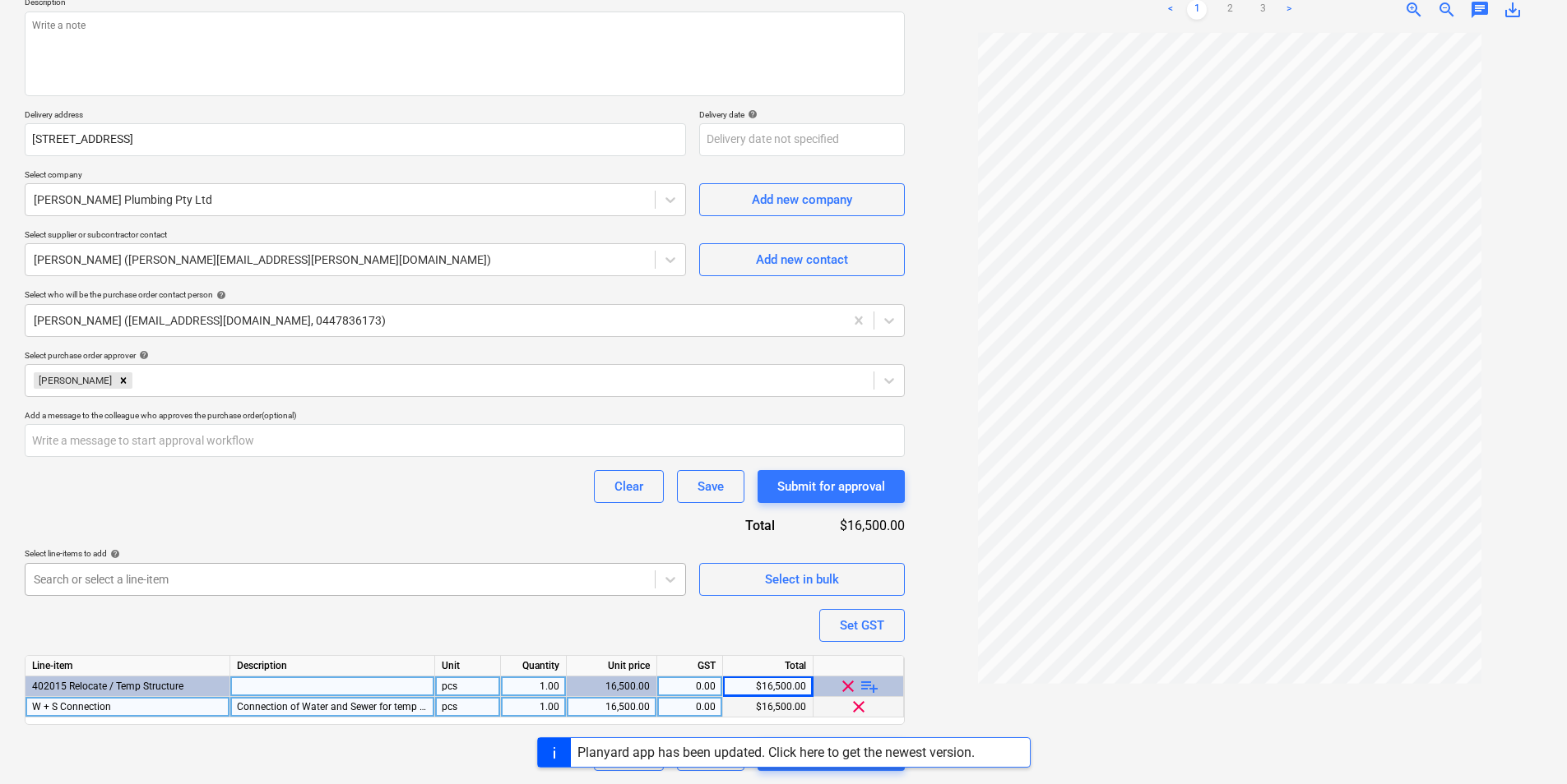
click at [488, 563] on body "Sales Projects Contacts Company Consolidated Invoices Inbox 6 Approvals format_…" at bounding box center [784, 194] width 1567 height 784
click at [410, 458] on div "Purchase order name help Purchase order Purchase order reference number help 00…" at bounding box center [465, 354] width 880 height 835
click at [828, 490] on div "Submit for approval" at bounding box center [831, 486] width 108 height 22
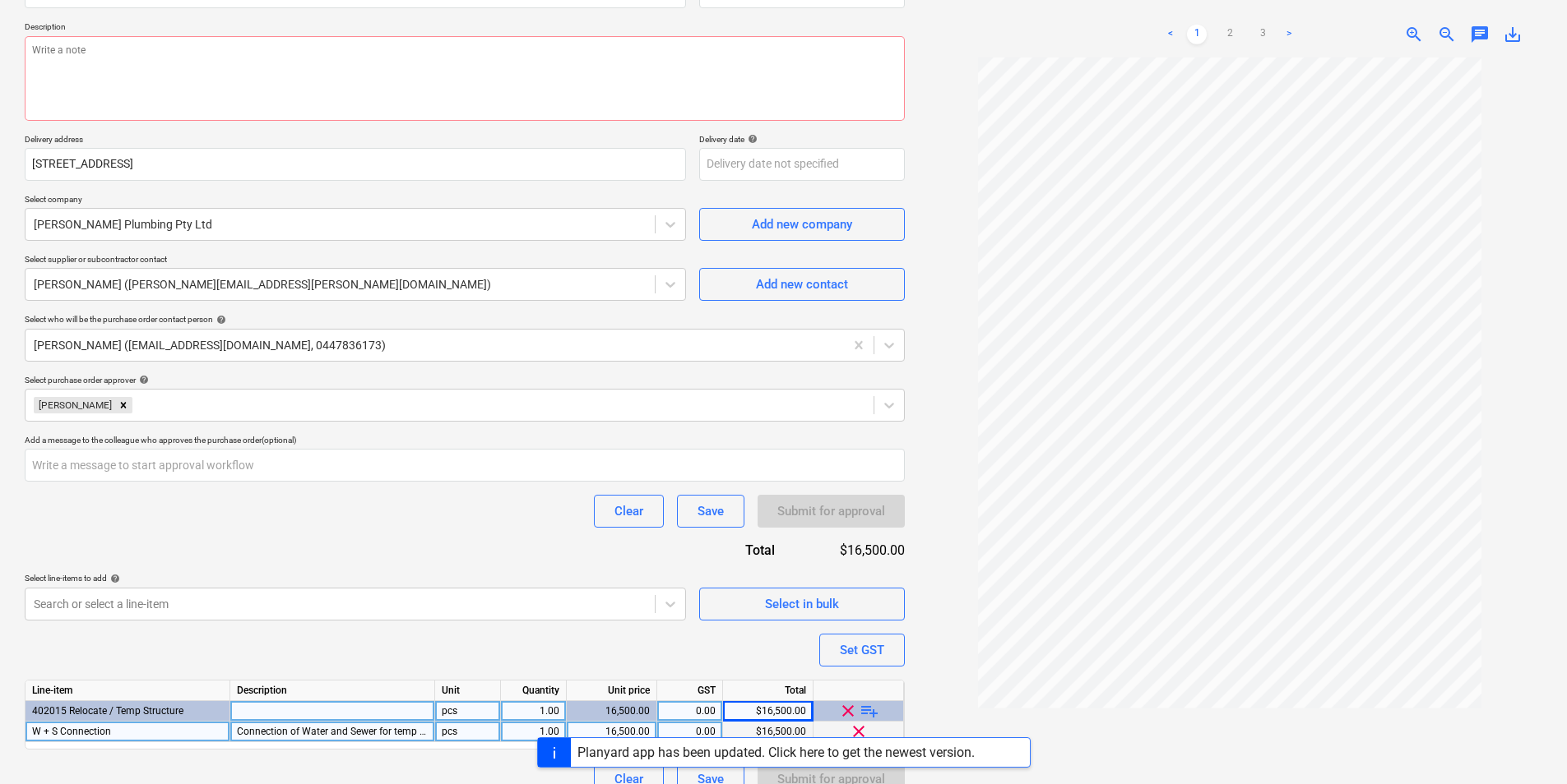
scroll to position [0, 0]
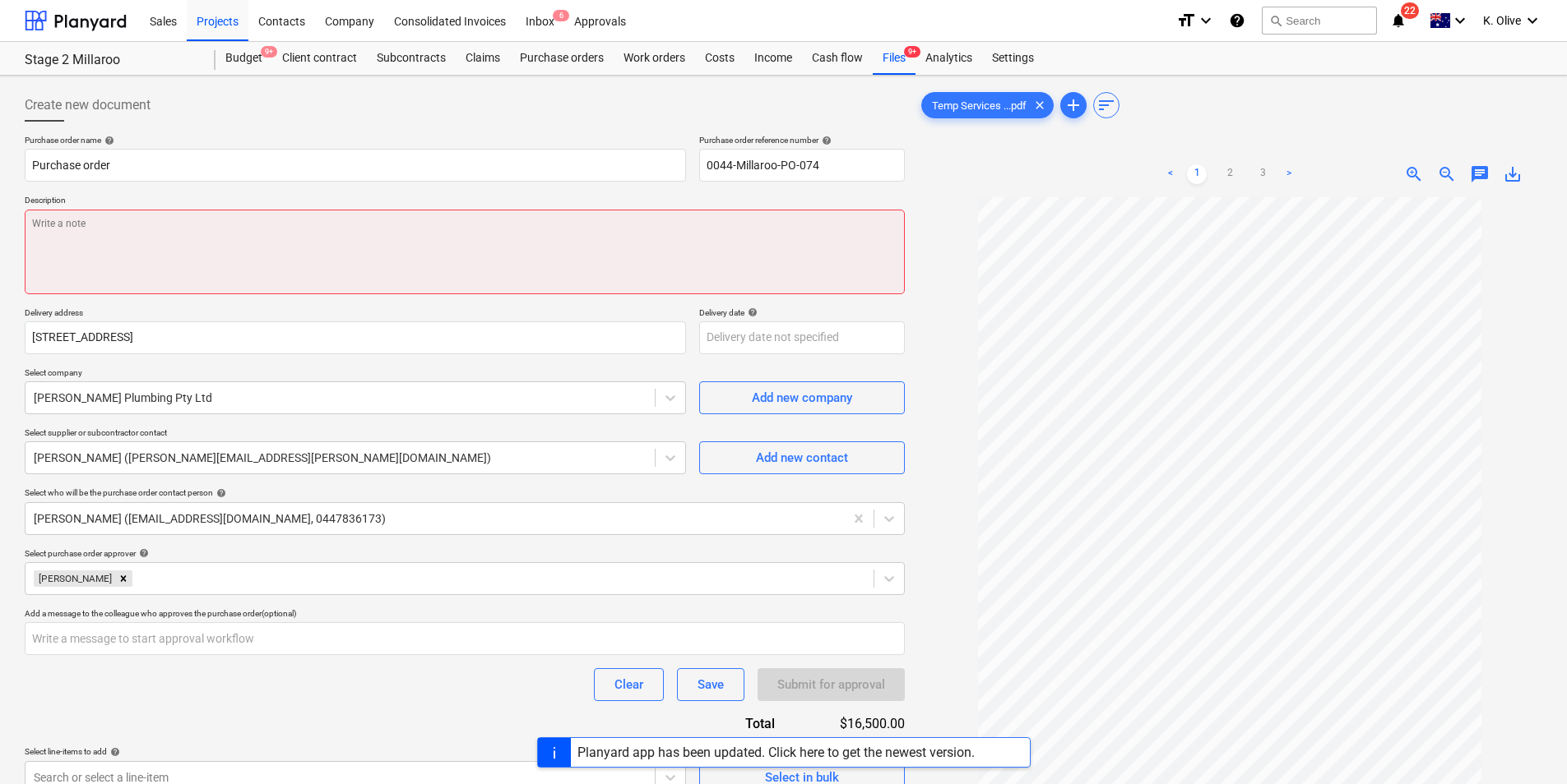
click at [176, 246] on textarea at bounding box center [465, 252] width 880 height 84
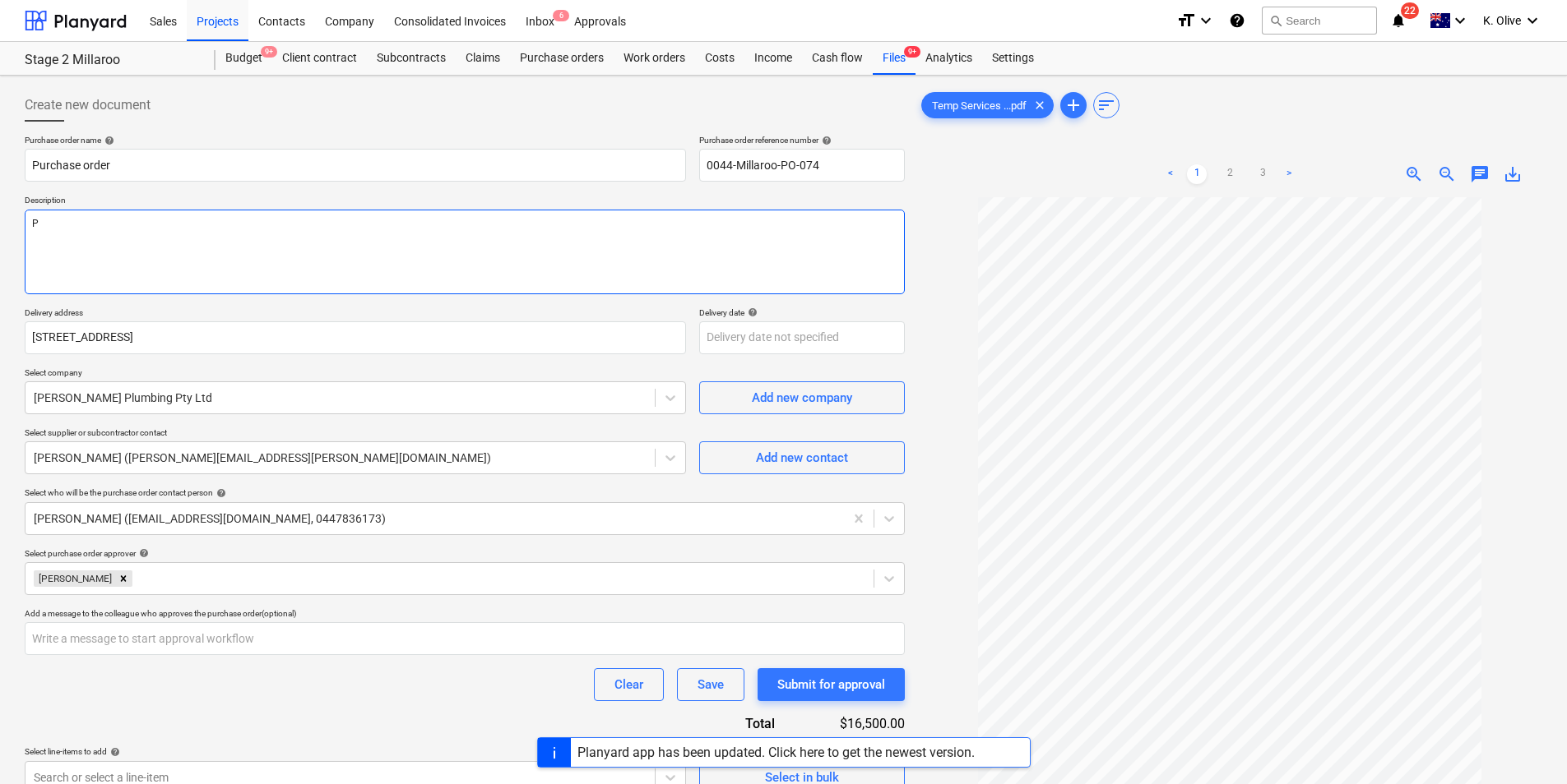
type textarea "x"
type textarea "P"
type textarea "x"
type textarea "Pl"
type textarea "x"
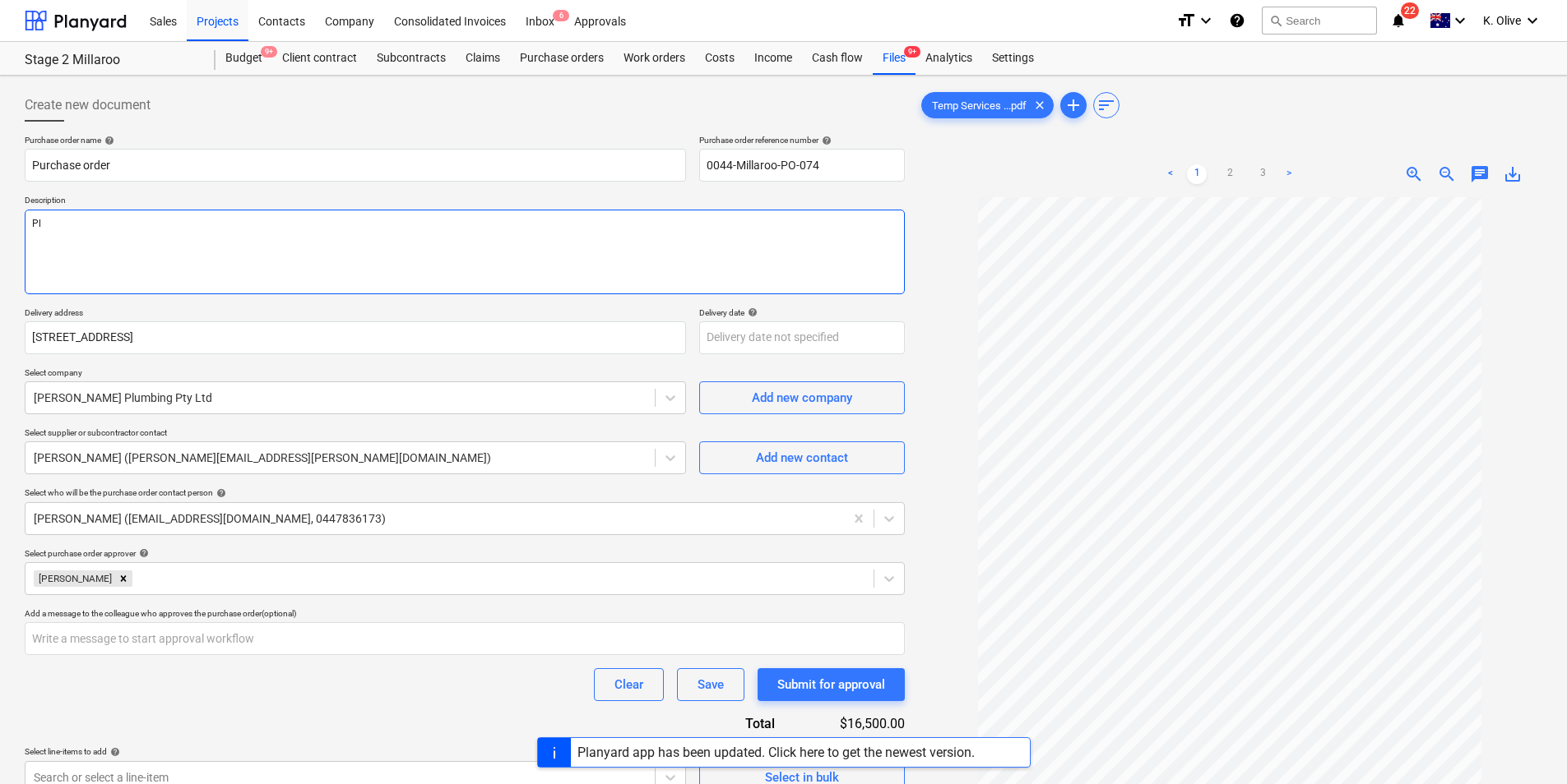
type textarea "Ple"
type textarea "x"
type textarea "Plea"
type textarea "x"
type textarea "Pleas"
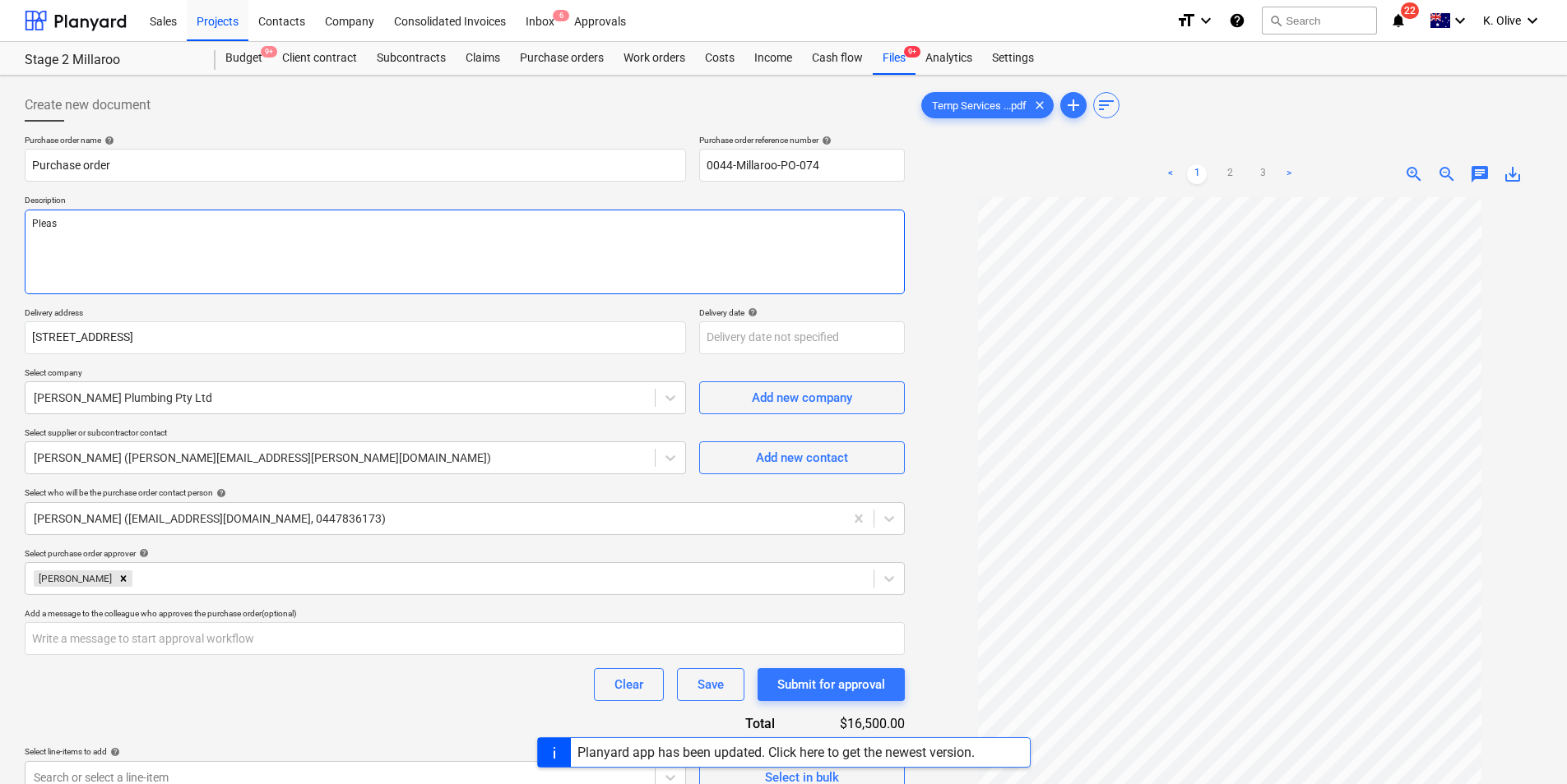
type textarea "x"
type textarea "Please"
type textarea "x"
type textarea "Please"
type textarea "x"
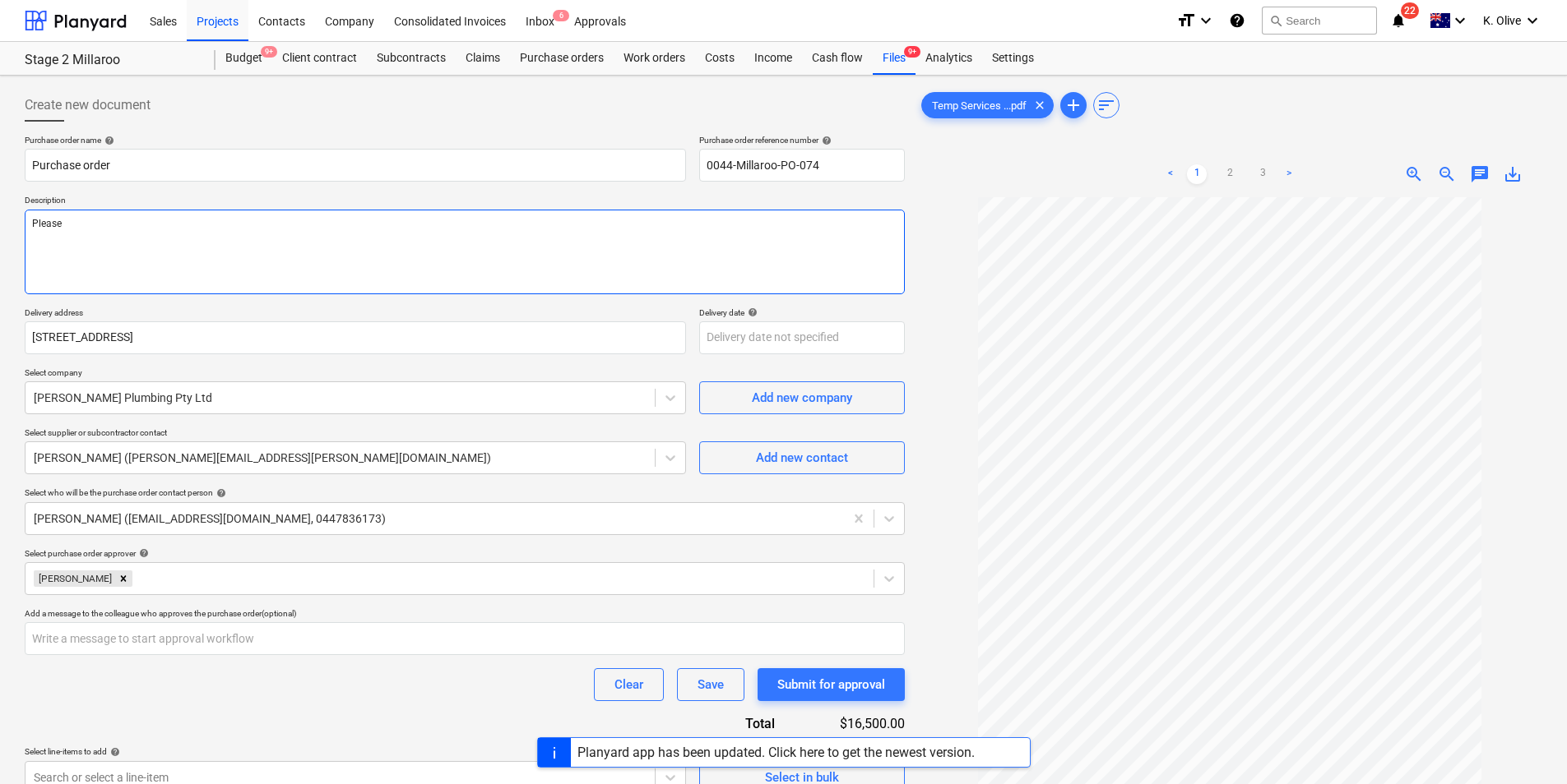
type textarea "Please f"
type textarea "x"
type textarea "Please fi"
type textarea "x"
type textarea "Please fin"
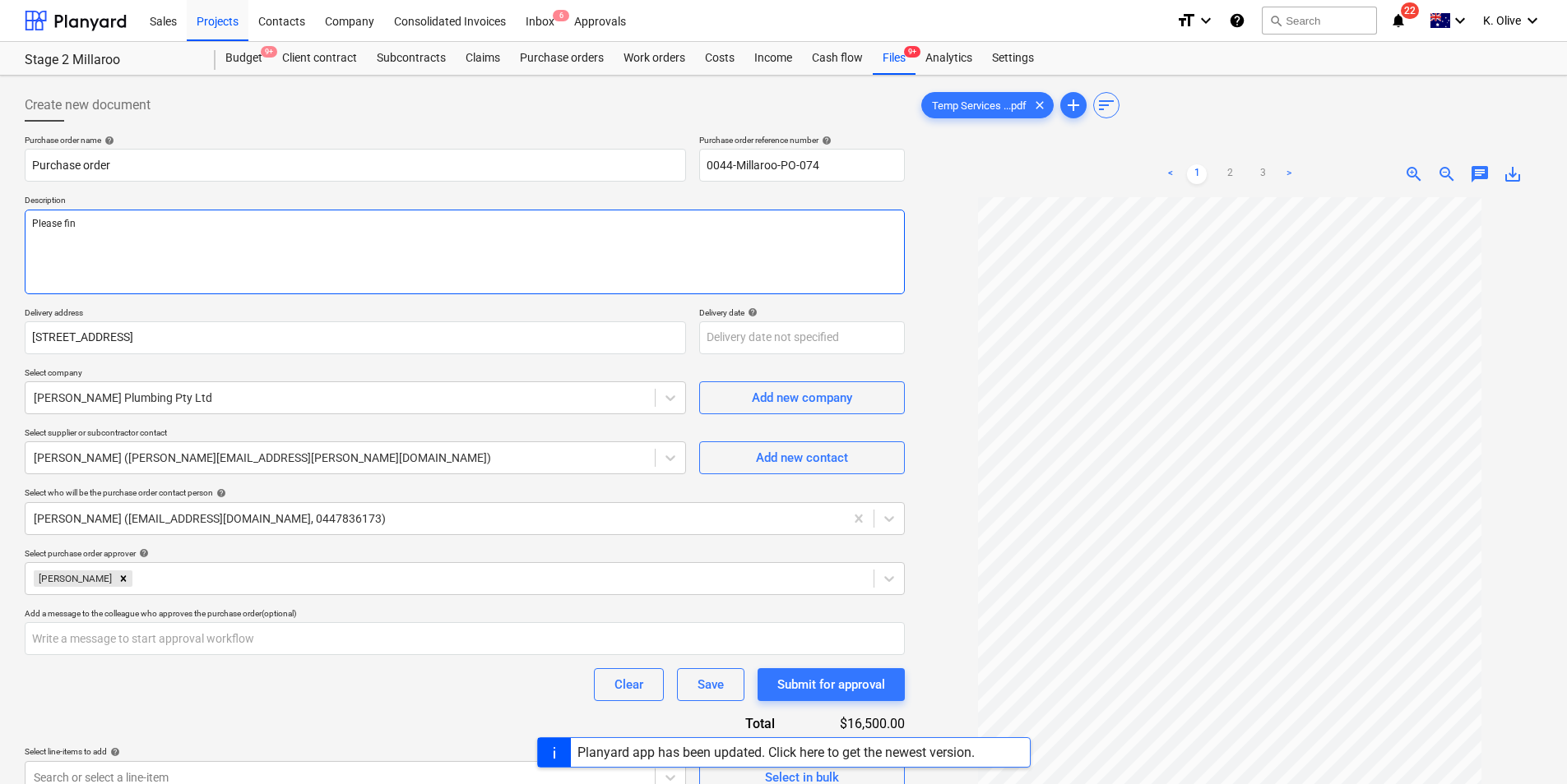
type textarea "x"
type textarea "Please find"
type textarea "x"
type textarea "Please find"
type textarea "x"
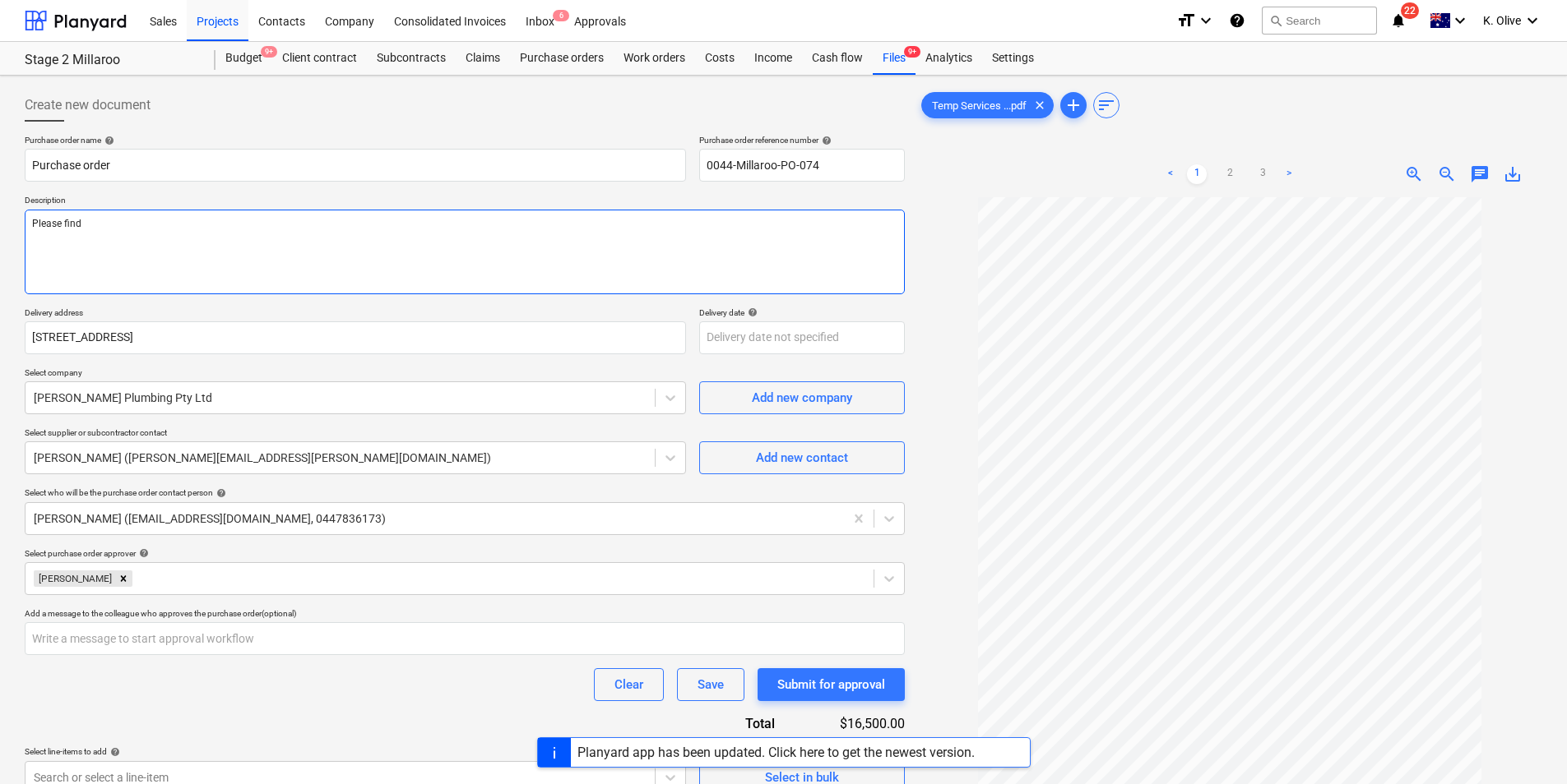
type textarea "Please find a"
type textarea "x"
type textarea "Please find at"
type textarea "x"
type textarea "Please find att"
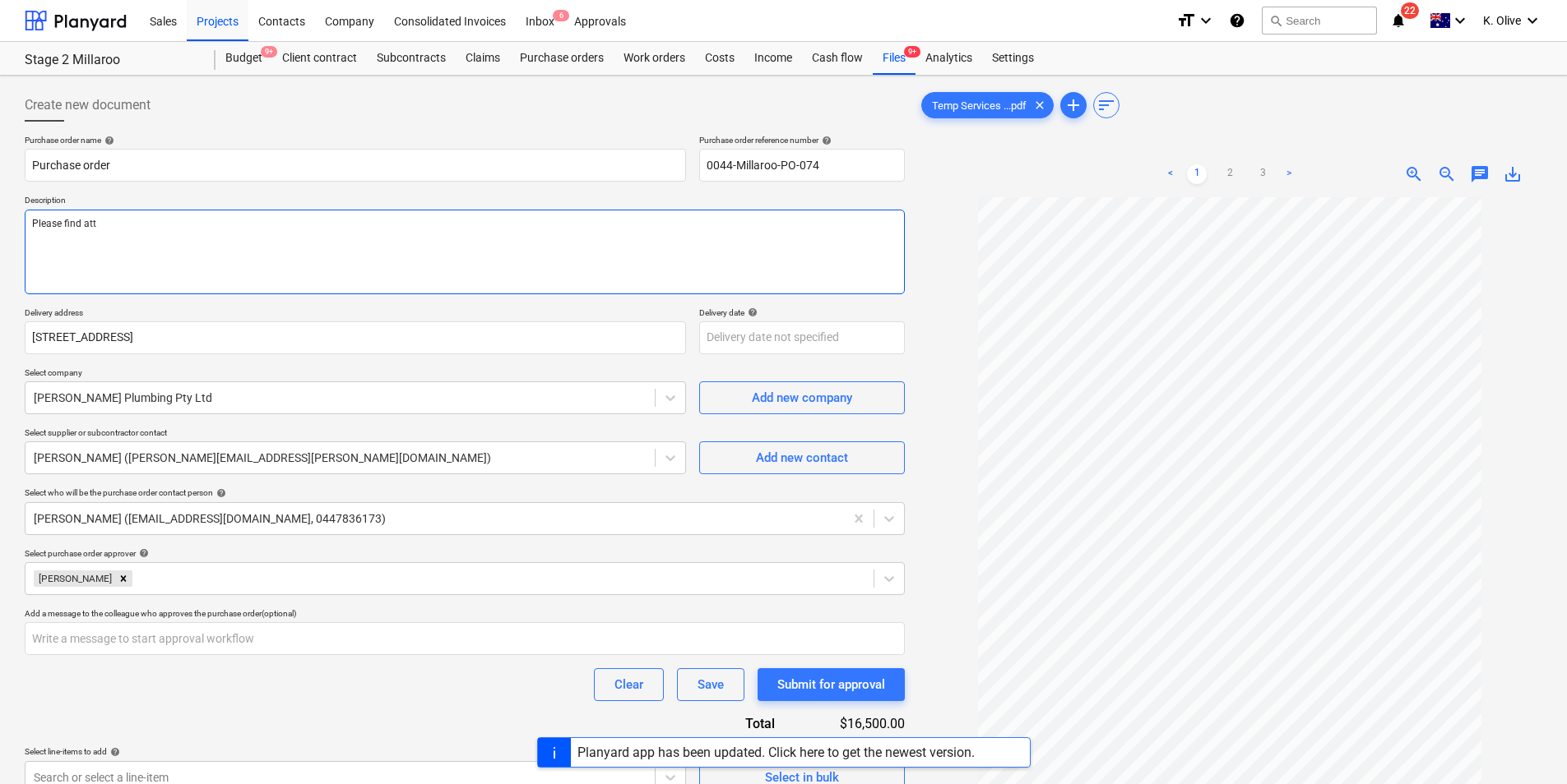
type textarea "x"
type textarea "Please find atta"
type textarea "x"
type textarea "Please find attac"
type textarea "x"
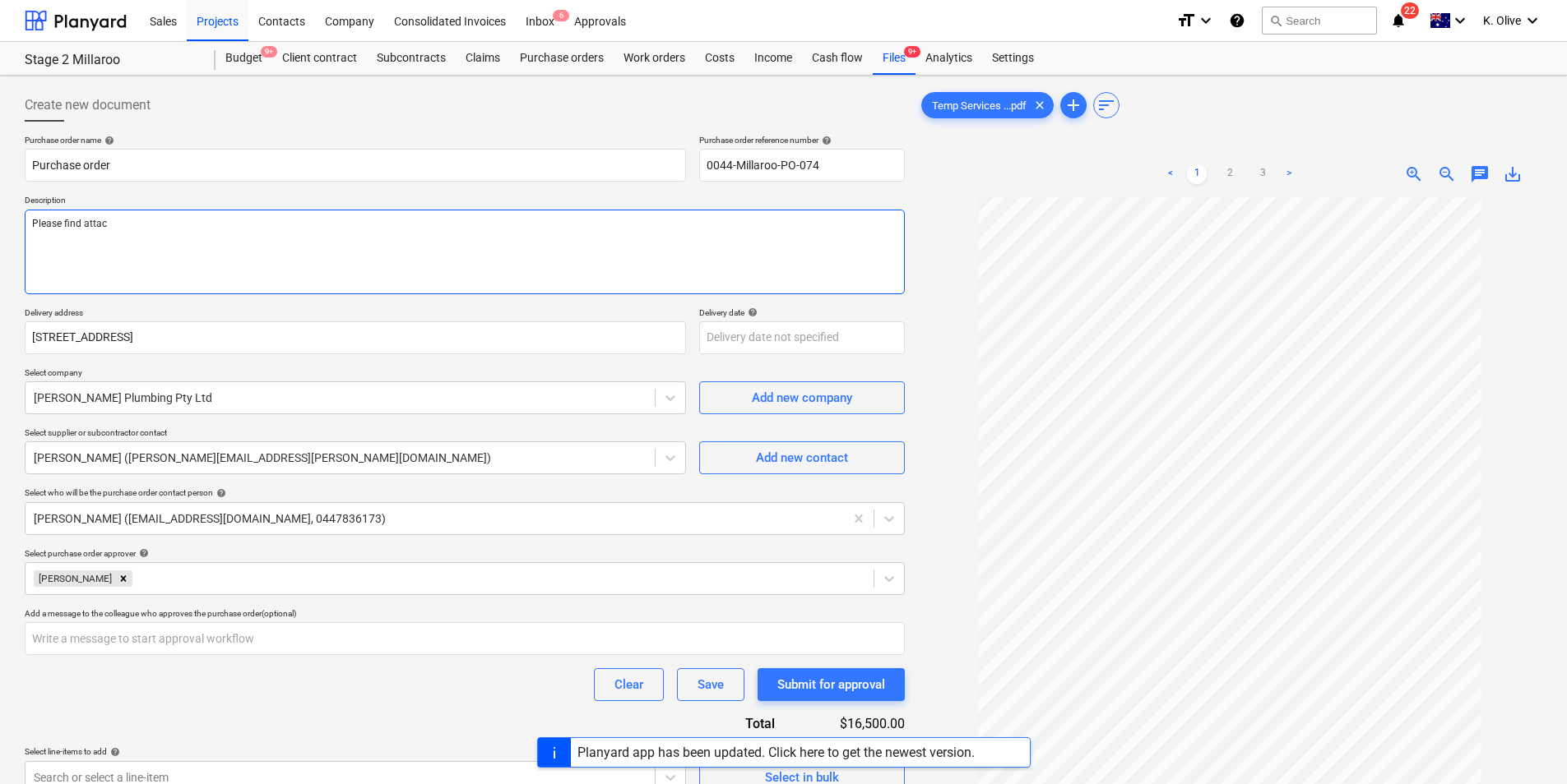
type textarea "Please find attach"
type textarea "x"
type textarea "Please find attache"
type textarea "x"
type textarea "Please find attached"
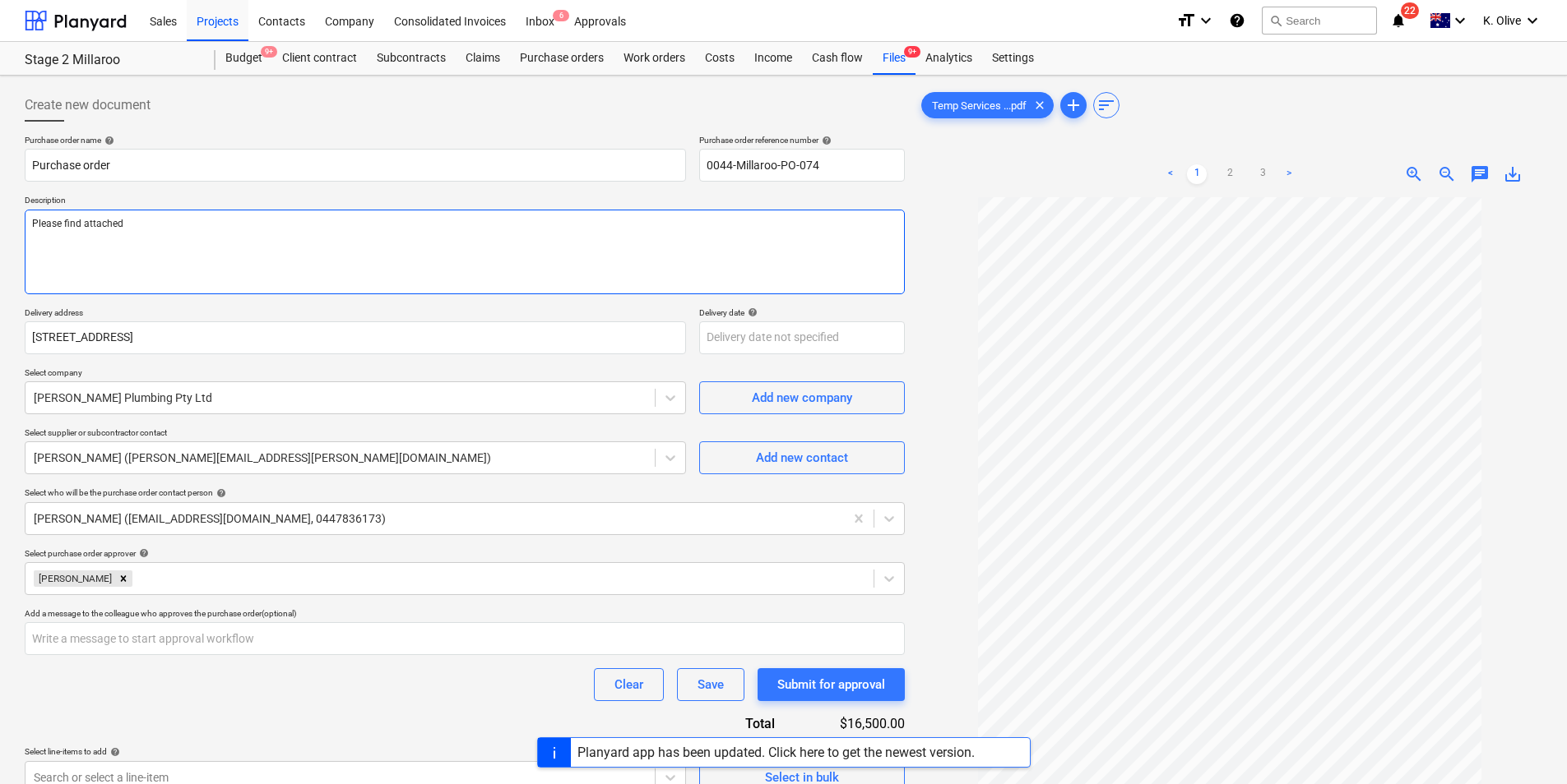
type textarea "x"
type textarea "Please find attached"
type textarea "x"
type textarea "Please find attached a"
type textarea "x"
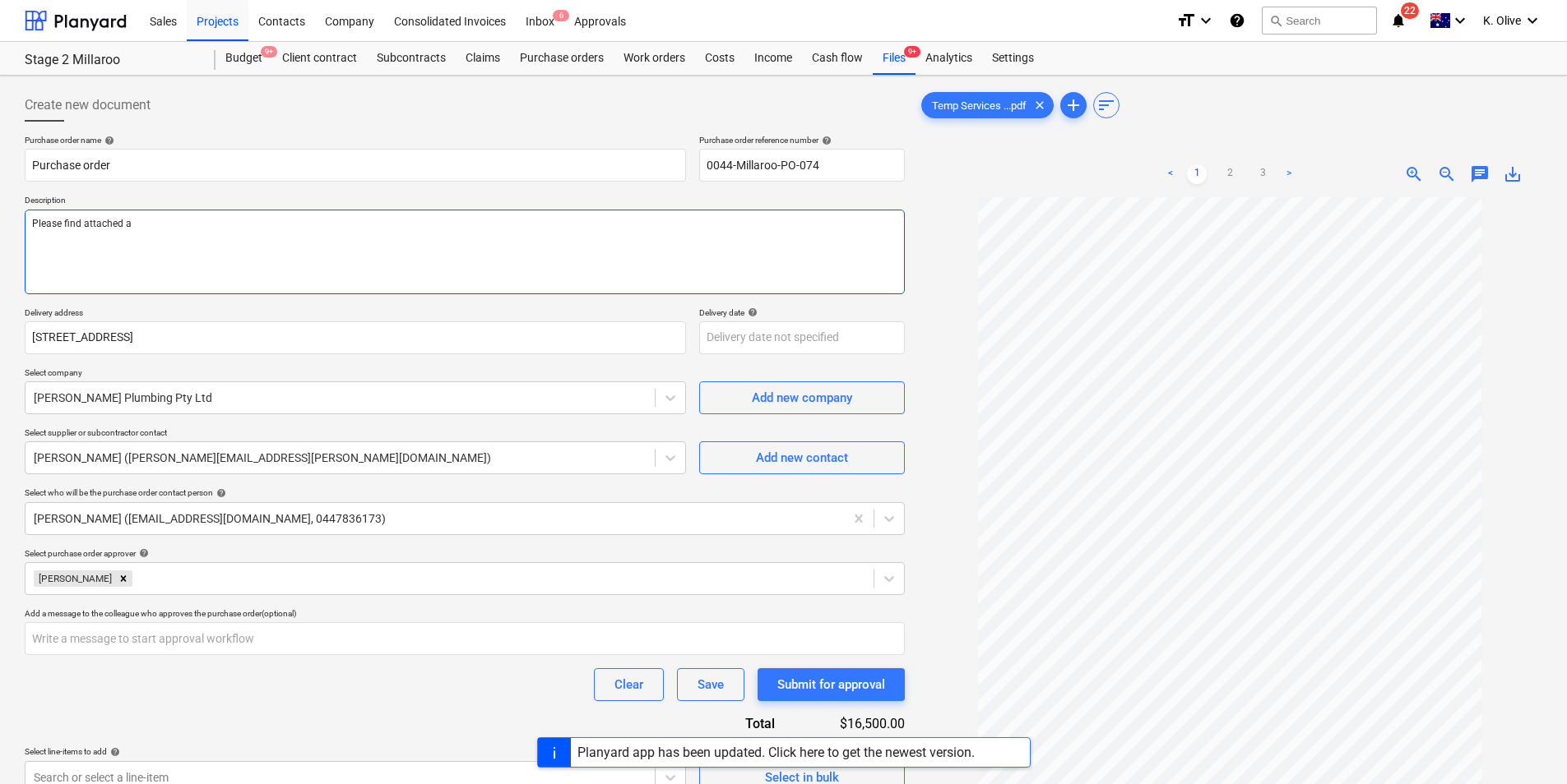
type textarea "Please find attached a"
type textarea "x"
type textarea "Please find attached a c"
type textarea "x"
type textarea "Please find attached a co"
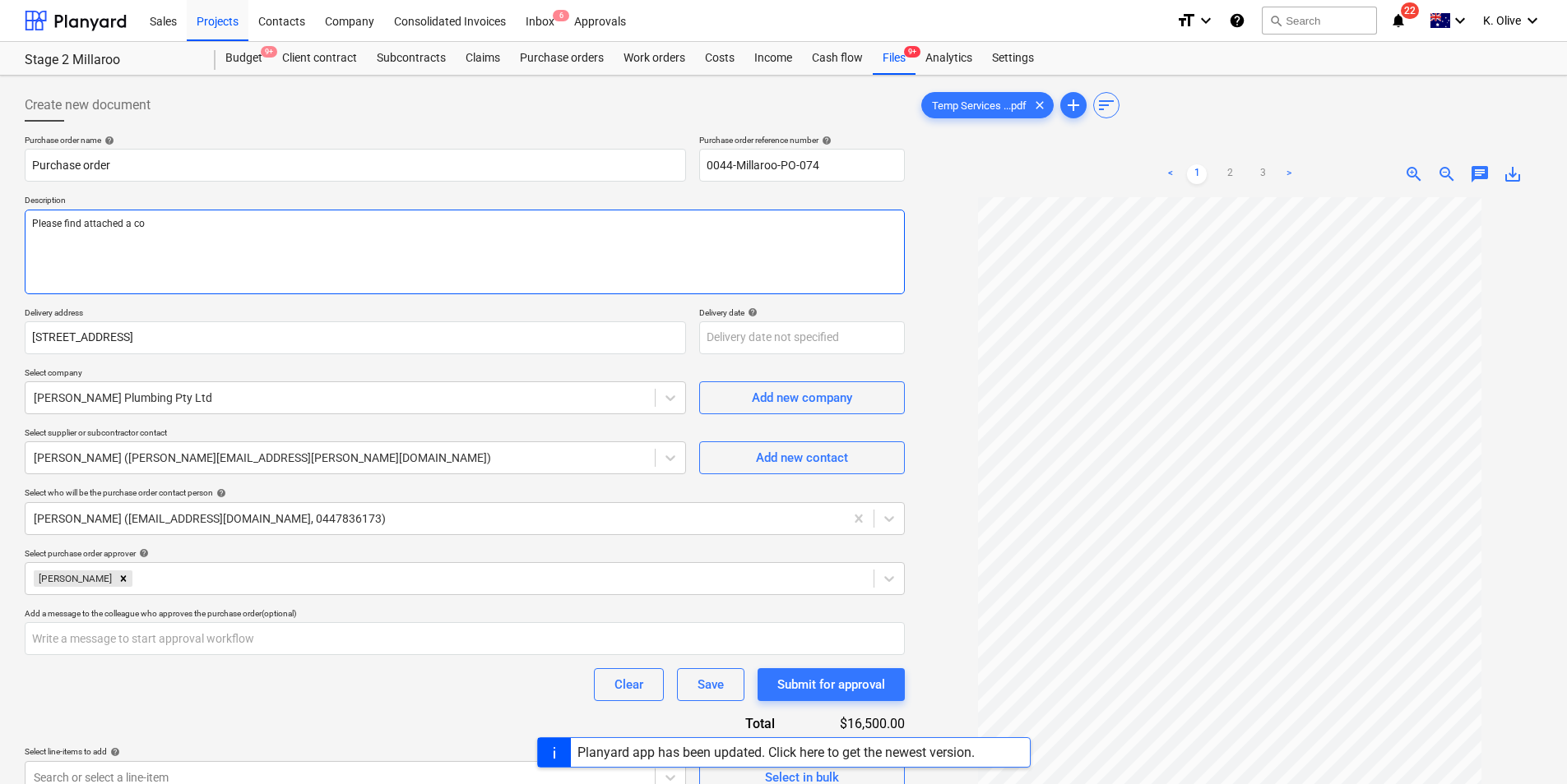
type textarea "x"
type textarea "Please find attached a cop"
type textarea "x"
type textarea "Please find attached a copy"
type textarea "x"
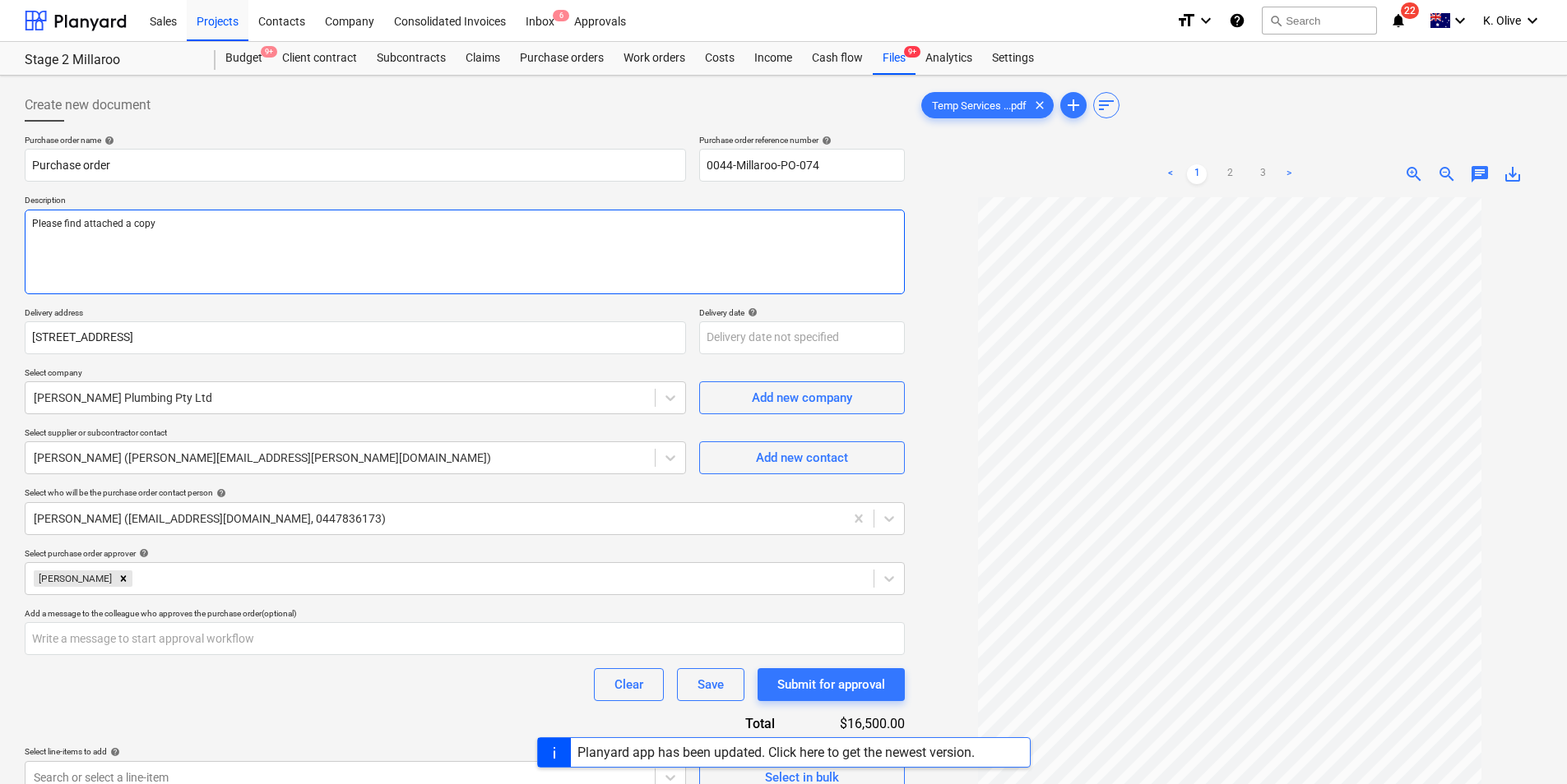
type textarea "Please find attached a copy"
type textarea "x"
type textarea "Please find attached a copy o"
type textarea "x"
type textarea "Please find attached a copy of"
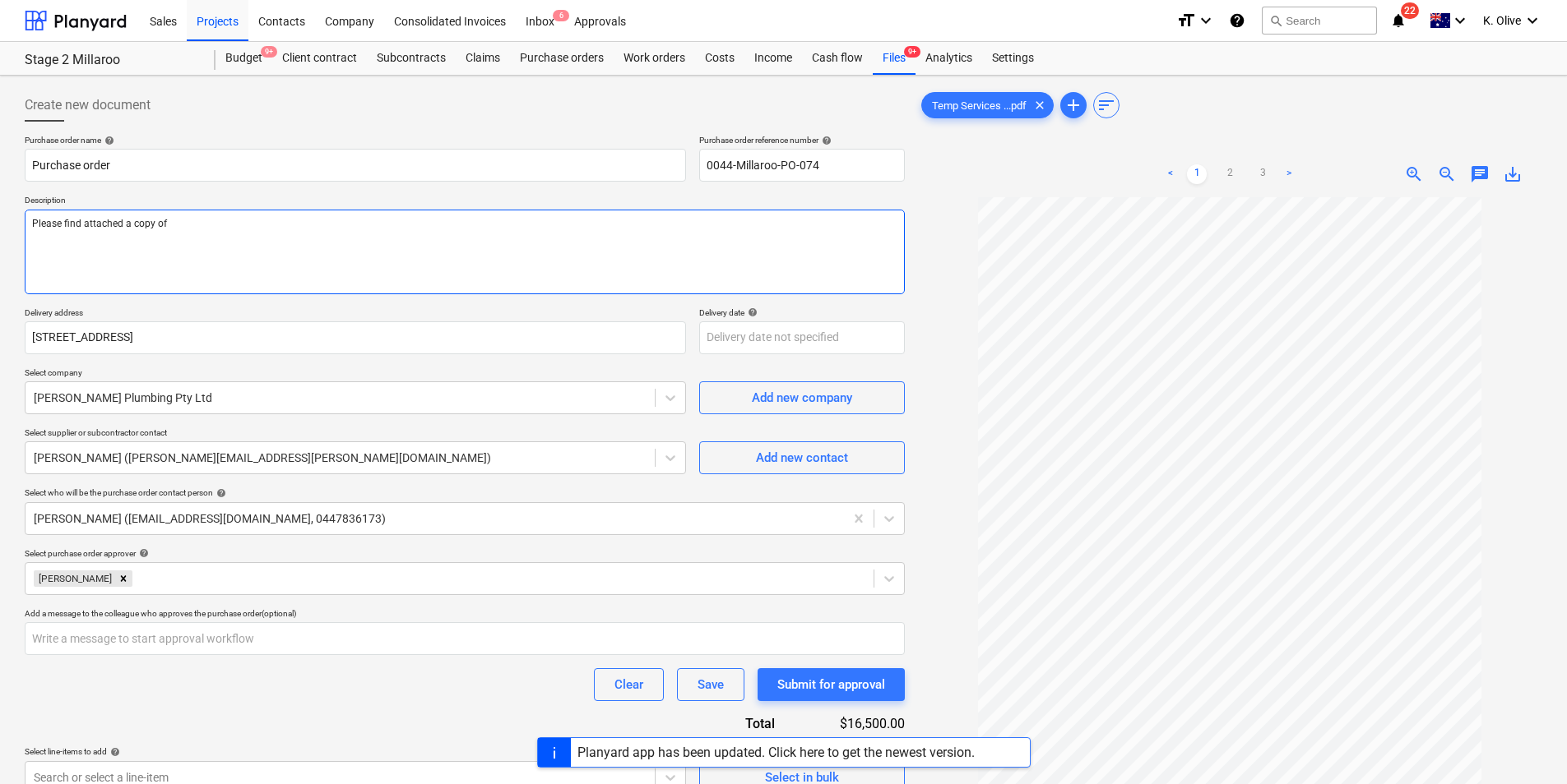
type textarea "x"
type textarea "Please find attached a copy of"
type textarea "x"
type textarea "Please find attached a copy of th"
type textarea "x"
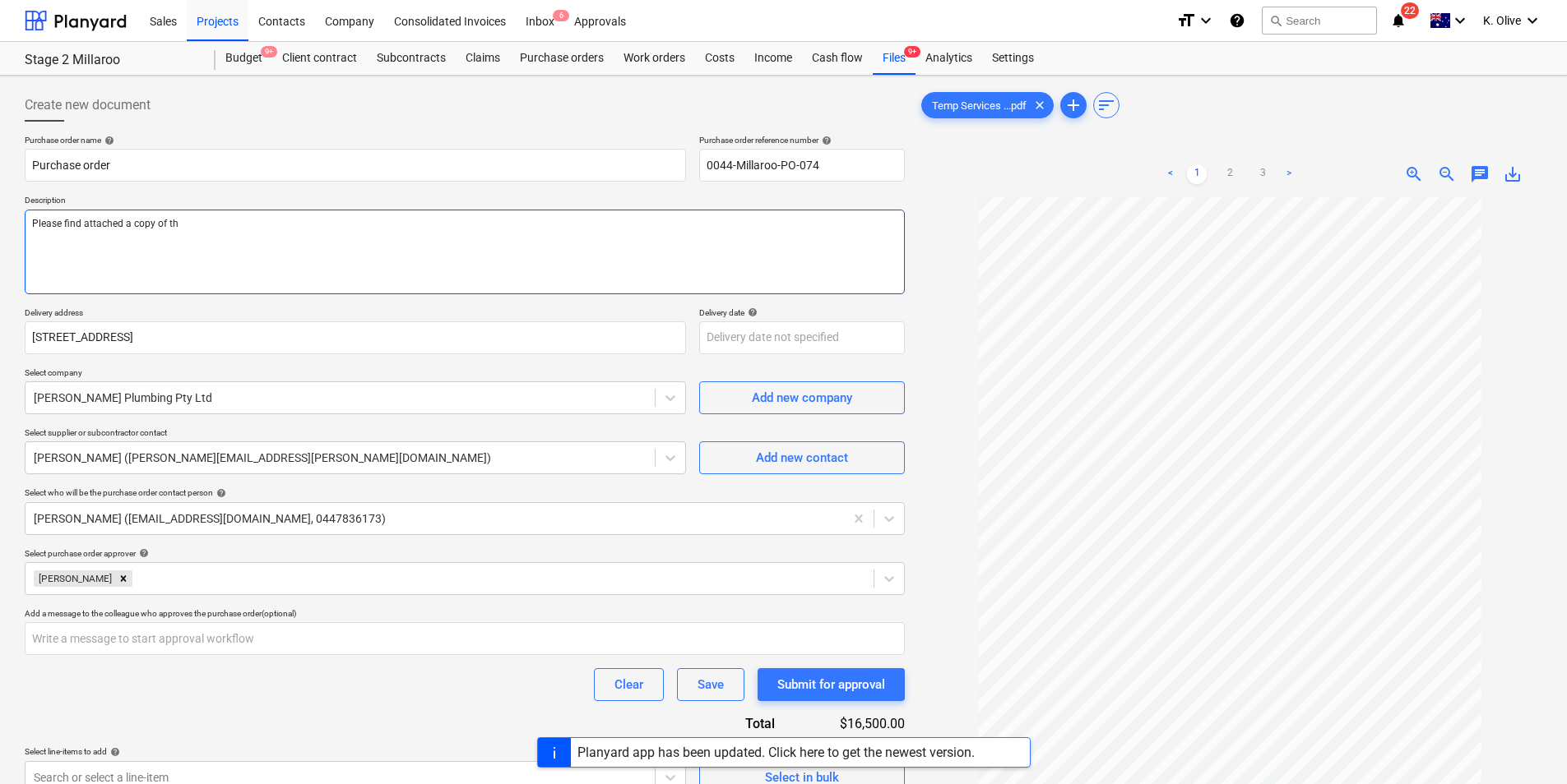
type textarea "Please find attached a copy of the"
type textarea "x"
type textarea "Please find attached a copy of the"
type textarea "x"
type textarea "Please find attached a copy of the e"
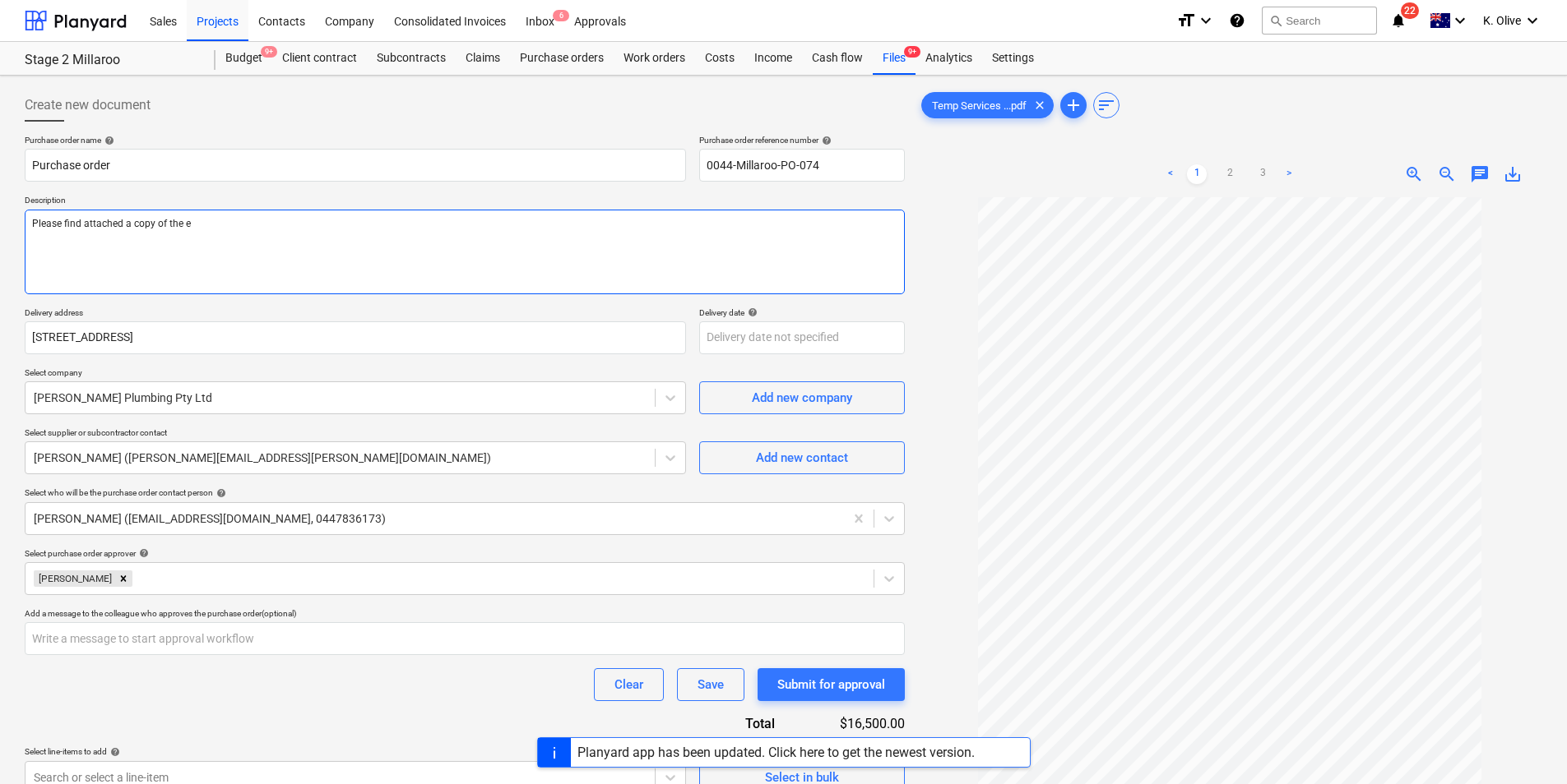
type textarea "x"
type textarea "Please find attached a copy of the em"
type textarea "x"
type textarea "Please find attached a copy of the ema"
type textarea "x"
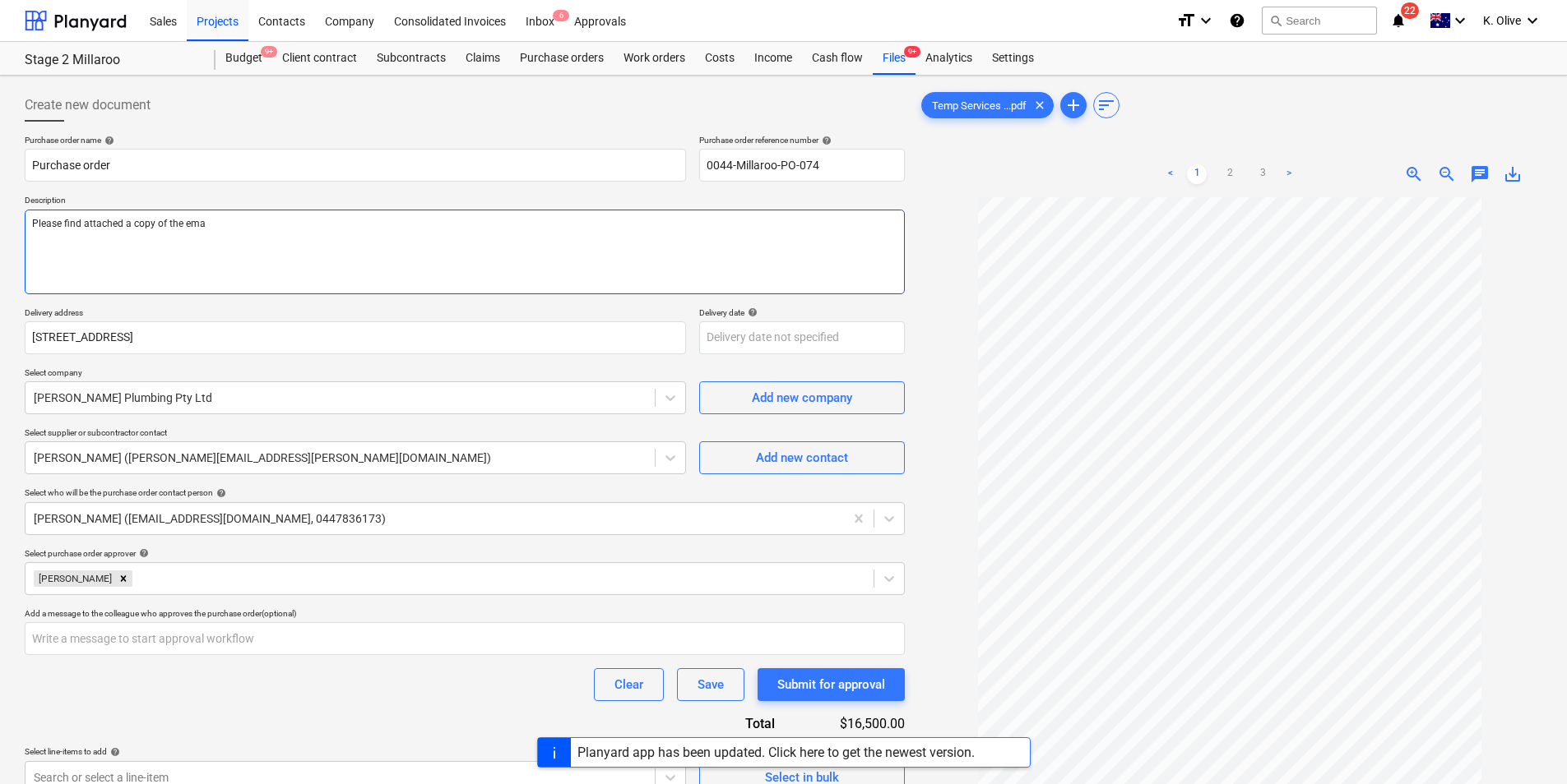
type textarea "Please find attached a copy of the emai"
type textarea "x"
type textarea "Please find attached a copy of the email"
type textarea "x"
type textarea "Please find attached a copy of the email"
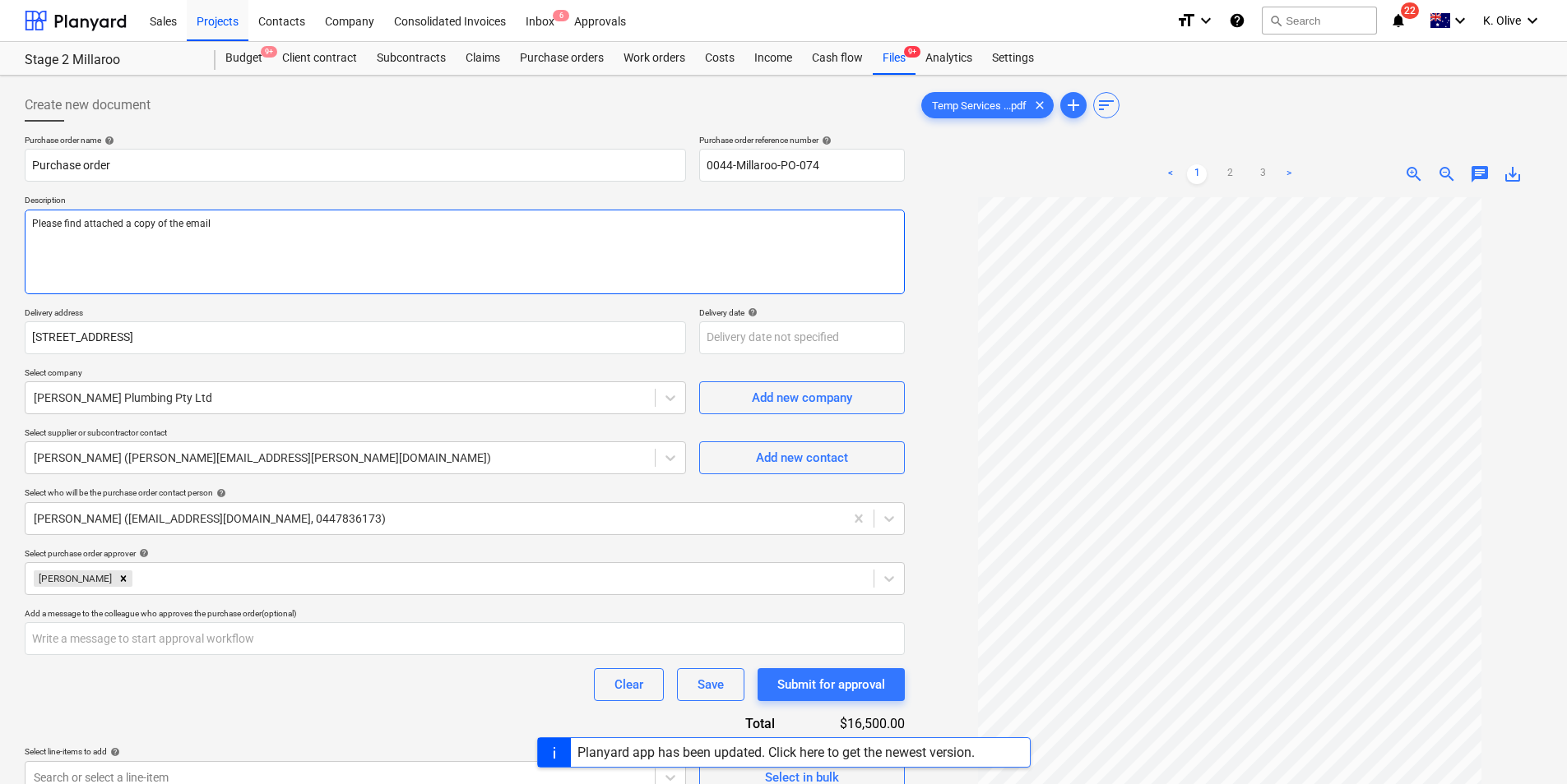
type textarea "x"
type textarea "Please find attached a copy of the email c"
type textarea "x"
type textarea "Please find attached a copy of the email co"
type textarea "x"
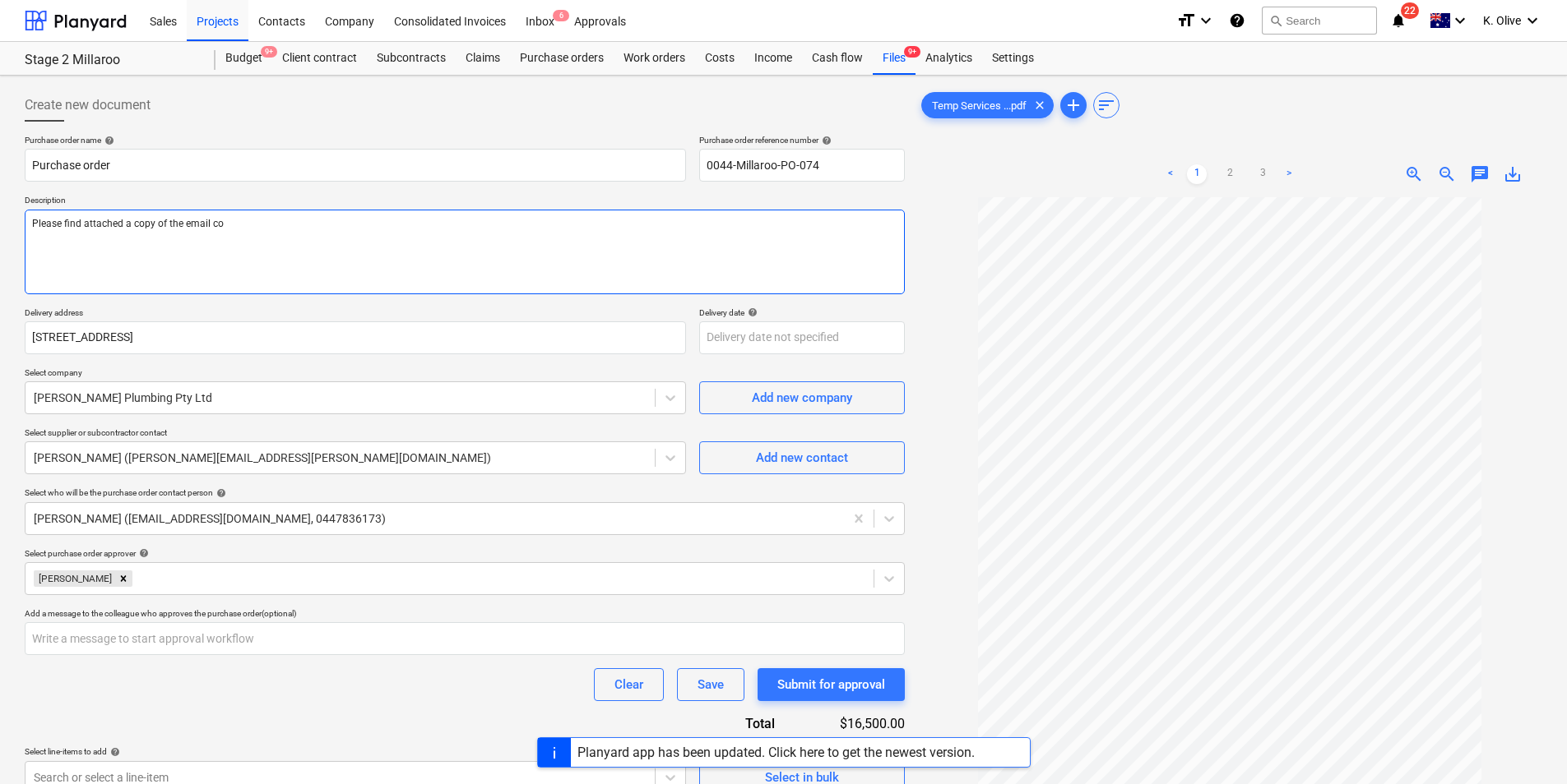
type textarea "Please find attached a copy of the email con"
type textarea "x"
type textarea "Please find attached a copy of the email conf"
type textarea "x"
type textarea "Please find attached a copy of the email confo"
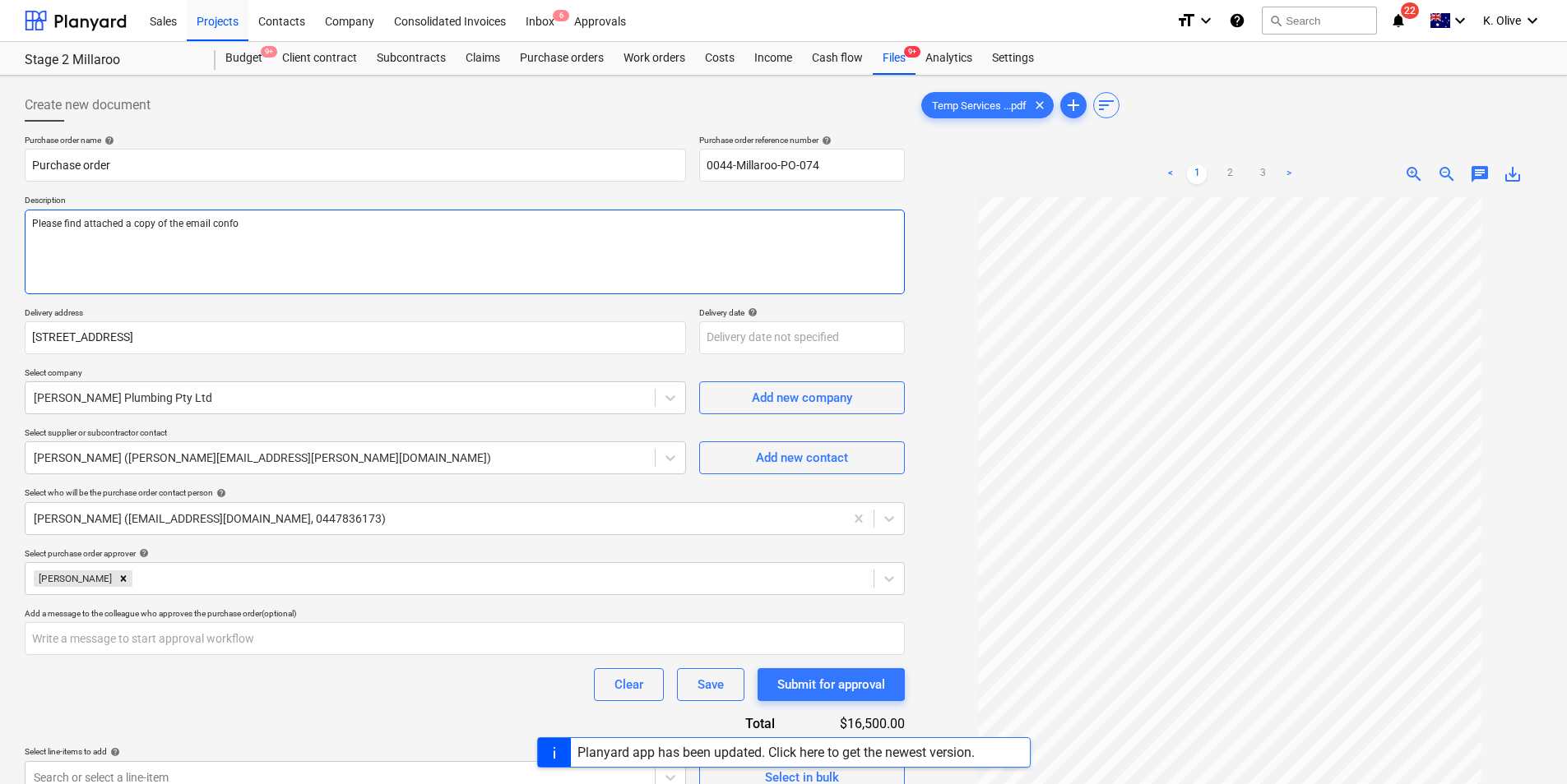
type textarea "x"
type textarea "Please find attached a copy of the email confor"
type textarea "x"
type textarea "Please find attached a copy of the email conform"
type textarea "x"
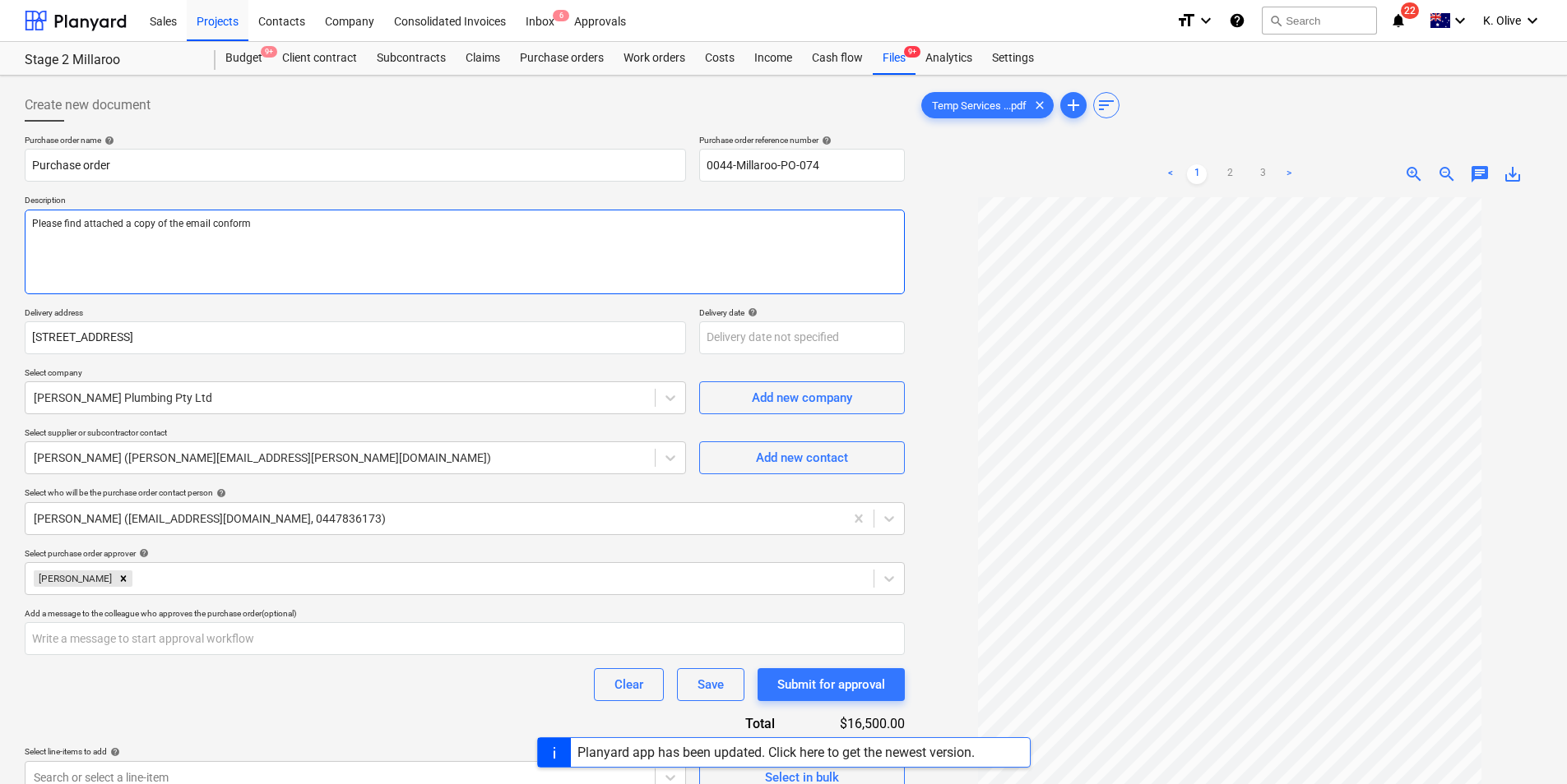
type textarea "Please find attached a copy of the email conforma"
type textarea "x"
type textarea "Please find attached a copy of the email conformat"
type textarea "x"
type textarea "Please find attached a copy of the email conformati"
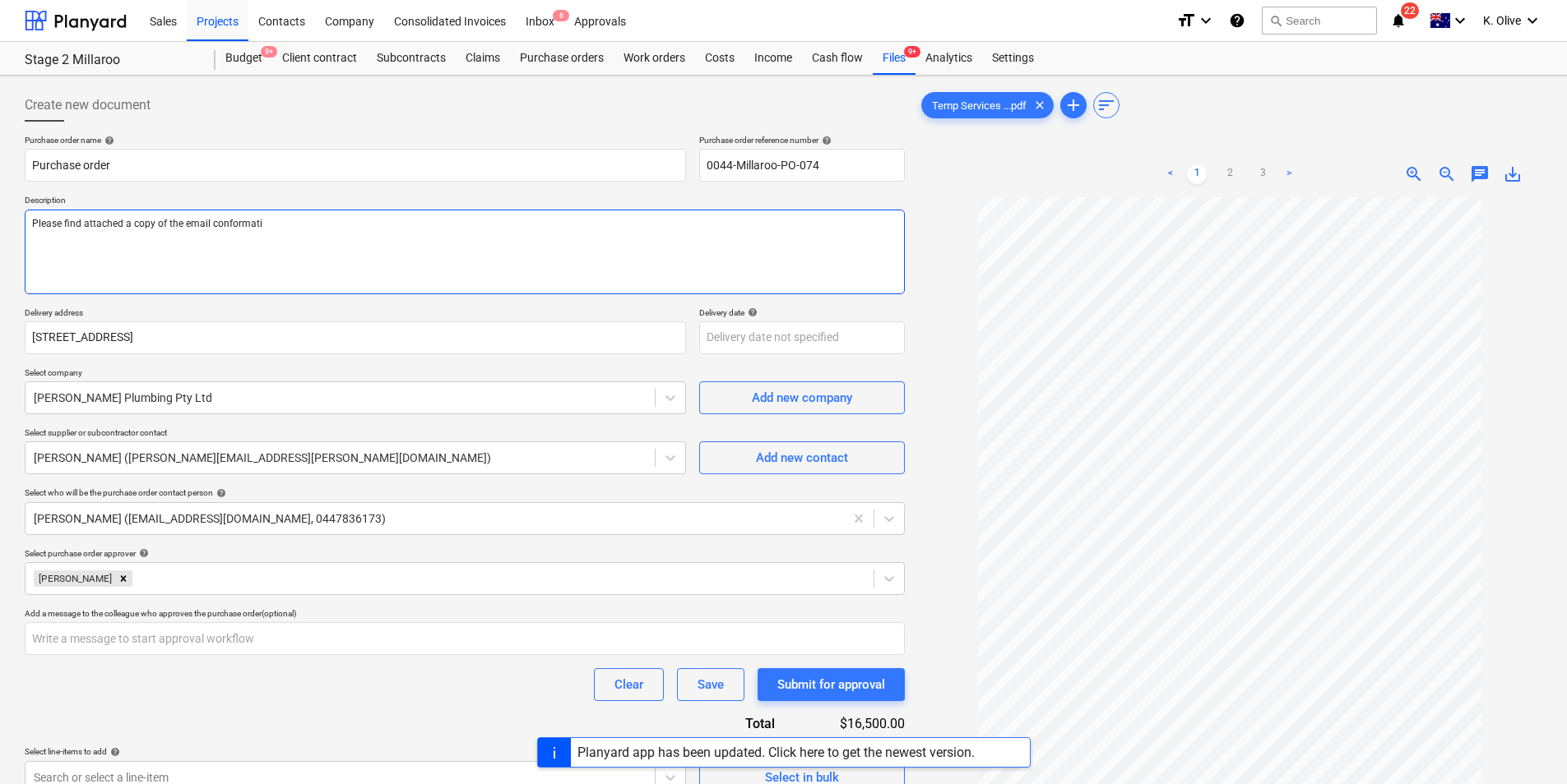
type textarea "x"
type textarea "Please find attached a copy of the email conformatio"
type textarea "x"
type textarea "Please find attached a copy of the email conformation"
type textarea "x"
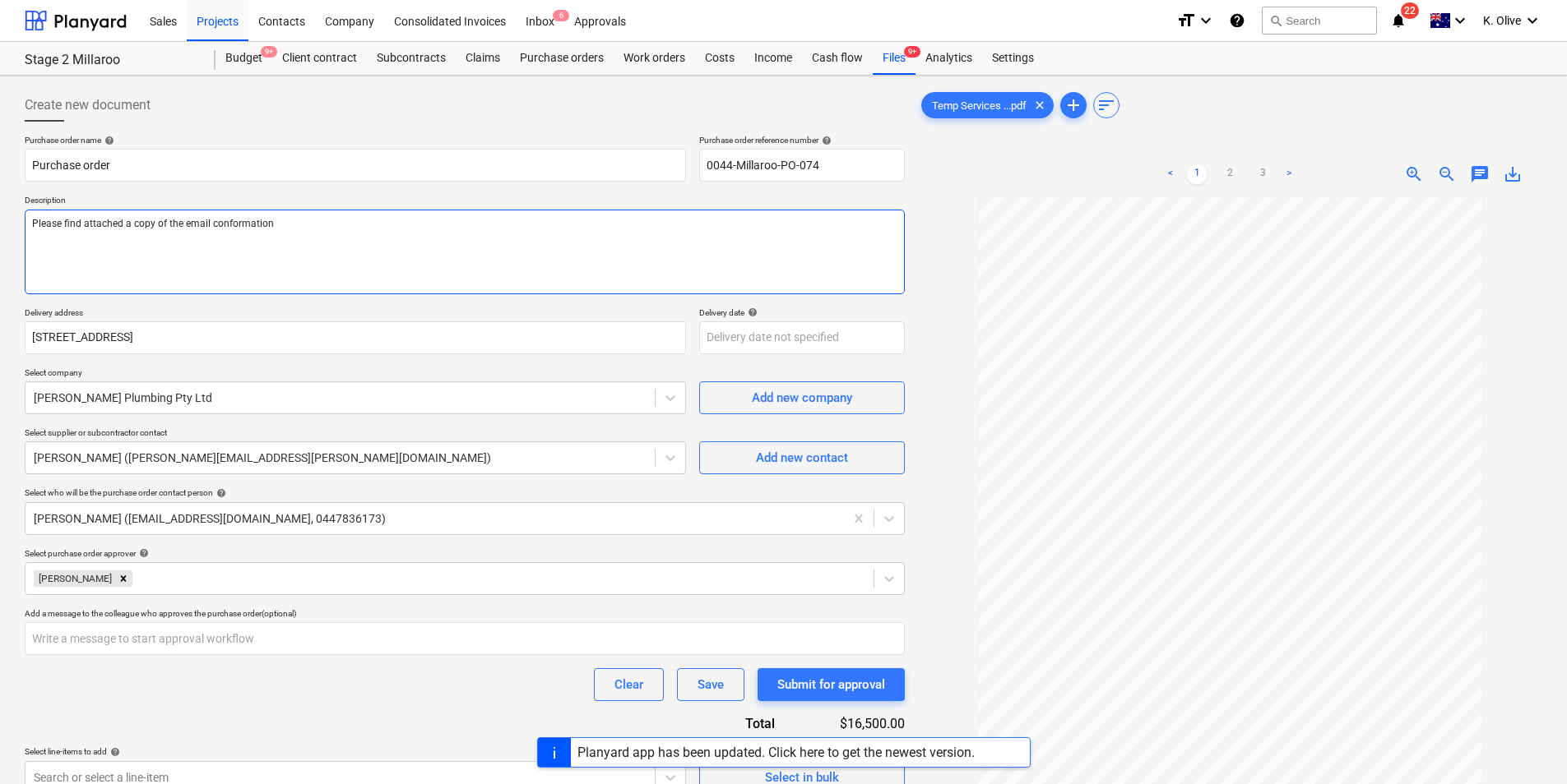
type textarea "Please find attached a copy of the email conformation"
type textarea "x"
type textarea "Please find attached a copy of the email conformation +"
type textarea "x"
type textarea "Please find attached a copy of the email conformation"
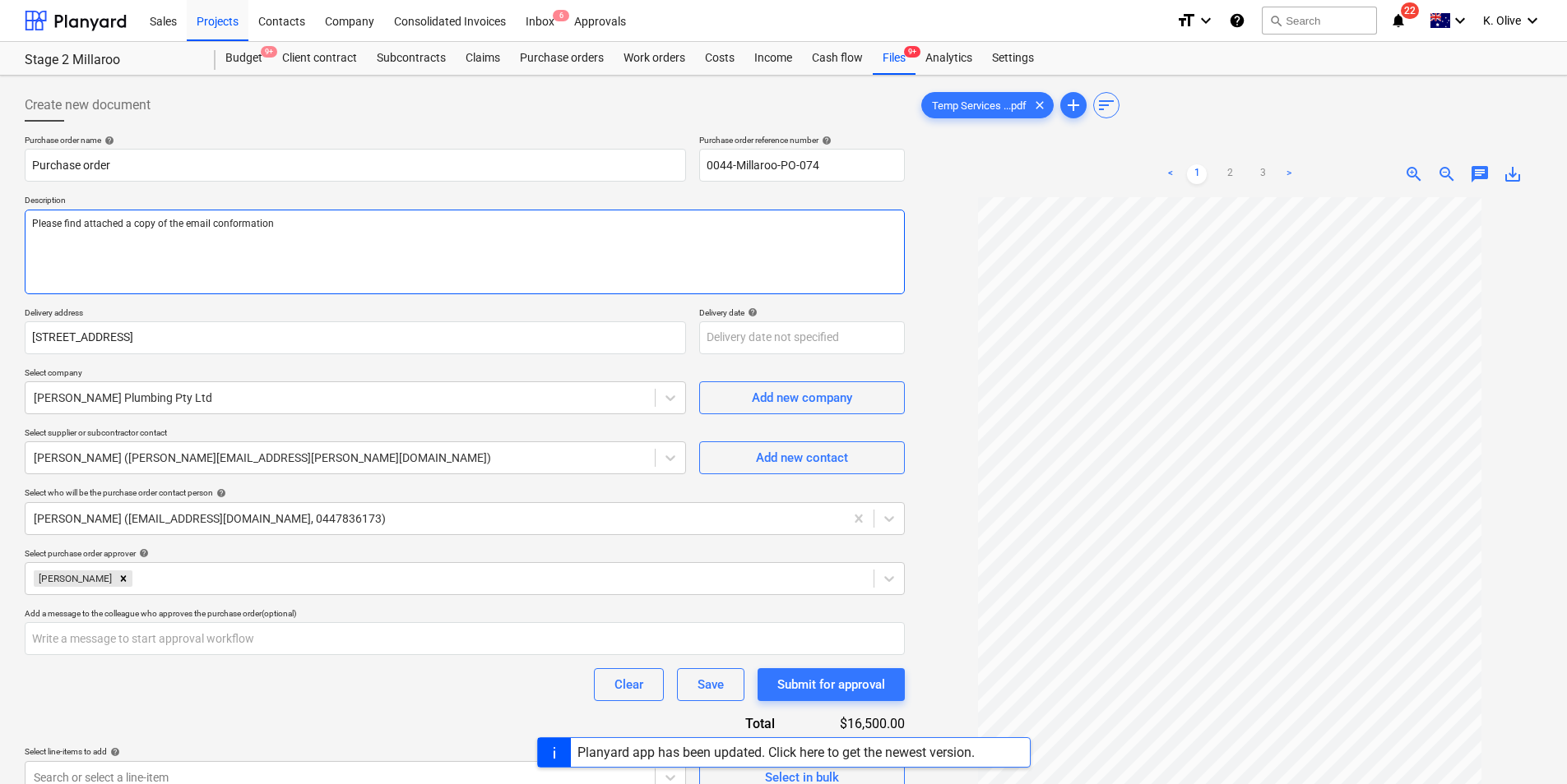
type textarea "x"
type textarea "Please find attached a copy of the email conformation"
type textarea "x"
type textarea "Please find attached a copy of the email conformatio"
type textarea "x"
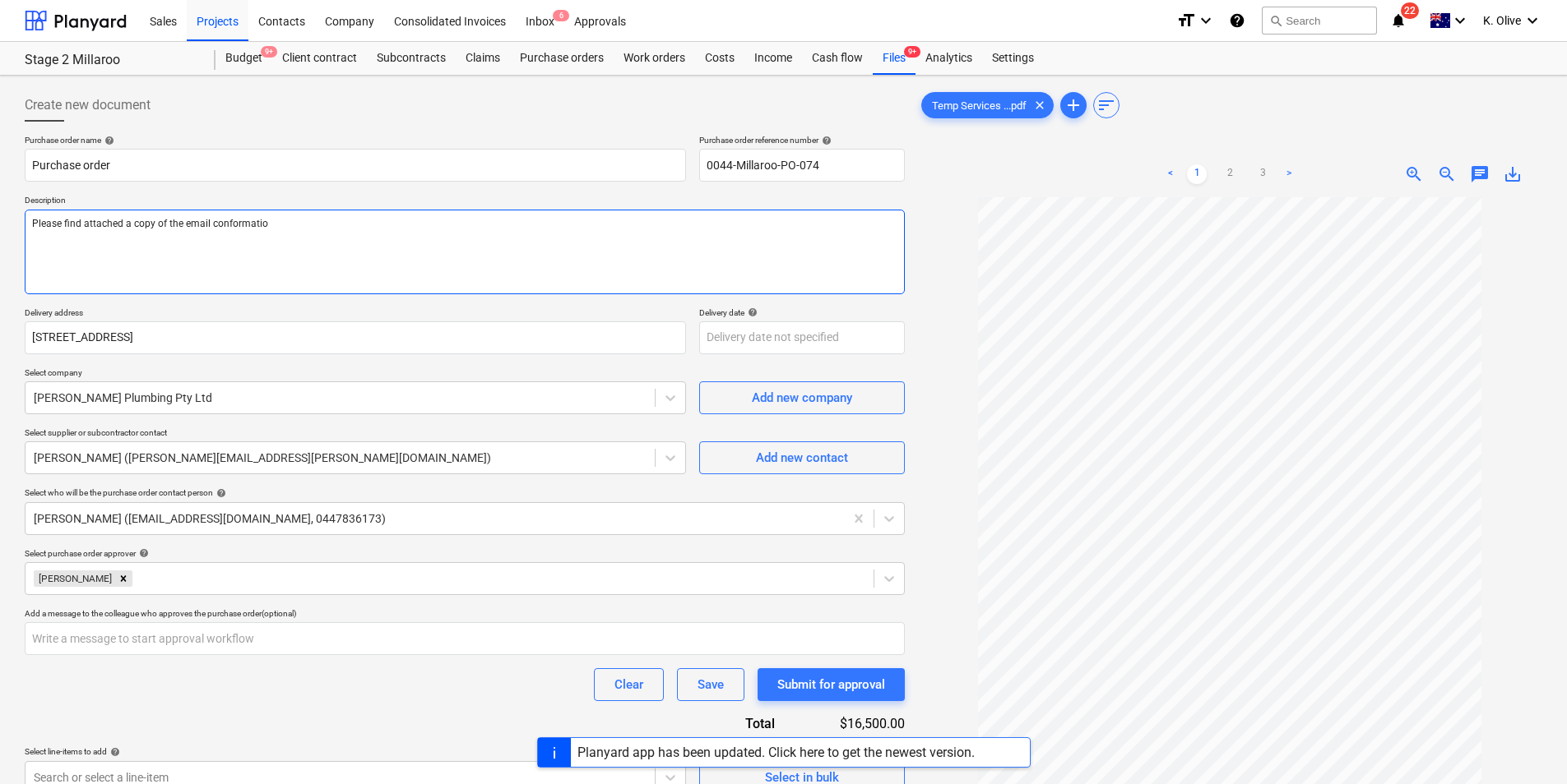
type textarea "Please find attached a copy of the email conformation"
type textarea "x"
type textarea "Please find attached a copy of the email conformation"
type textarea "x"
type textarea "Please find attached a copy of the email conformation o"
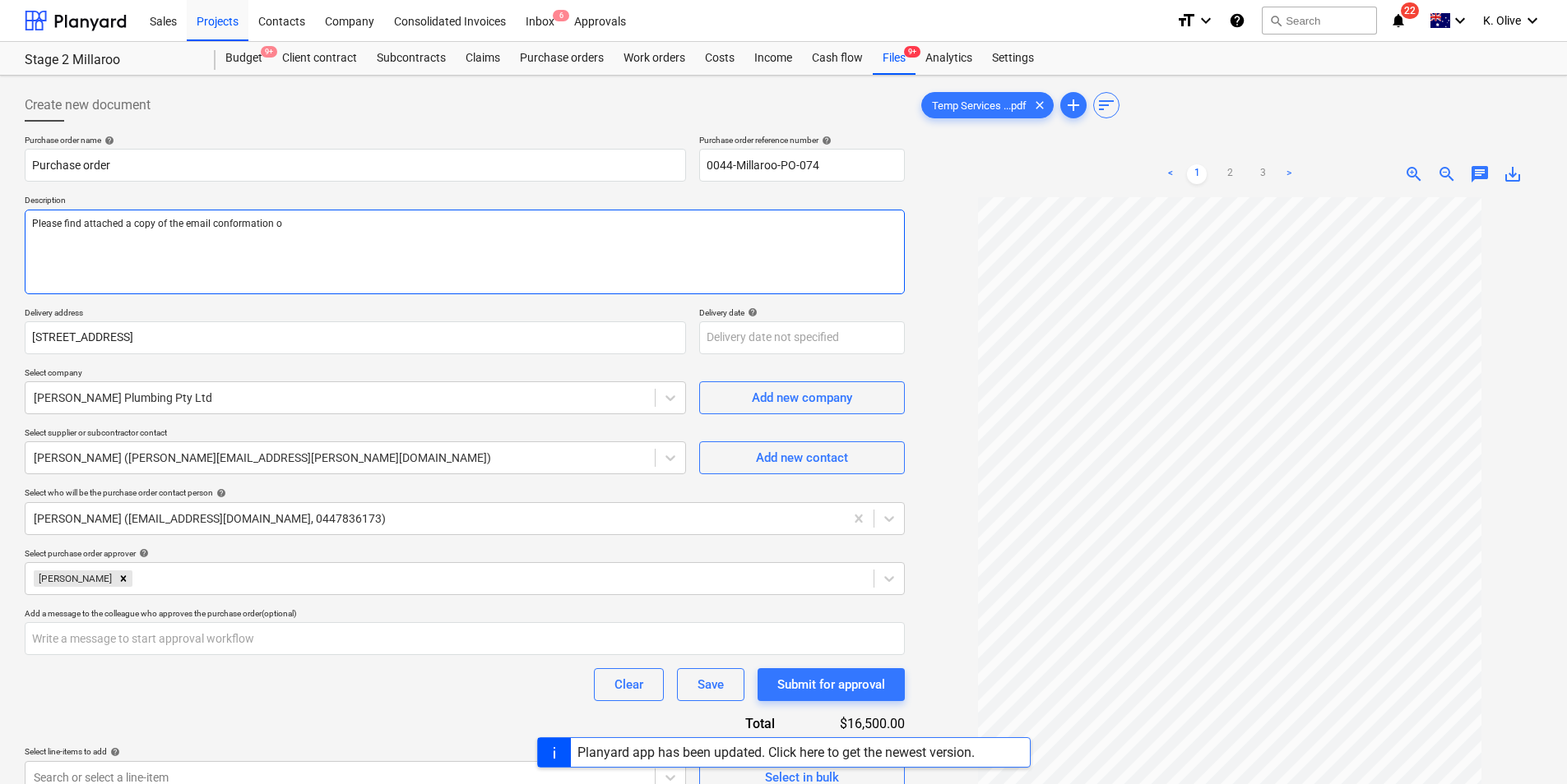
type textarea "x"
type textarea "Please find attached a copy of the email conformation of"
type textarea "x"
type textarea "Please find attached a copy of the email conformation of"
type textarea "x"
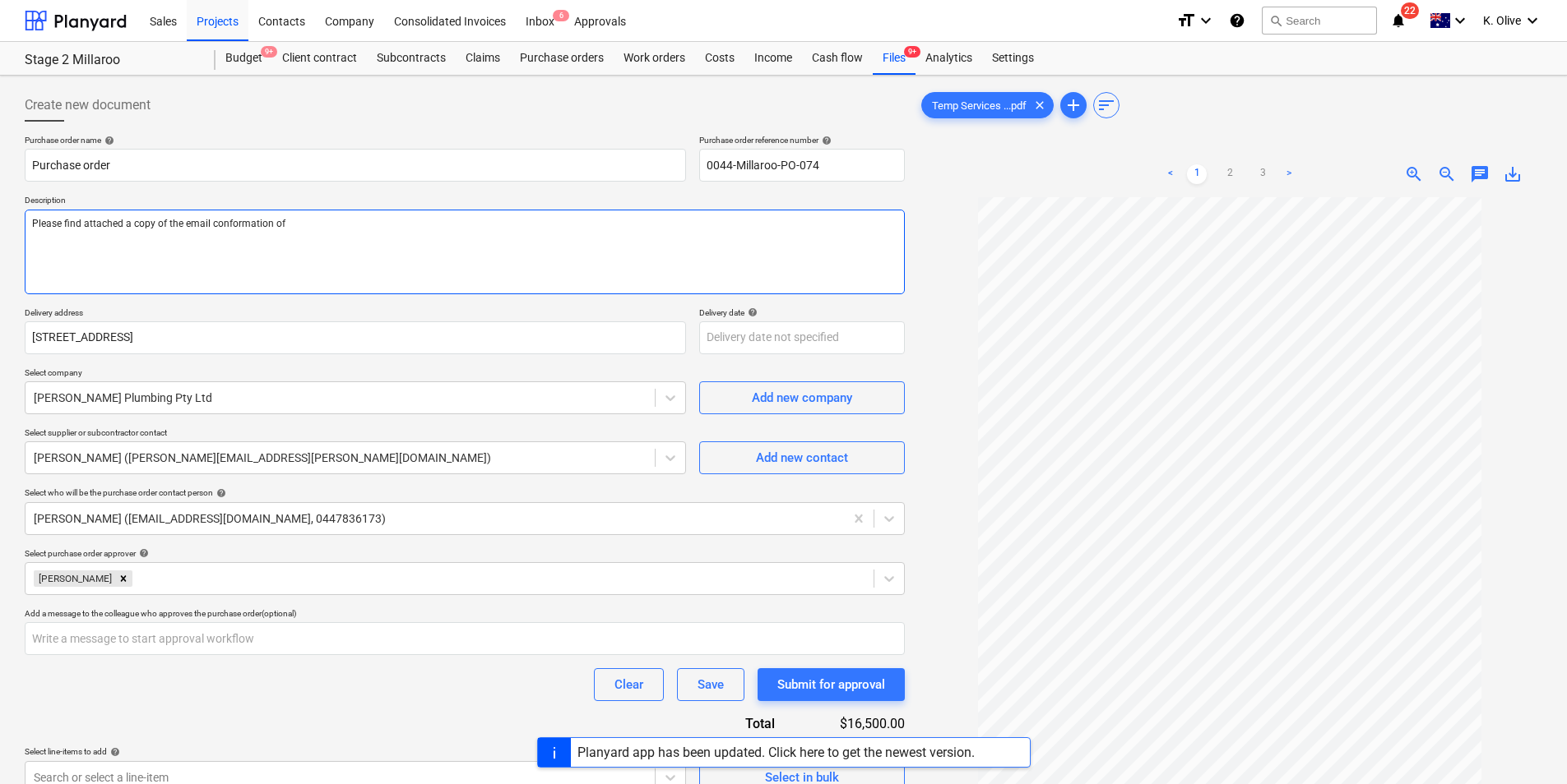
type textarea "Please find attached a copy of the email conformation of"
type textarea "x"
type textarea "Please find attached a copy of the email conformation o"
type textarea "x"
type textarea "Please find attached a copy of the email conformation"
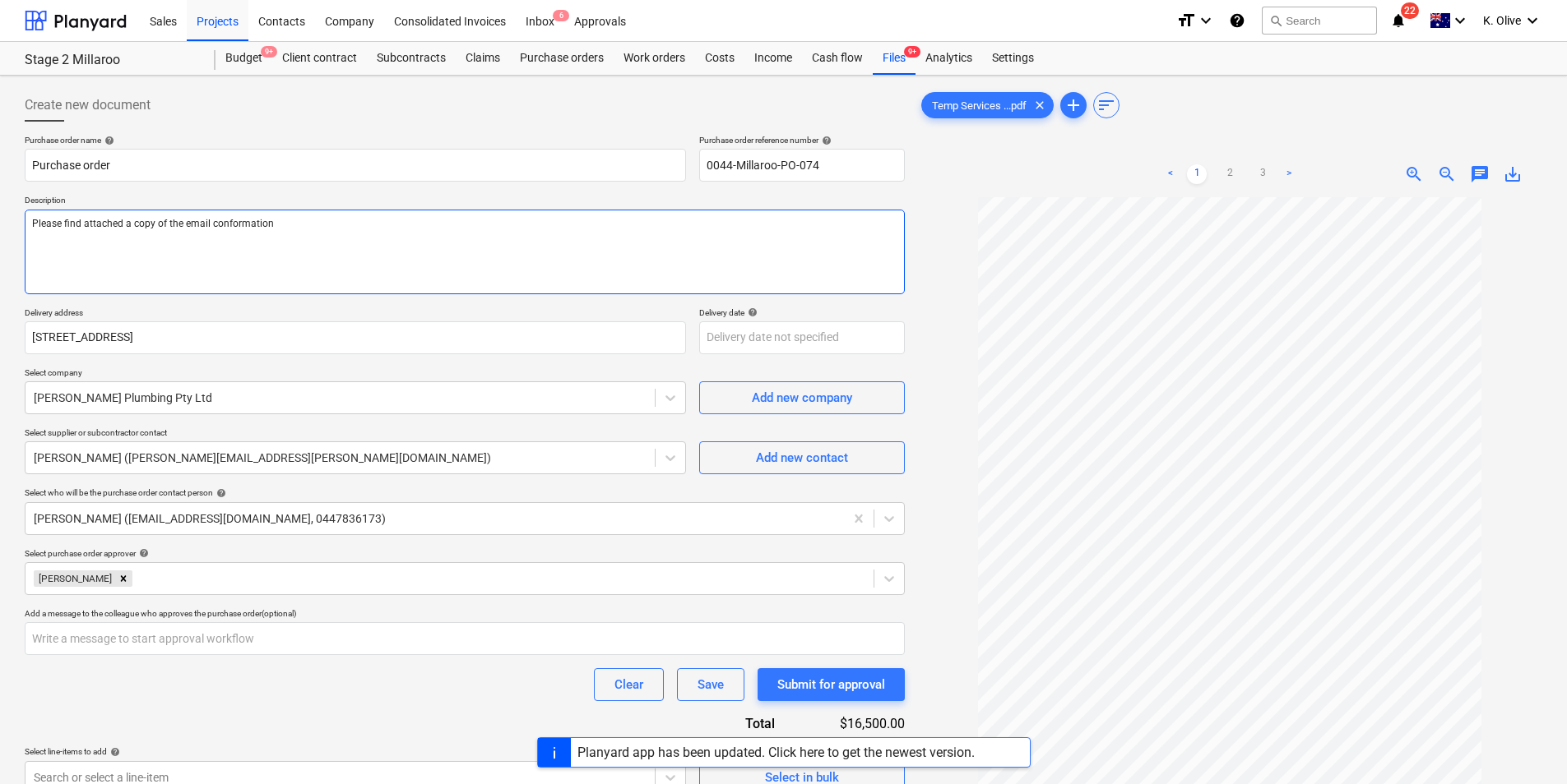
type textarea "x"
type textarea "Please find attached a copy of the email conformation f"
type textarea "x"
type textarea "Please find attached a copy of the email conformation for"
type textarea "x"
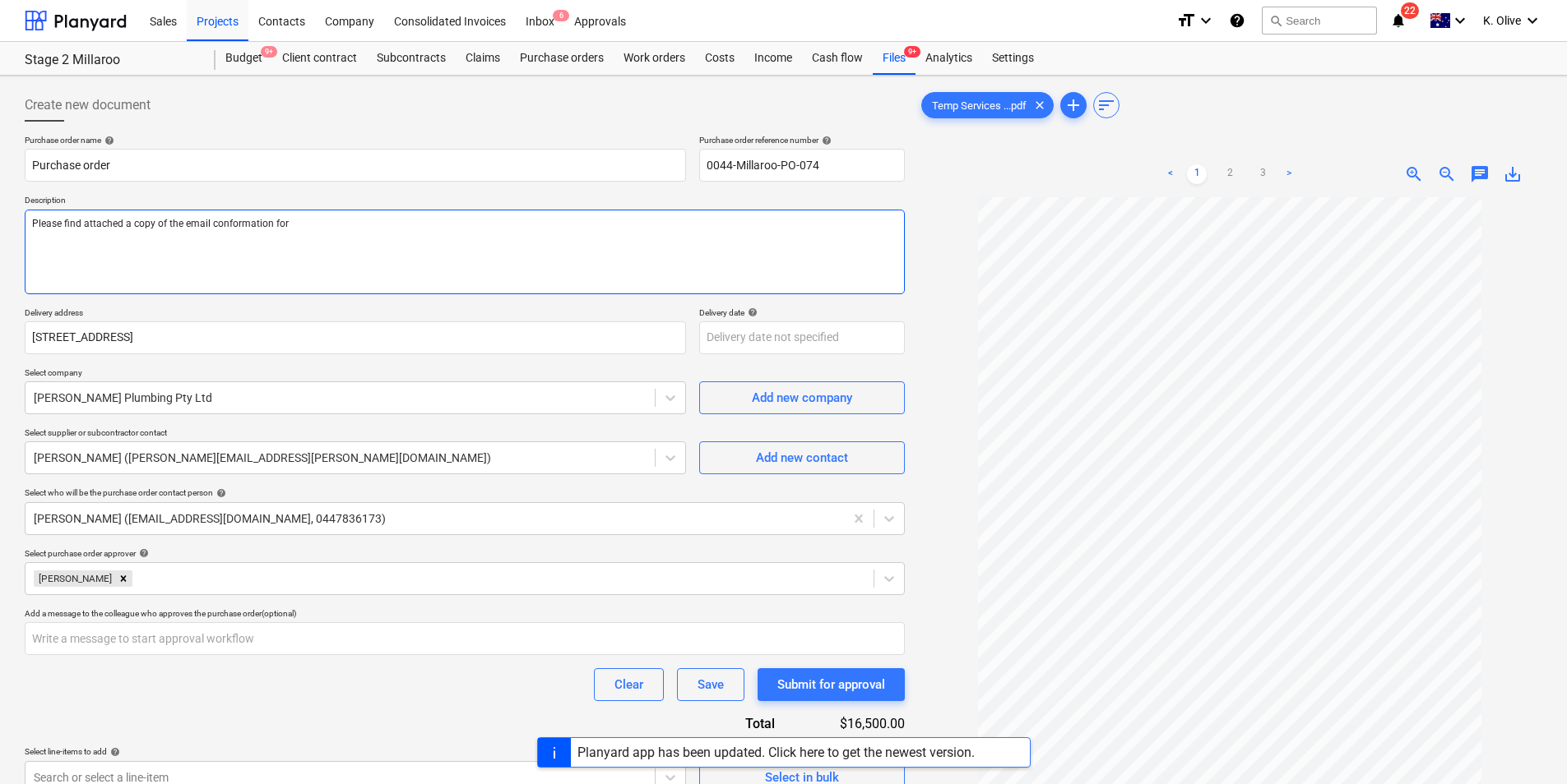
type textarea "Please find attached a copy of the email conformation for"
type textarea "x"
type textarea "Please find attached a copy of the email conformation for t"
type textarea "x"
type textarea "Please find attached a copy of the email conformation for th"
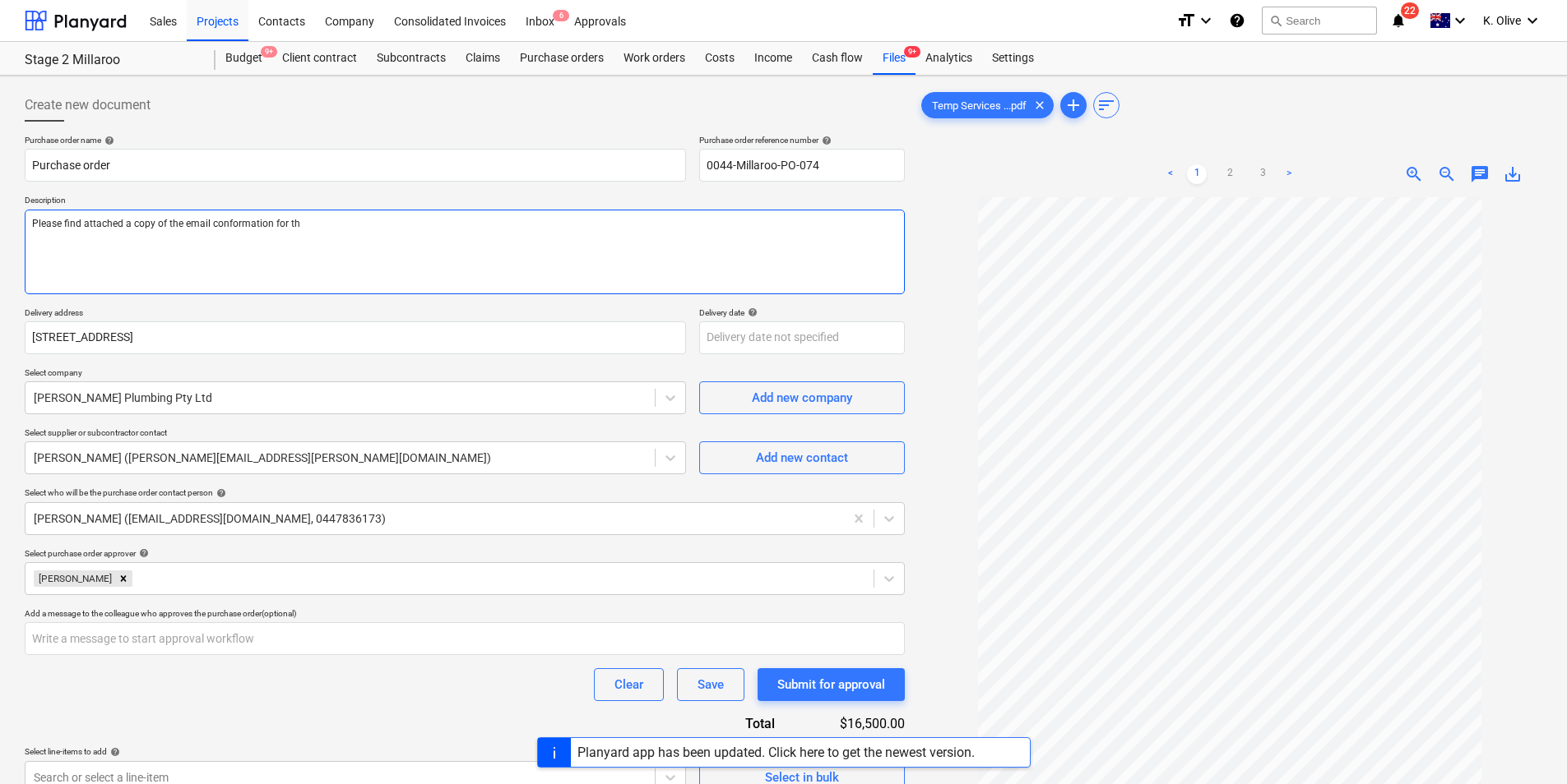
type textarea "x"
type textarea "Please find attached a copy of the email conformation for the"
type textarea "x"
type textarea "Please find attached a copy of the email conformation for the"
type textarea "x"
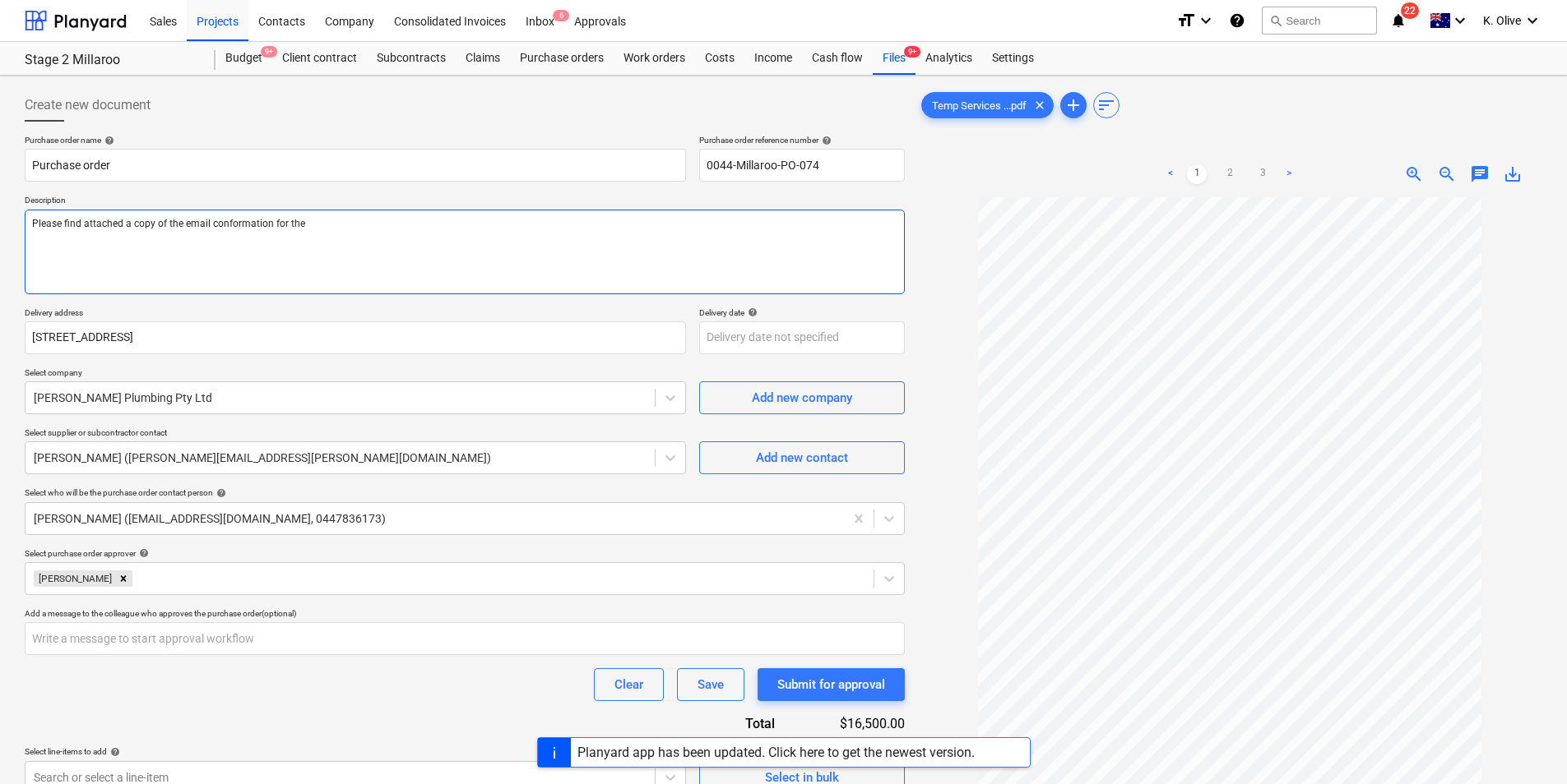
type textarea "Please find attached a copy of the email conformation for the c"
type textarea "x"
type textarea "Please find attached a copy of the email conformation for the co"
type textarea "x"
type textarea "Please find attached a copy of the email conformation for the con"
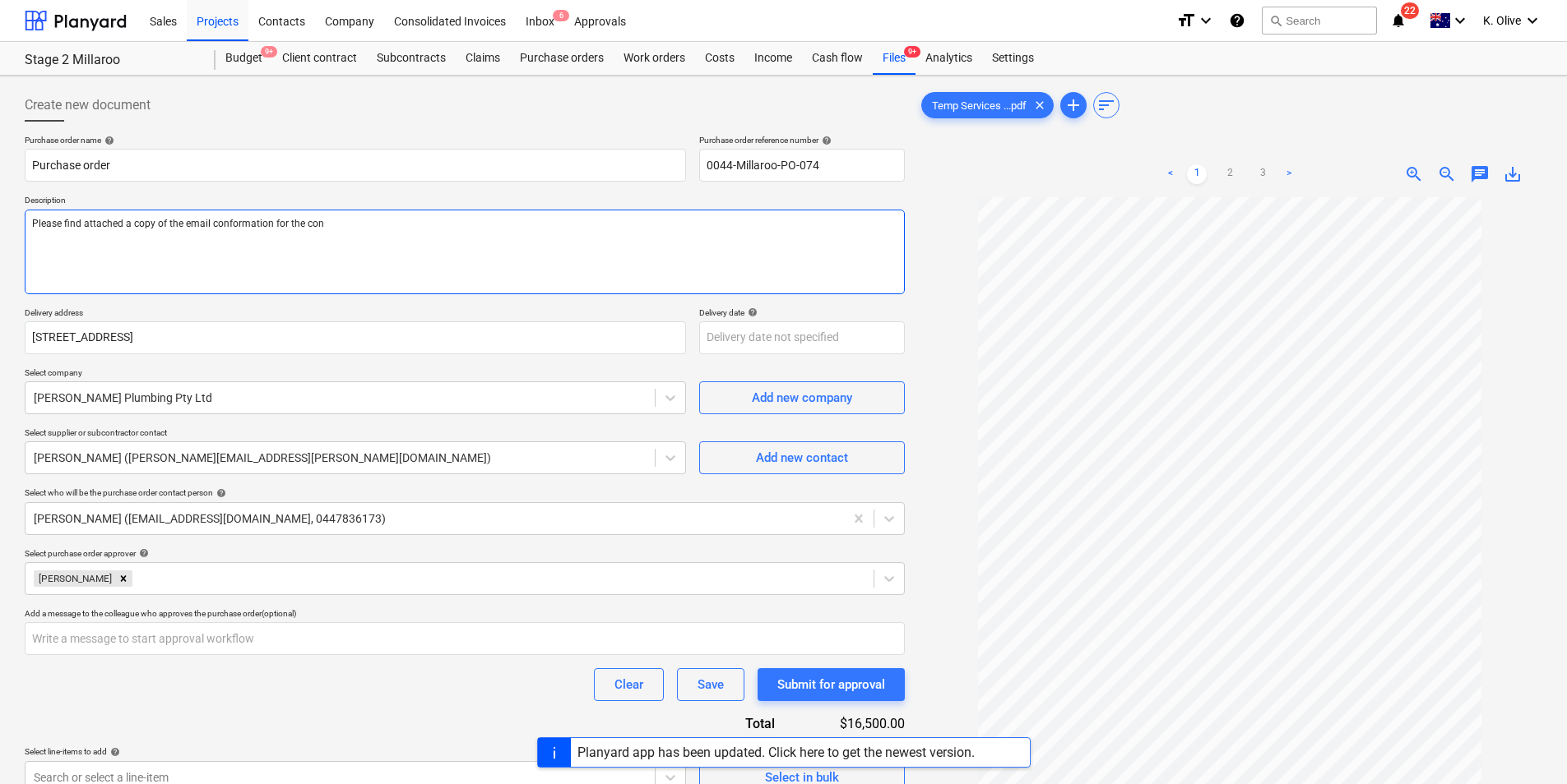
type textarea "x"
type textarea "Please find attached a copy of the email conformation for the conn"
type textarea "x"
type textarea "Please find attached a copy of the email conformation for the conne"
type textarea "x"
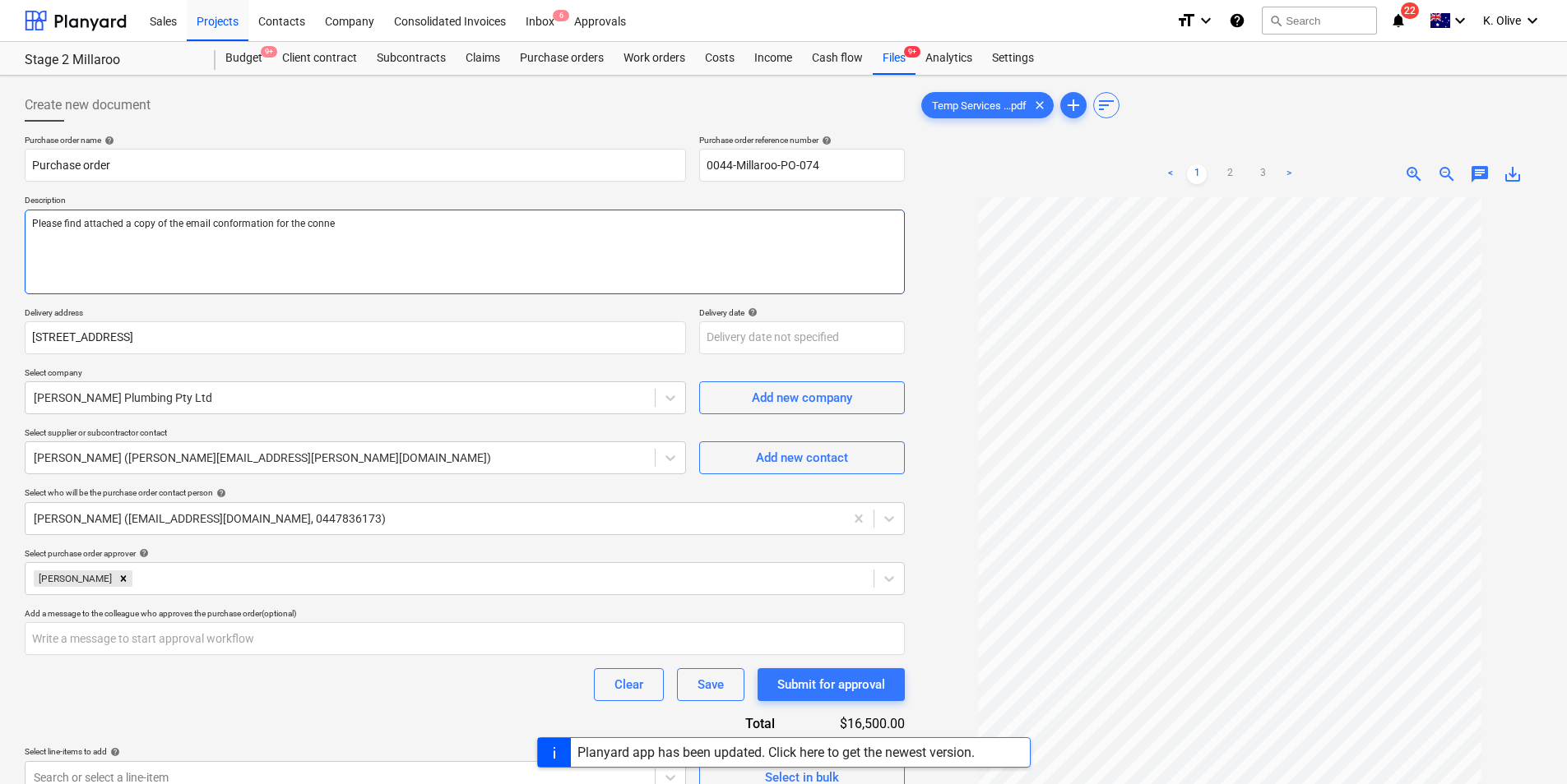
type textarea "Please find attached a copy of the email conformation for the connec"
type textarea "x"
type textarea "Please find attached a copy of the email conformation for the connect"
type textarea "x"
type textarea "Please find attached a copy of the email conformation for the connecti"
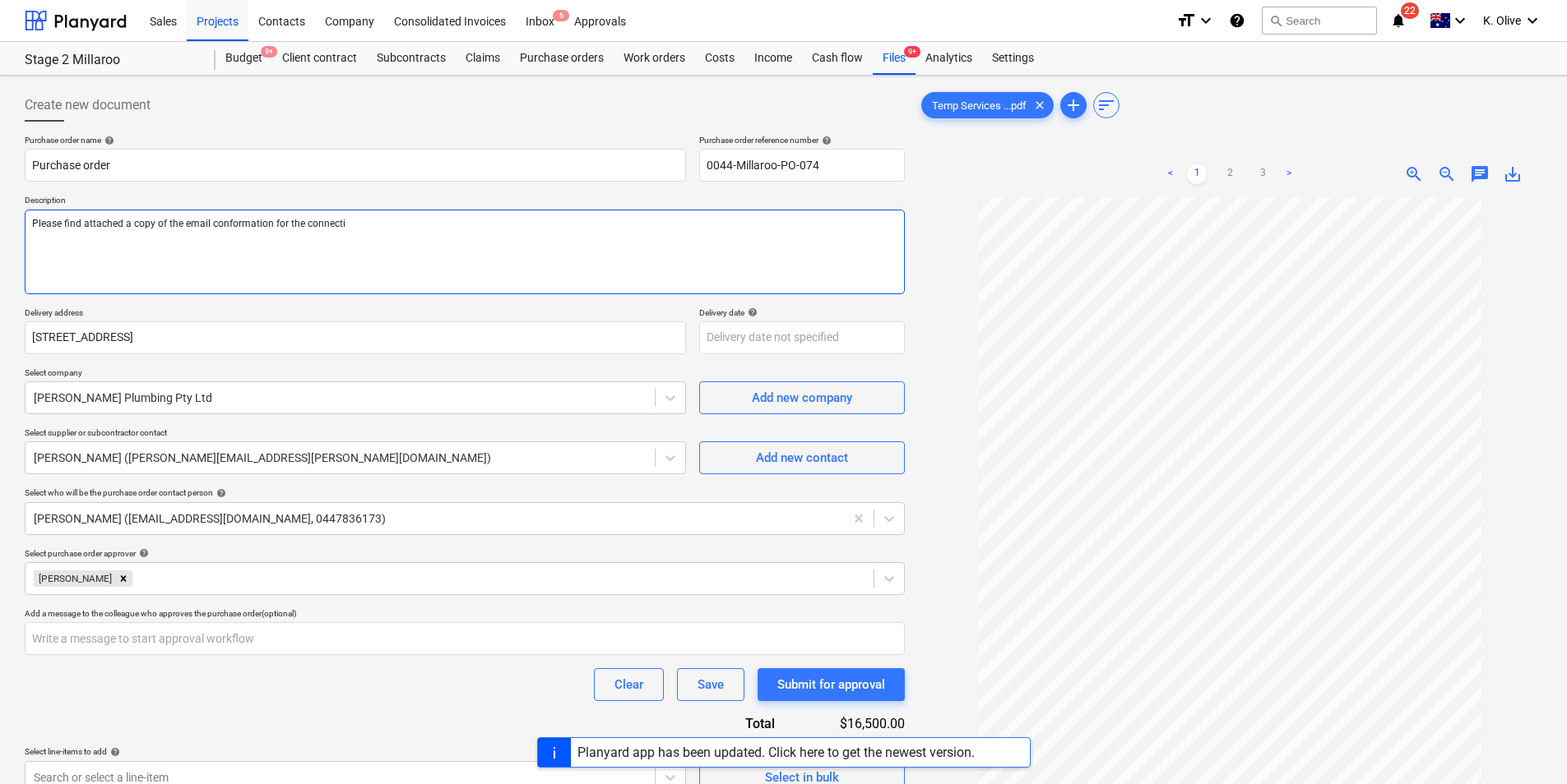
type textarea "x"
type textarea "Please find attached a copy of the email conformation for the connectio"
type textarea "x"
type textarea "Please find attached a copy of the email conformation for the connection"
type textarea "x"
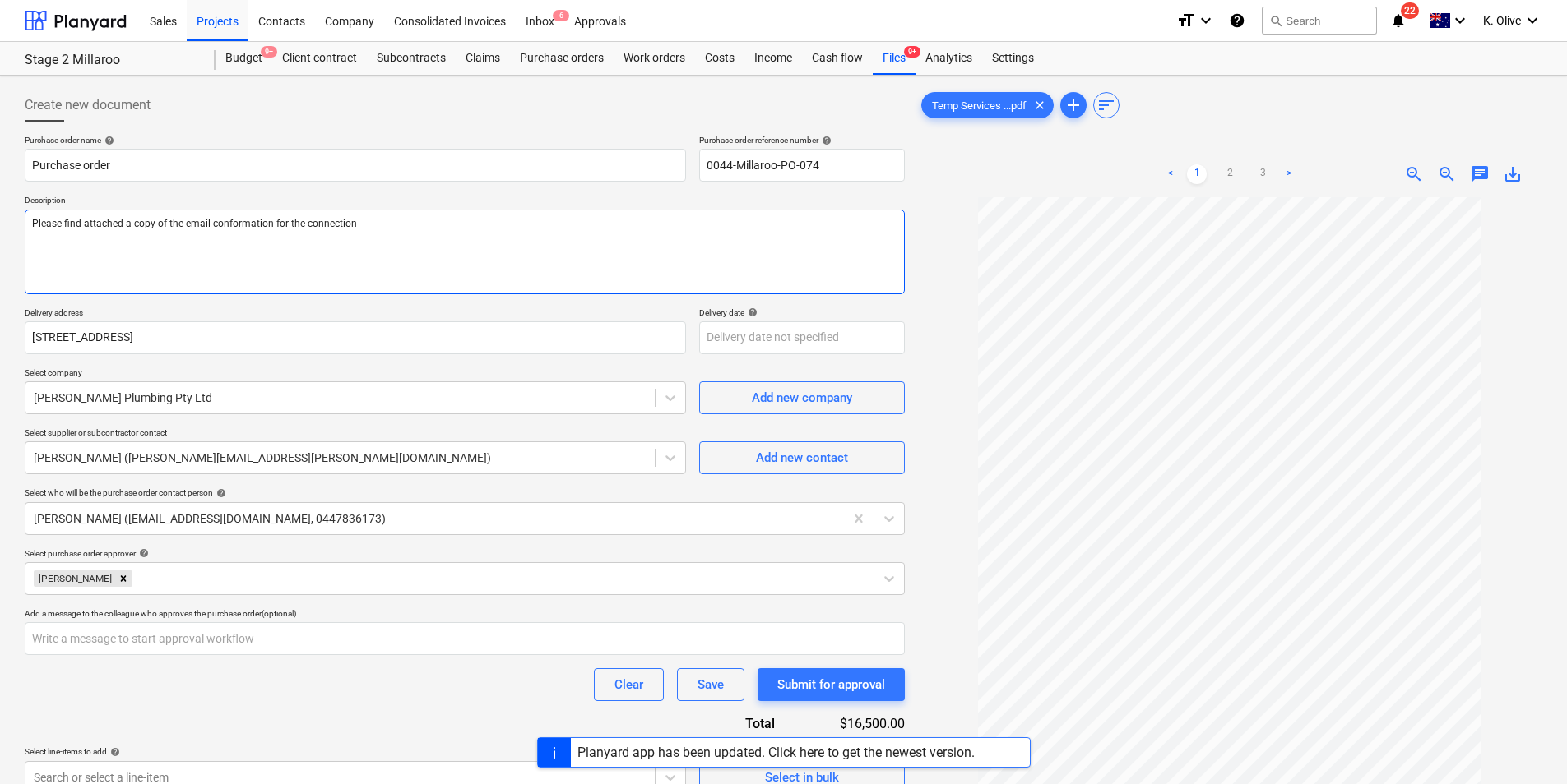
type textarea "Please find attached a copy of the email conformation for the connection"
type textarea "x"
type textarea "Please find attached a copy of the email conformation for the connection o"
type textarea "x"
type textarea "Please find attached a copy of the email conformation for the connection of"
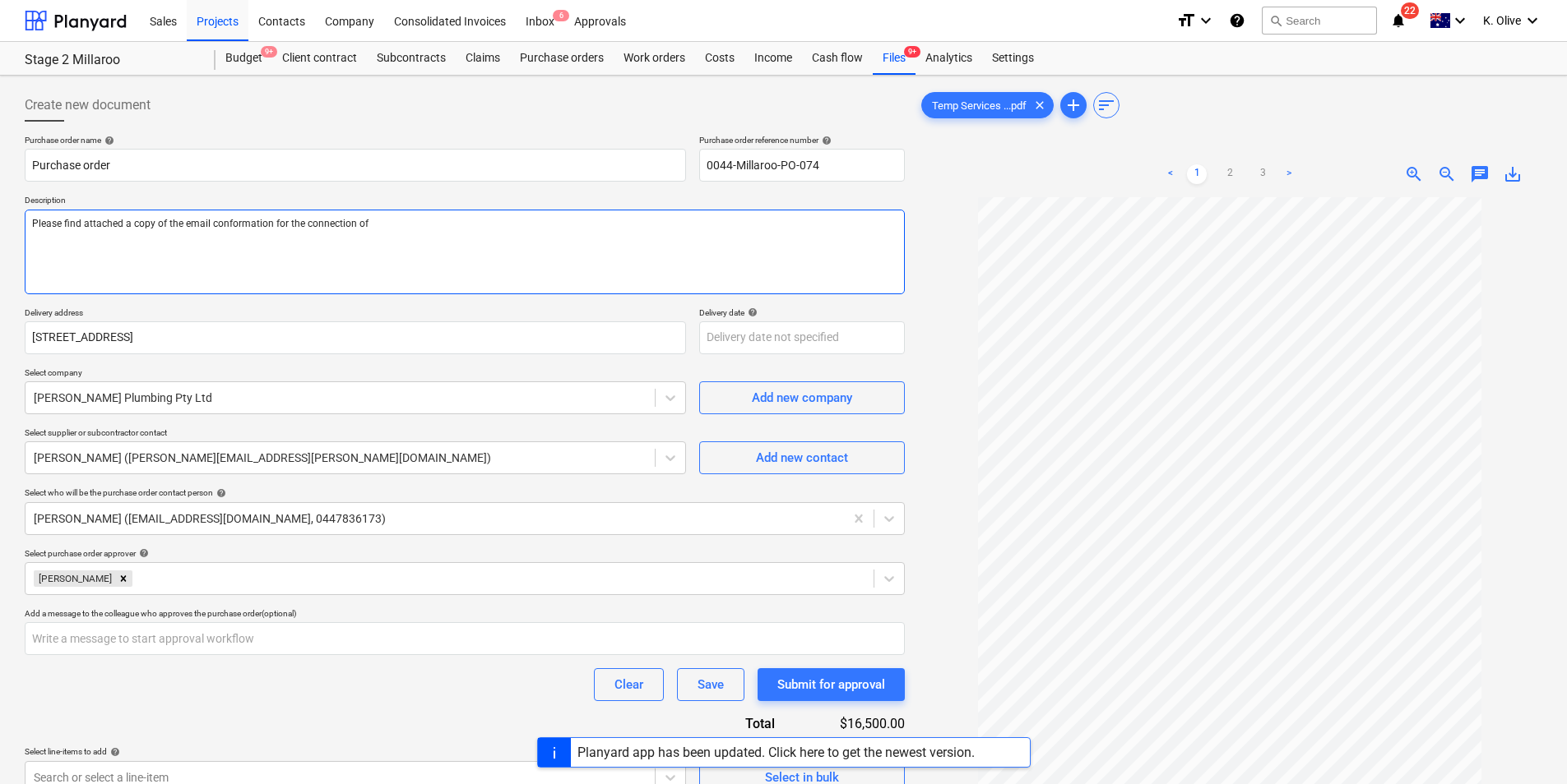
type textarea "x"
type textarea "Please find attached a copy of the email conformation for the connection of"
type textarea "x"
type textarea "Please find attached a copy of the email conformation for the connection of t"
type textarea "x"
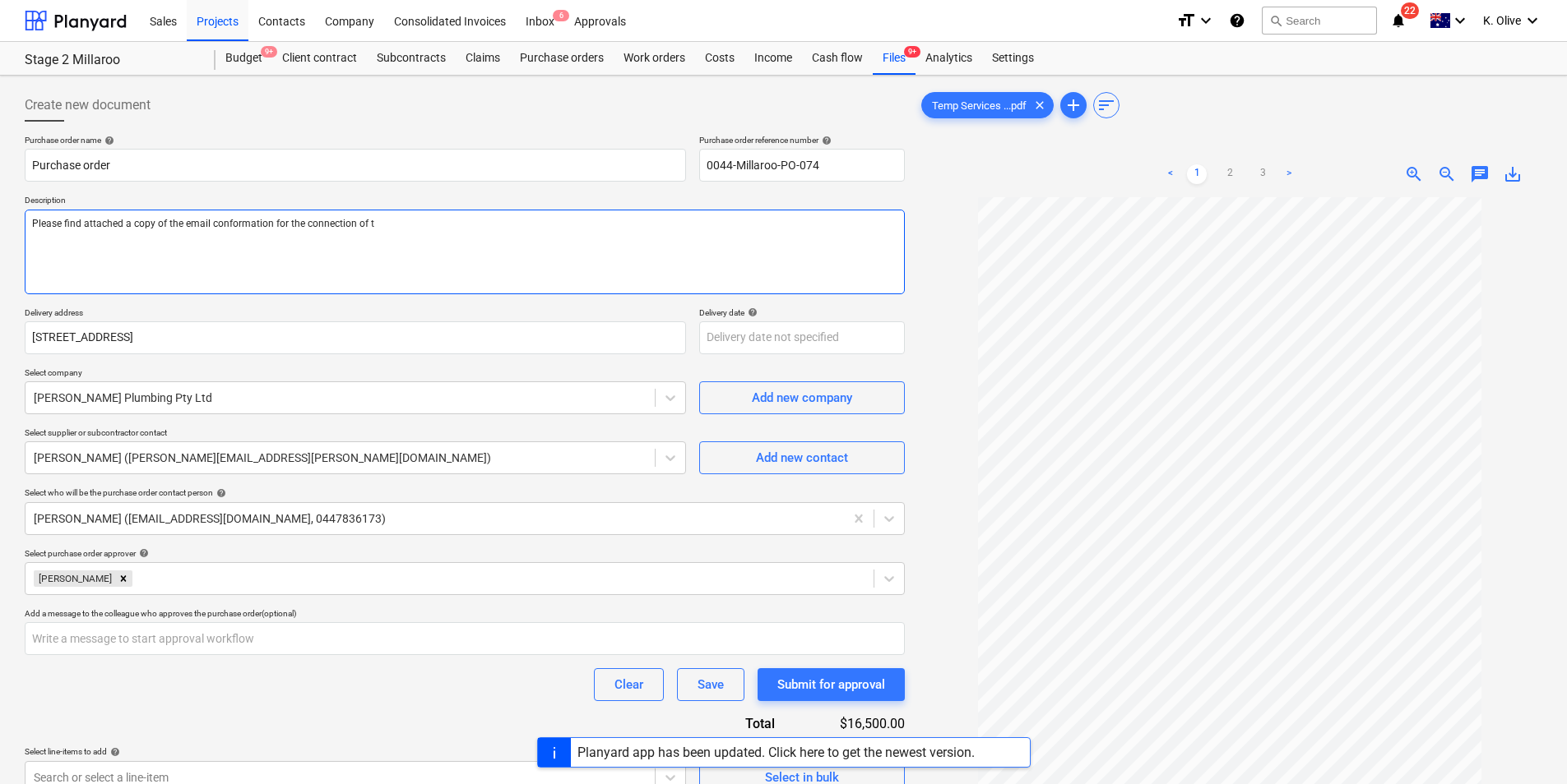
type textarea "Please find attached a copy of the email conformation for the connection of th"
type textarea "x"
type textarea "Please find attached a copy of the email conformation for the connection of the"
type textarea "x"
click at [325, 240] on textarea "Please find attached a copy of the email conformation for the connection of the…" at bounding box center [465, 252] width 880 height 84
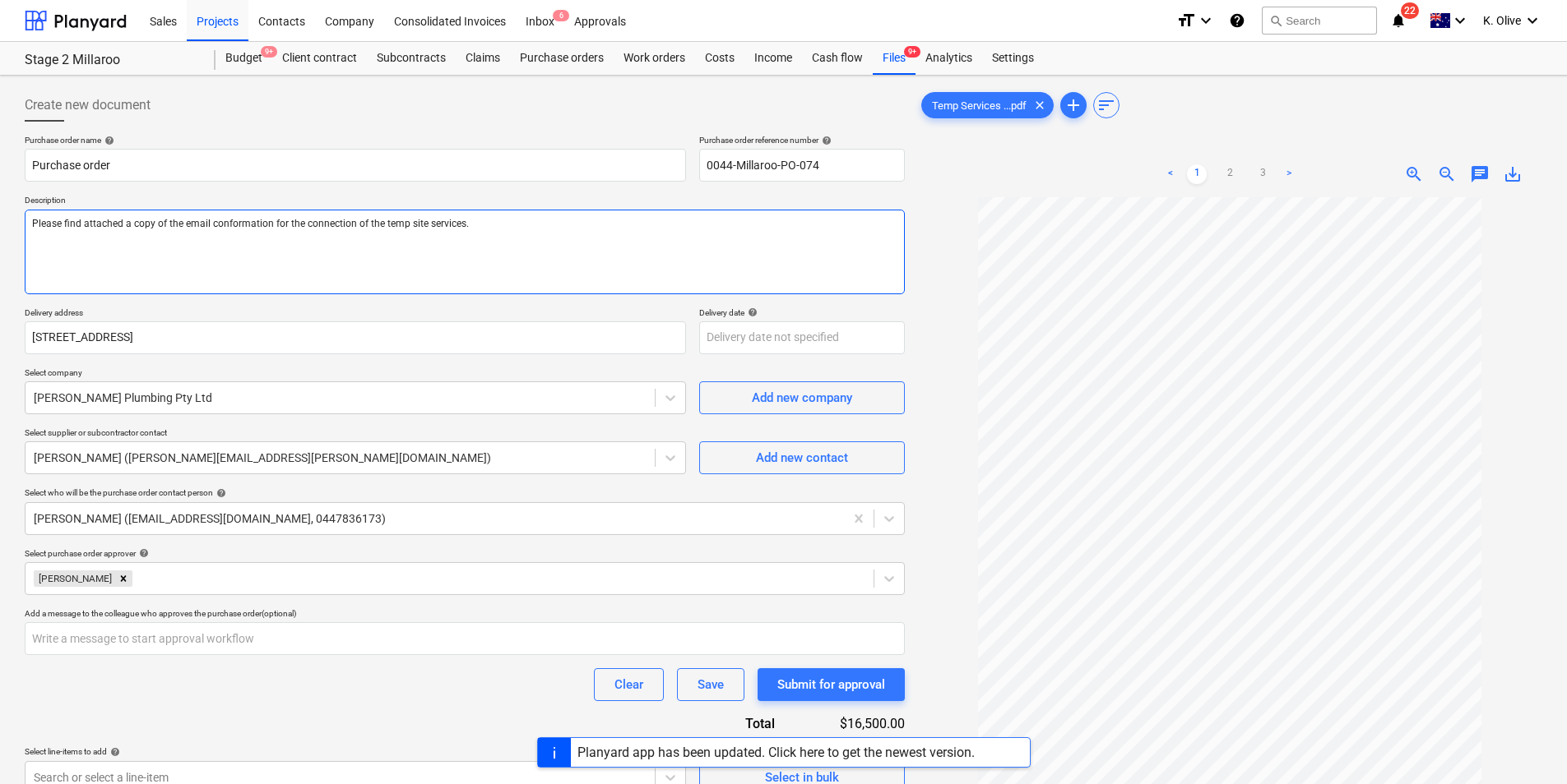
click at [626, 228] on textarea "Please find attached a copy of the email conformation for the connection of the…" at bounding box center [465, 252] width 880 height 84
click at [824, 682] on div "Submit for approval" at bounding box center [831, 685] width 108 height 22
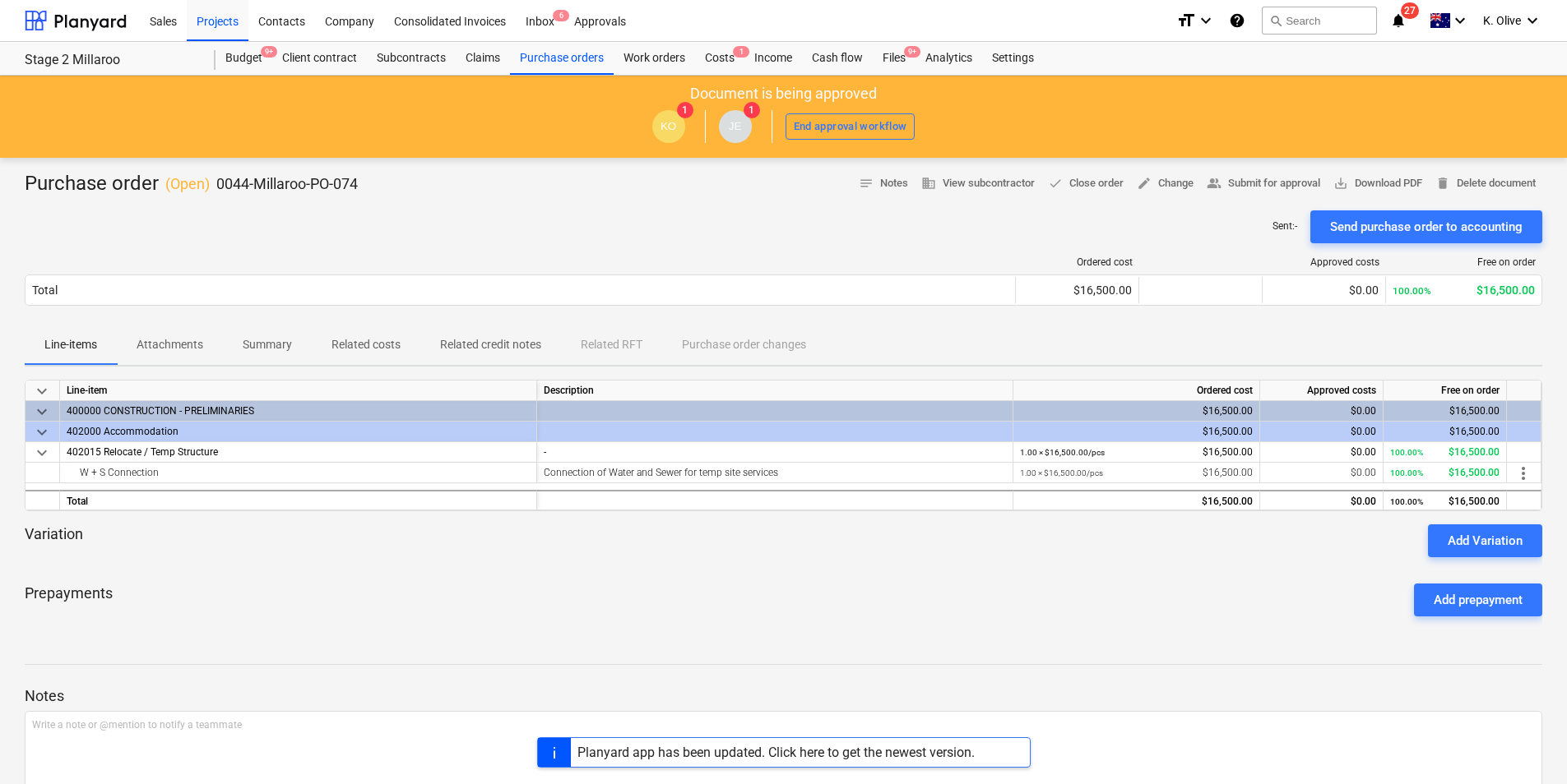
click at [933, 606] on div "Prepayments Add prepayment" at bounding box center [783, 600] width 1517 height 59
click at [889, 52] on div "Files 9+" at bounding box center [893, 58] width 43 height 33
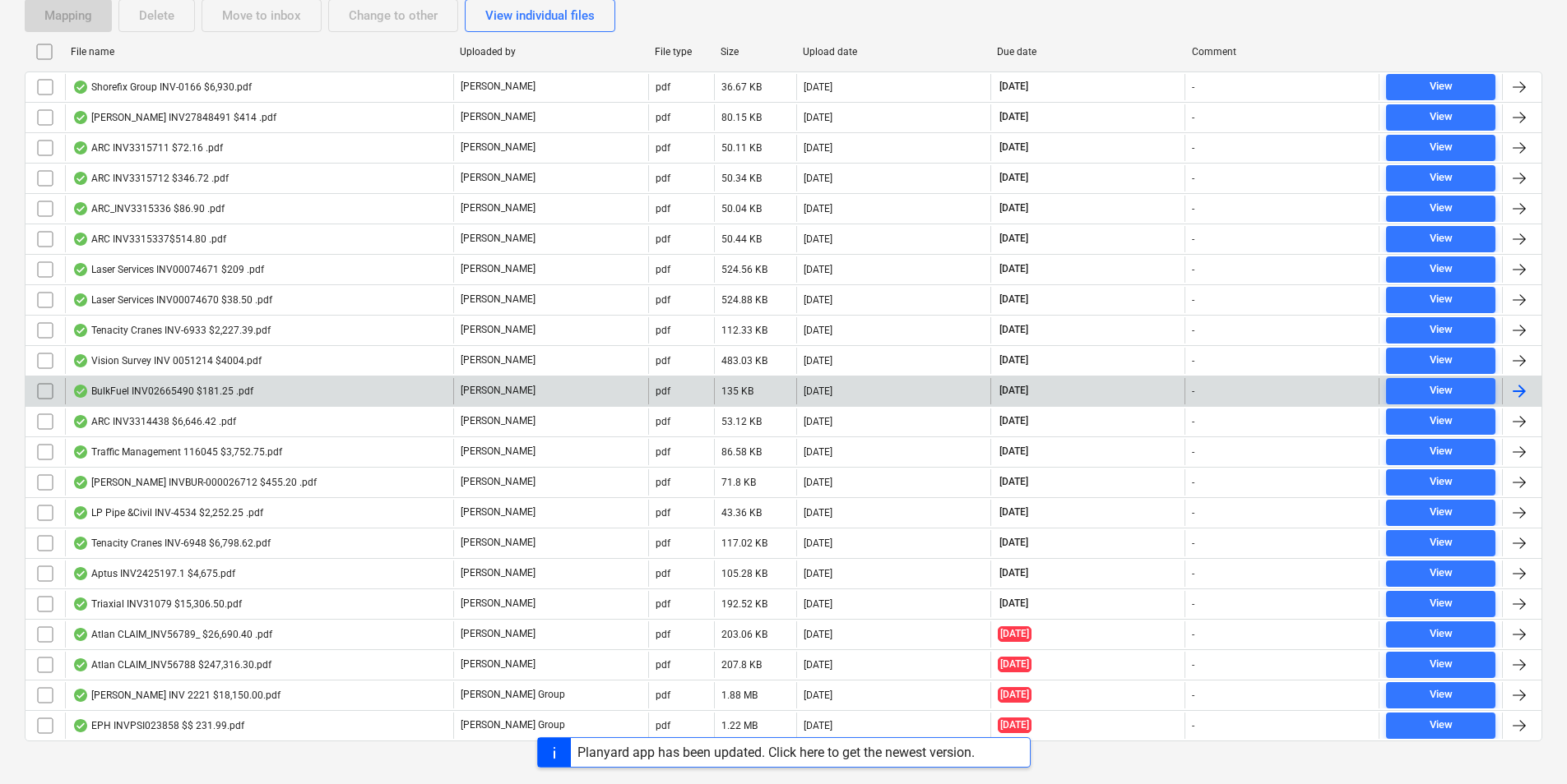
scroll to position [345, 0]
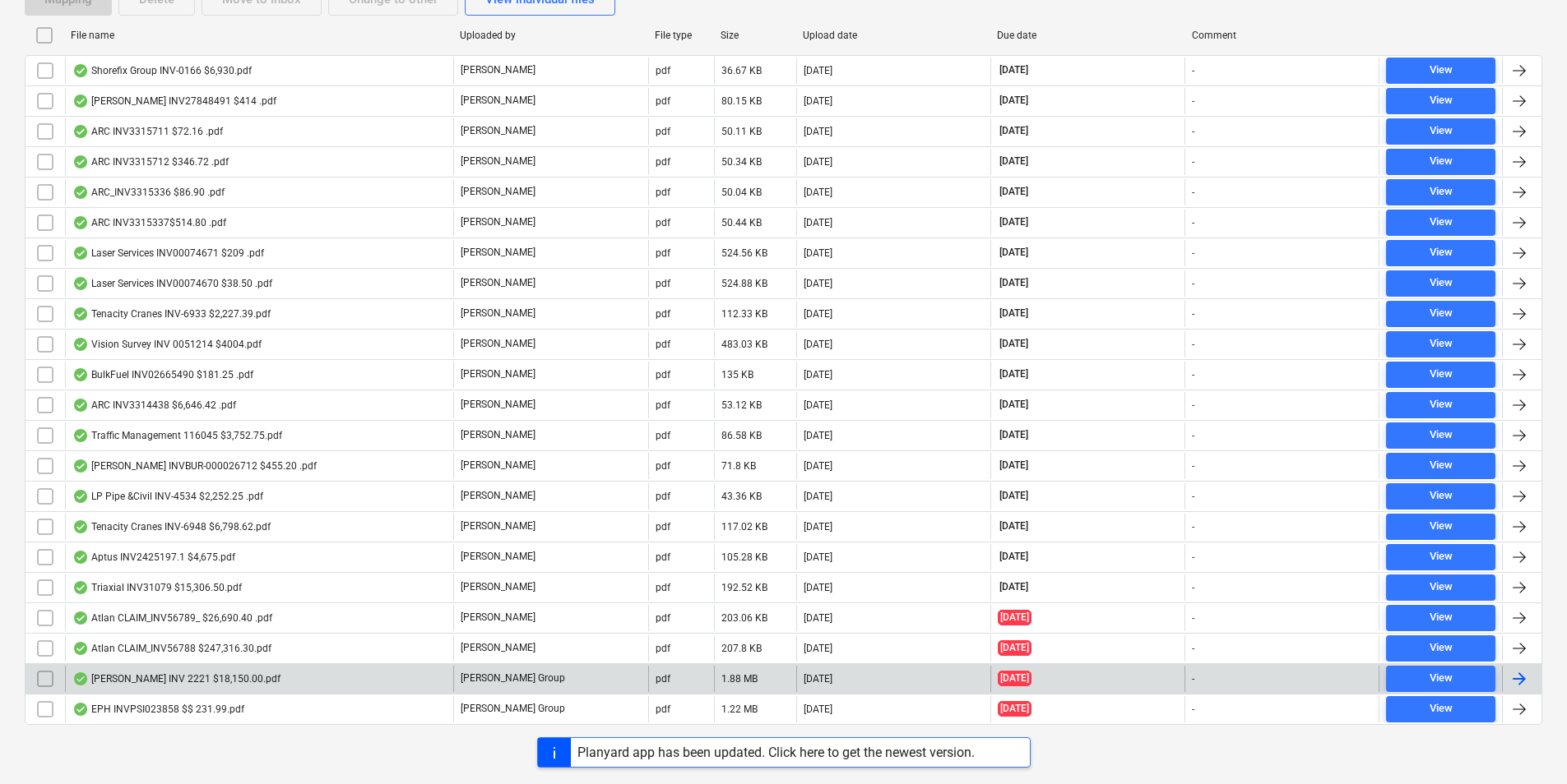
click at [152, 680] on div "Brayshaw CALIM INV 2221 $18,150.00.pdf" at bounding box center [176, 679] width 208 height 13
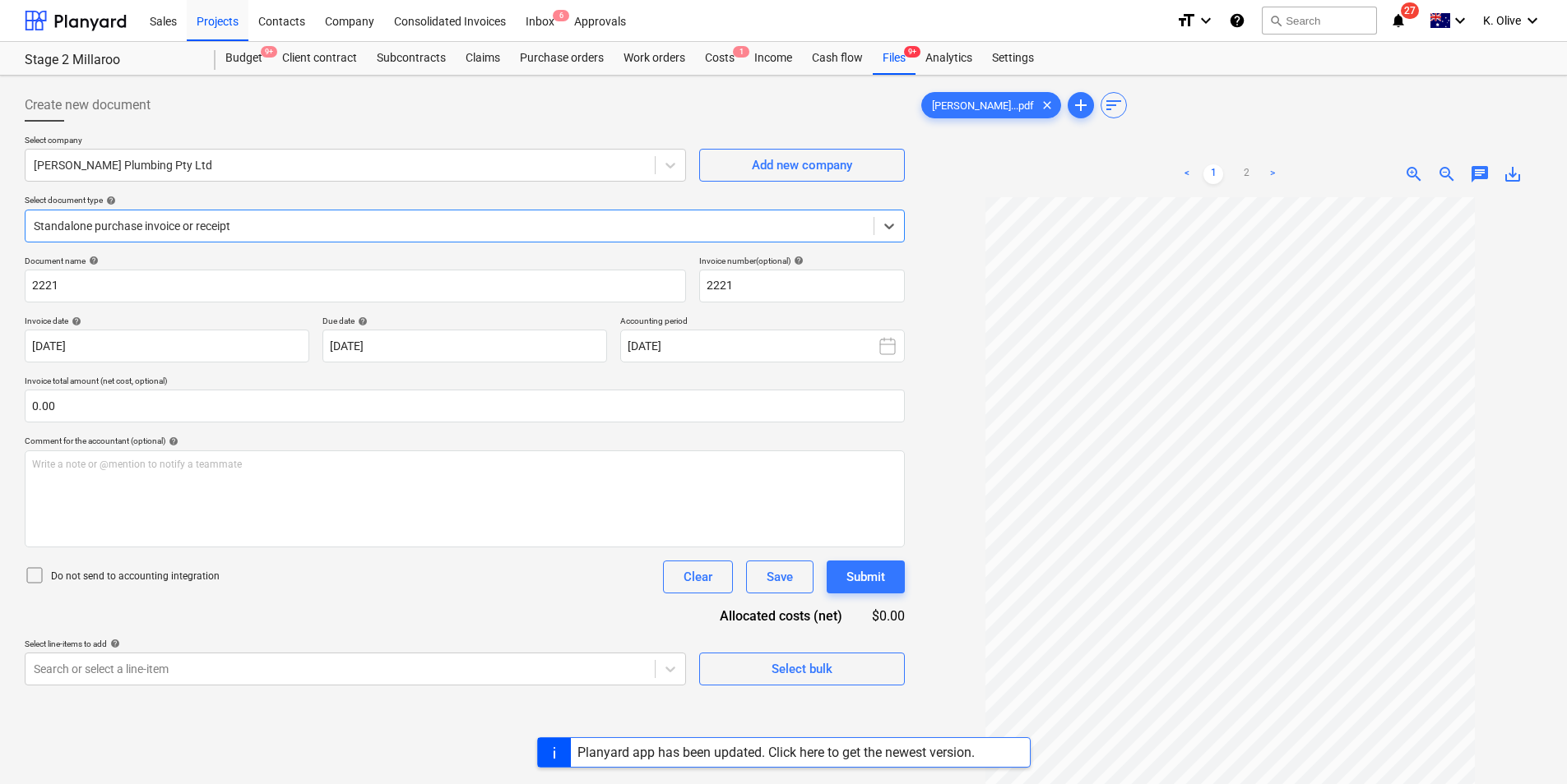
click at [1478, 173] on span "chat" at bounding box center [1479, 174] width 20 height 20
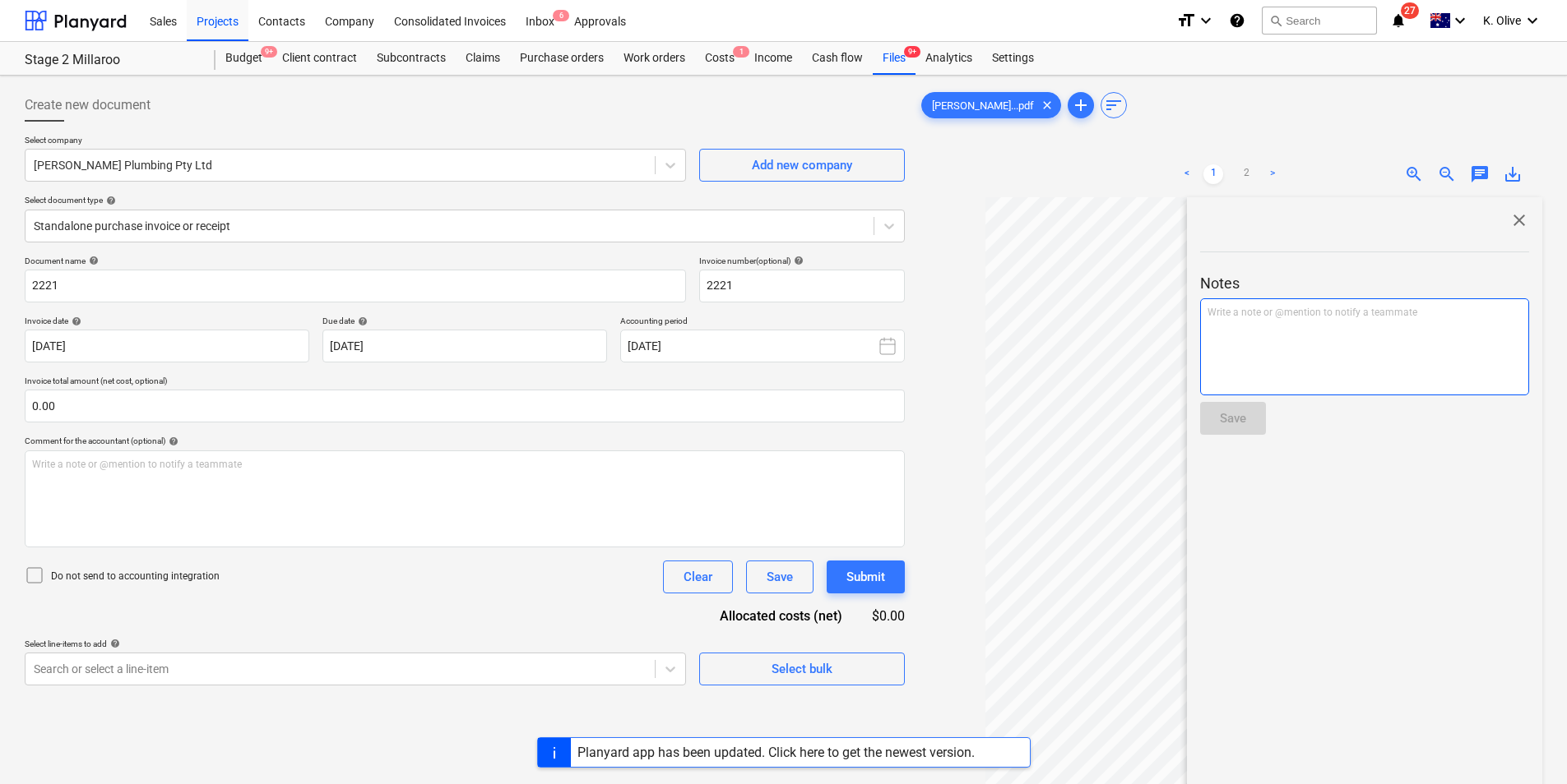
click at [1309, 314] on p "Write a note or @mention to notify a teammate ﻿" at bounding box center [1364, 313] width 314 height 14
click at [1231, 413] on div "Save" at bounding box center [1232, 418] width 26 height 22
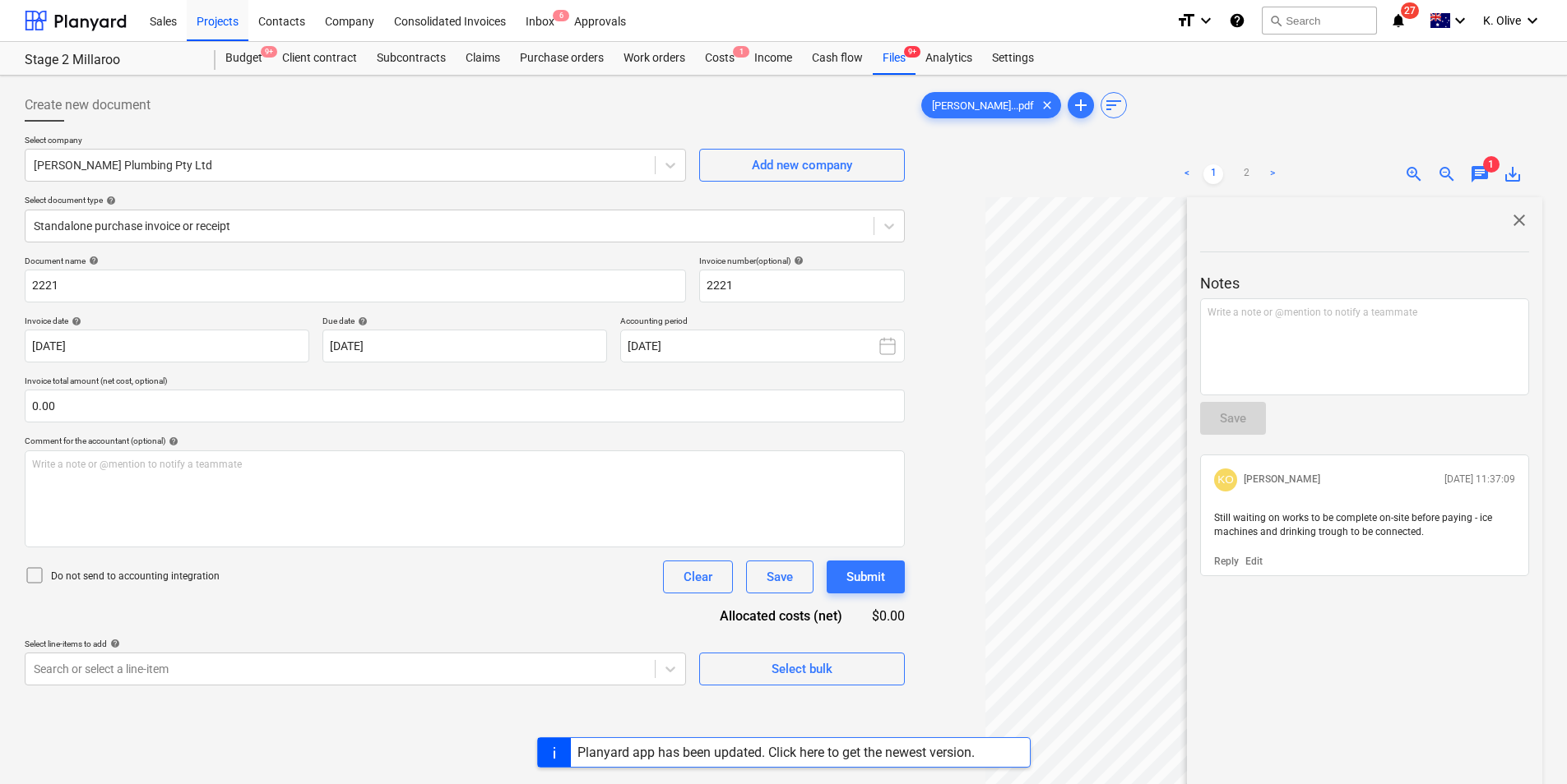
click at [1510, 214] on span "close" at bounding box center [1518, 220] width 20 height 20
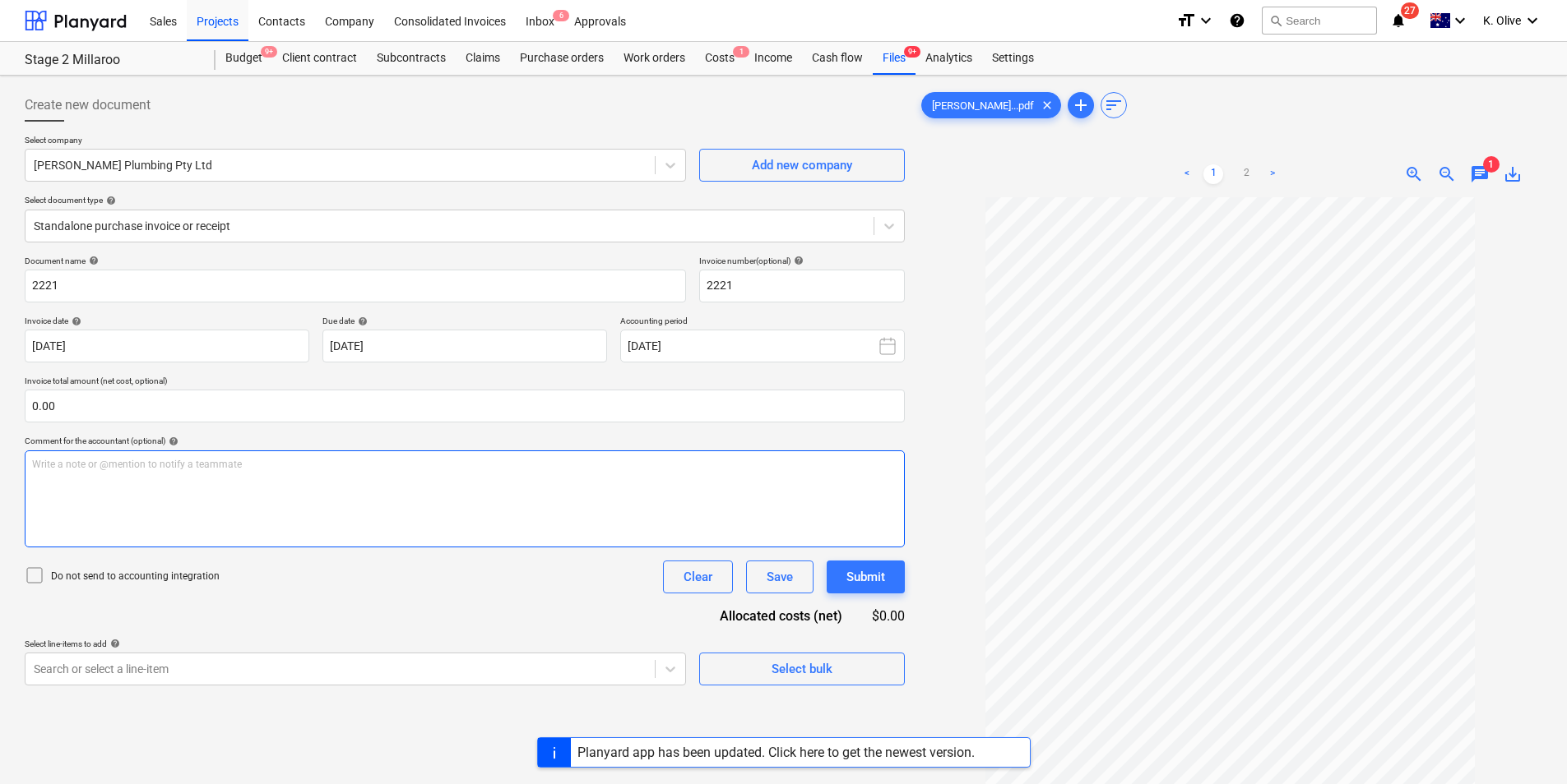
click at [578, 485] on div "Write a note or @mention to notify a teammate ﻿" at bounding box center [465, 498] width 880 height 97
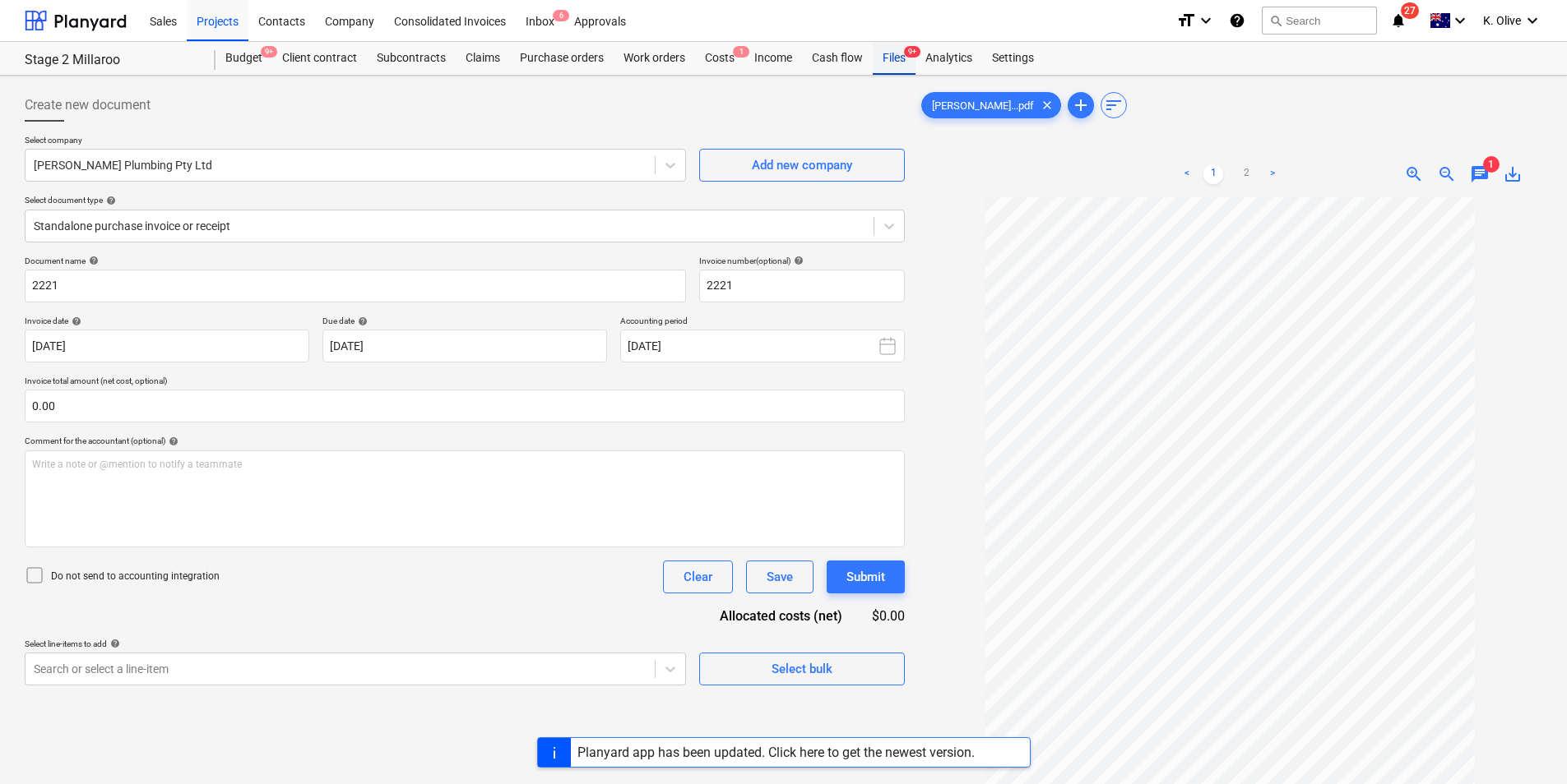
click at [896, 54] on div "Files 9+" at bounding box center [893, 58] width 43 height 33
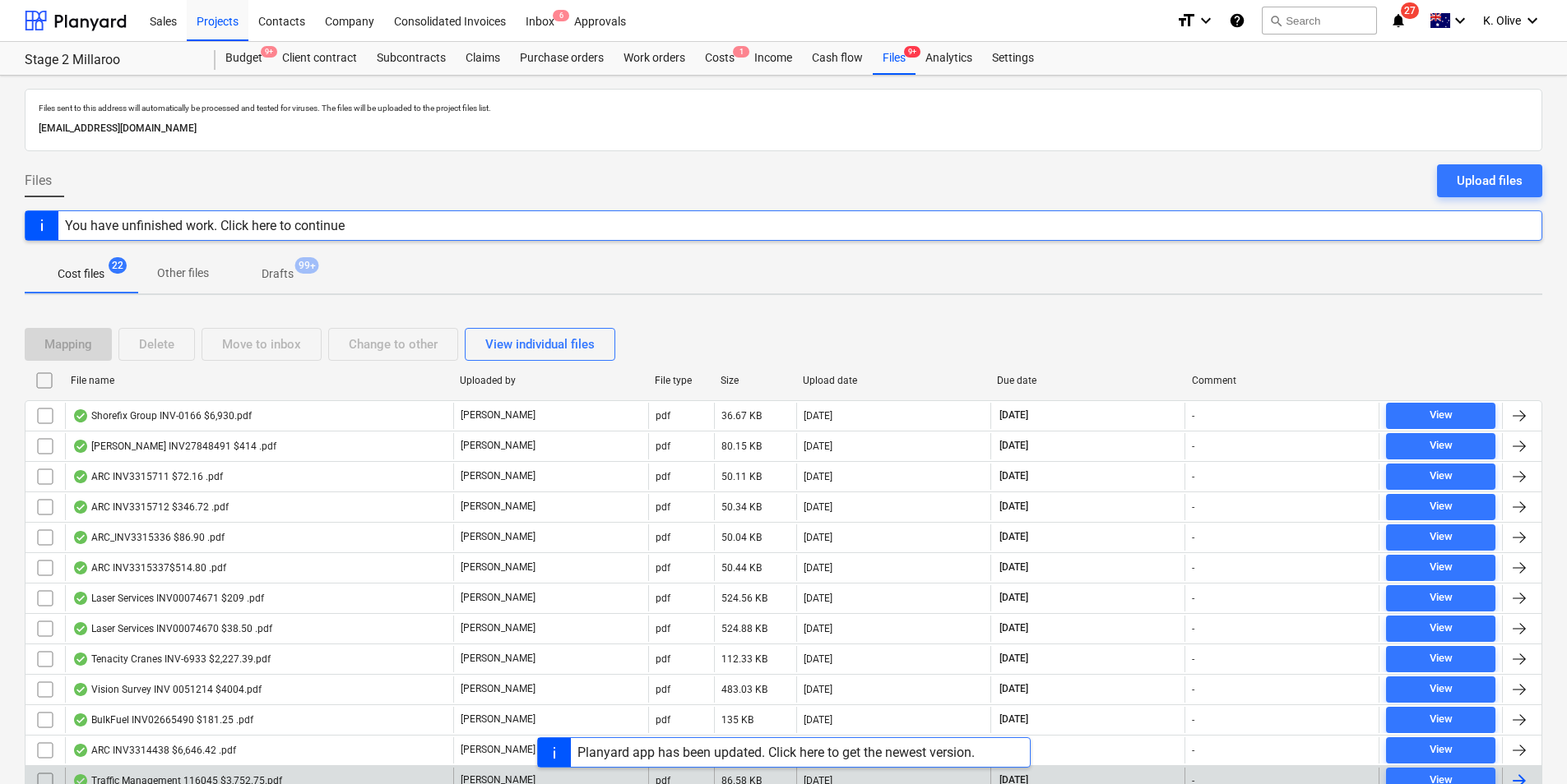
scroll to position [345, 0]
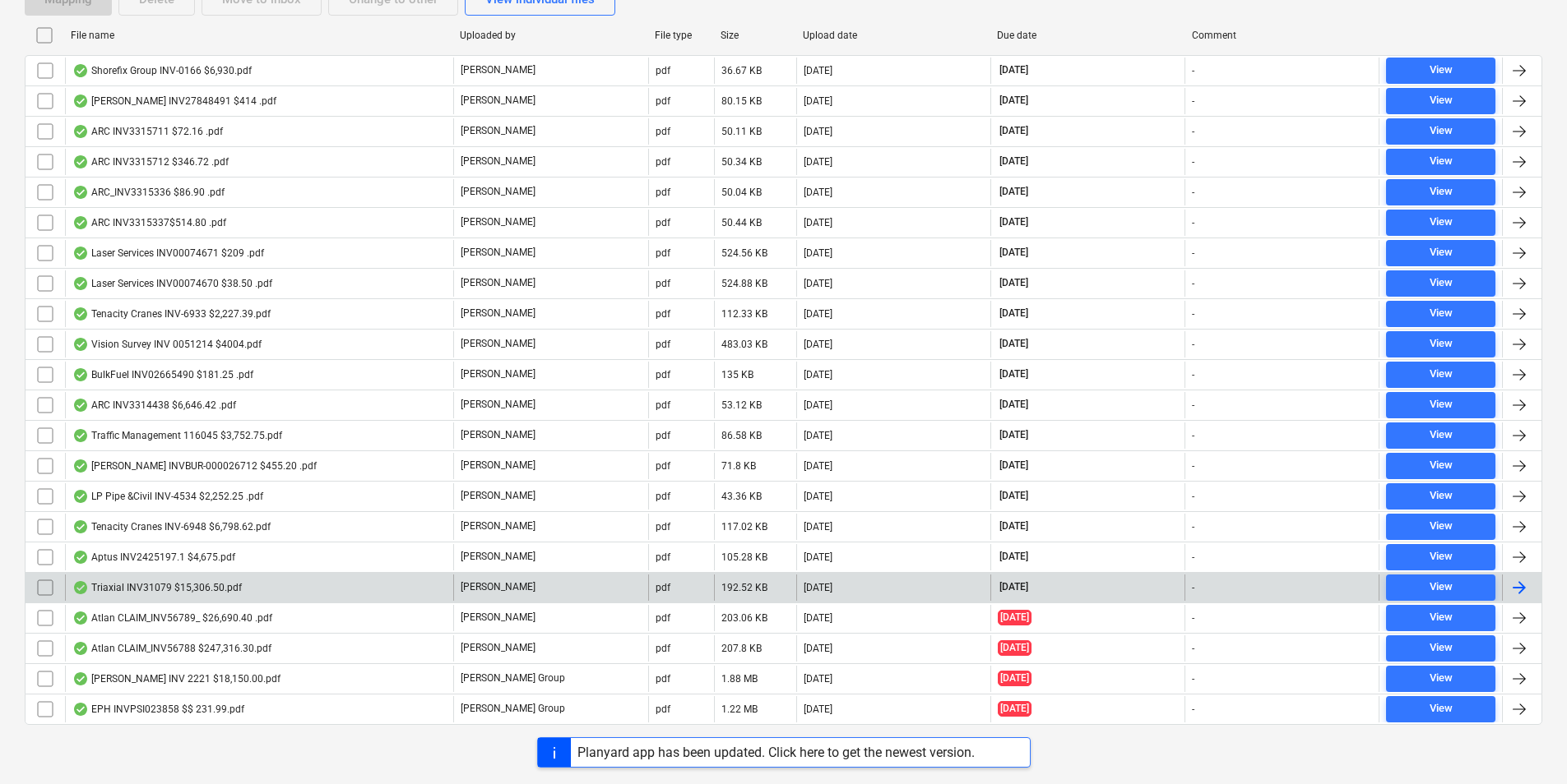
click at [163, 590] on div "Triaxial INV31079 $15,306.50.pdf" at bounding box center [157, 587] width 169 height 13
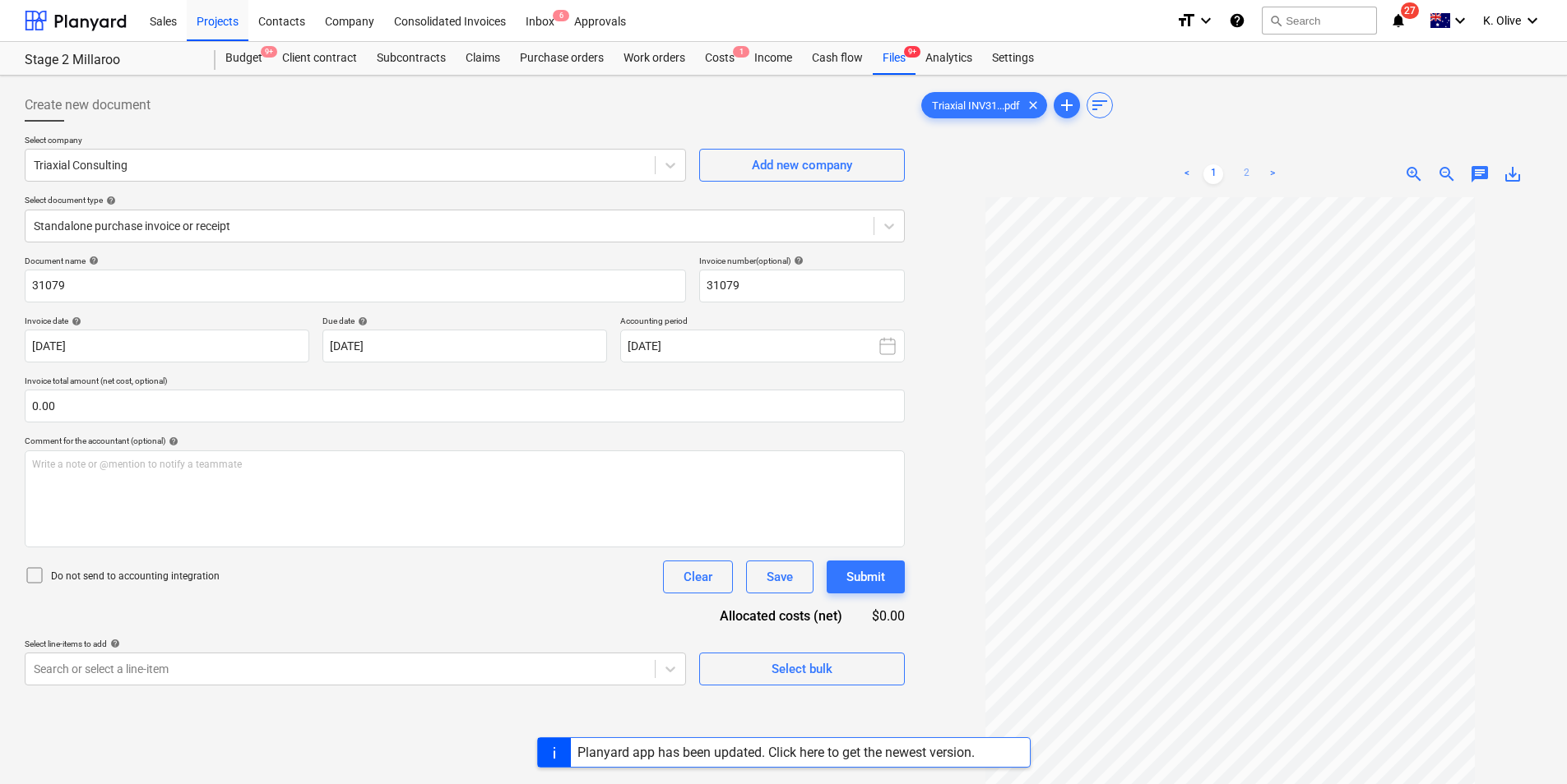
click at [1244, 171] on link "2" at bounding box center [1245, 174] width 20 height 20
click at [1220, 174] on link "1" at bounding box center [1212, 174] width 20 height 20
click at [1405, 169] on span "zoom_in" at bounding box center [1414, 174] width 20 height 20
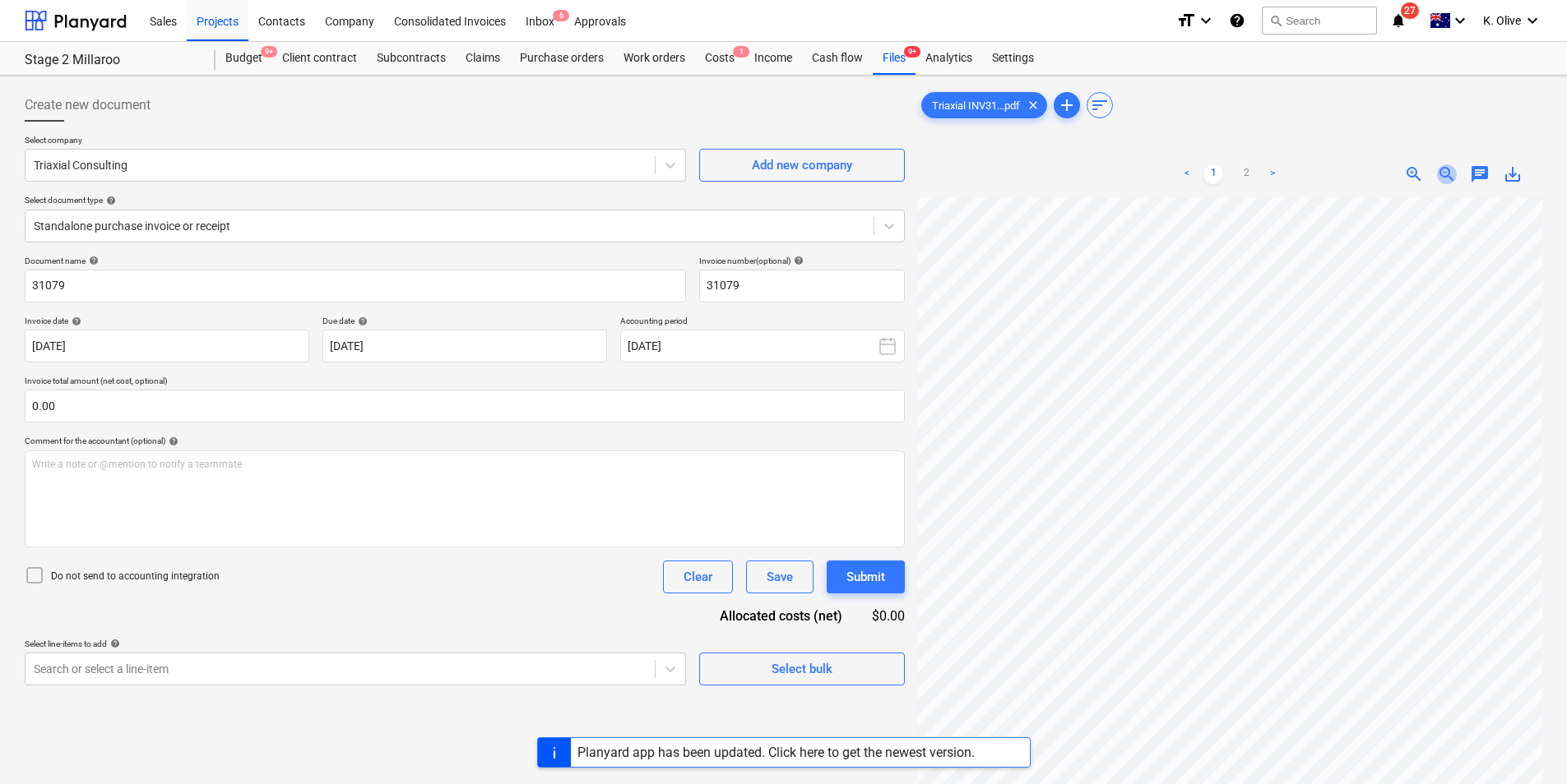
click at [1445, 179] on span "zoom_out" at bounding box center [1446, 174] width 20 height 20
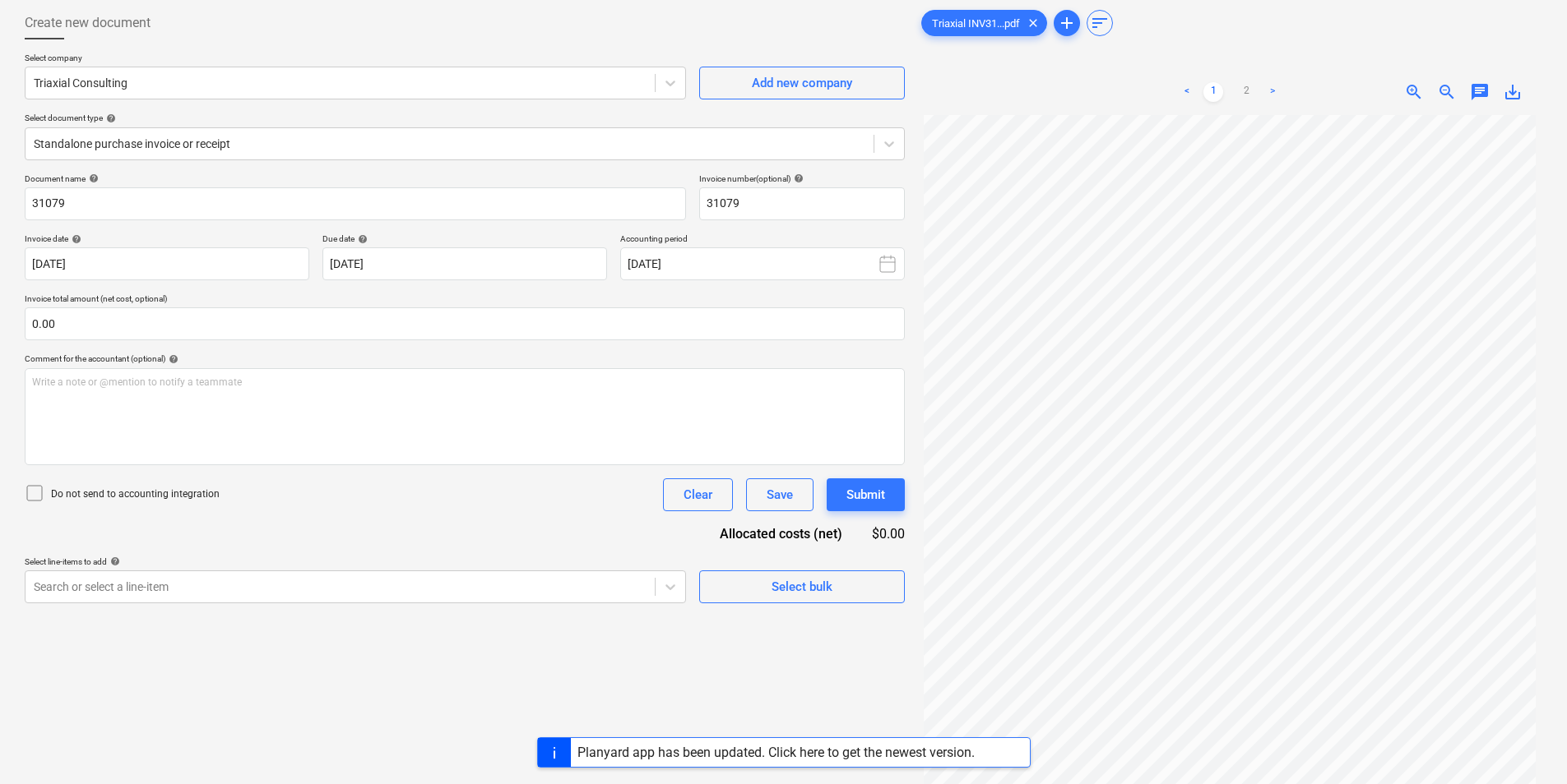
scroll to position [0, 0]
click at [1412, 97] on span "zoom_in" at bounding box center [1414, 91] width 20 height 20
click at [1246, 92] on link "2" at bounding box center [1245, 91] width 20 height 20
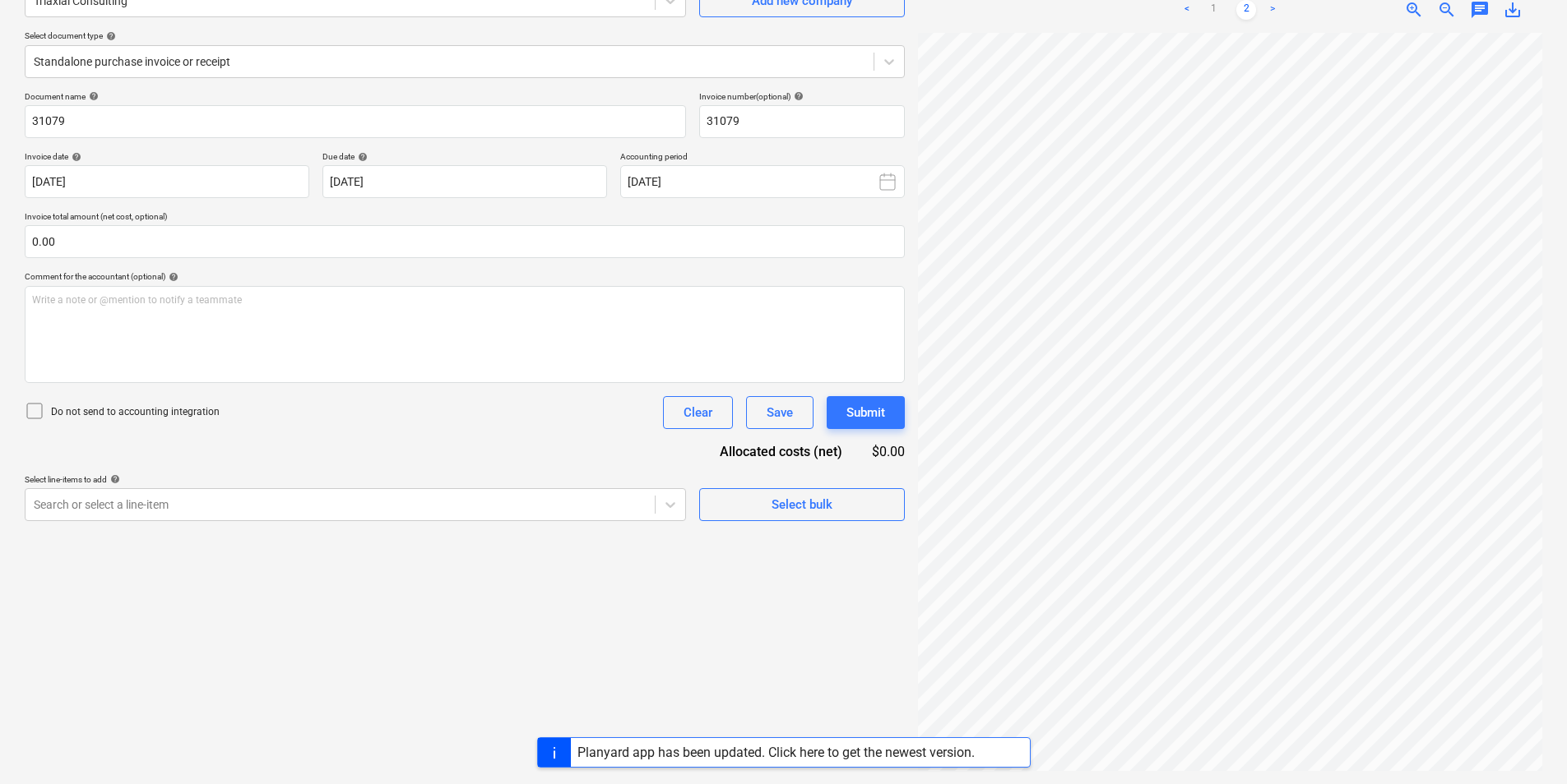
scroll to position [0, 0]
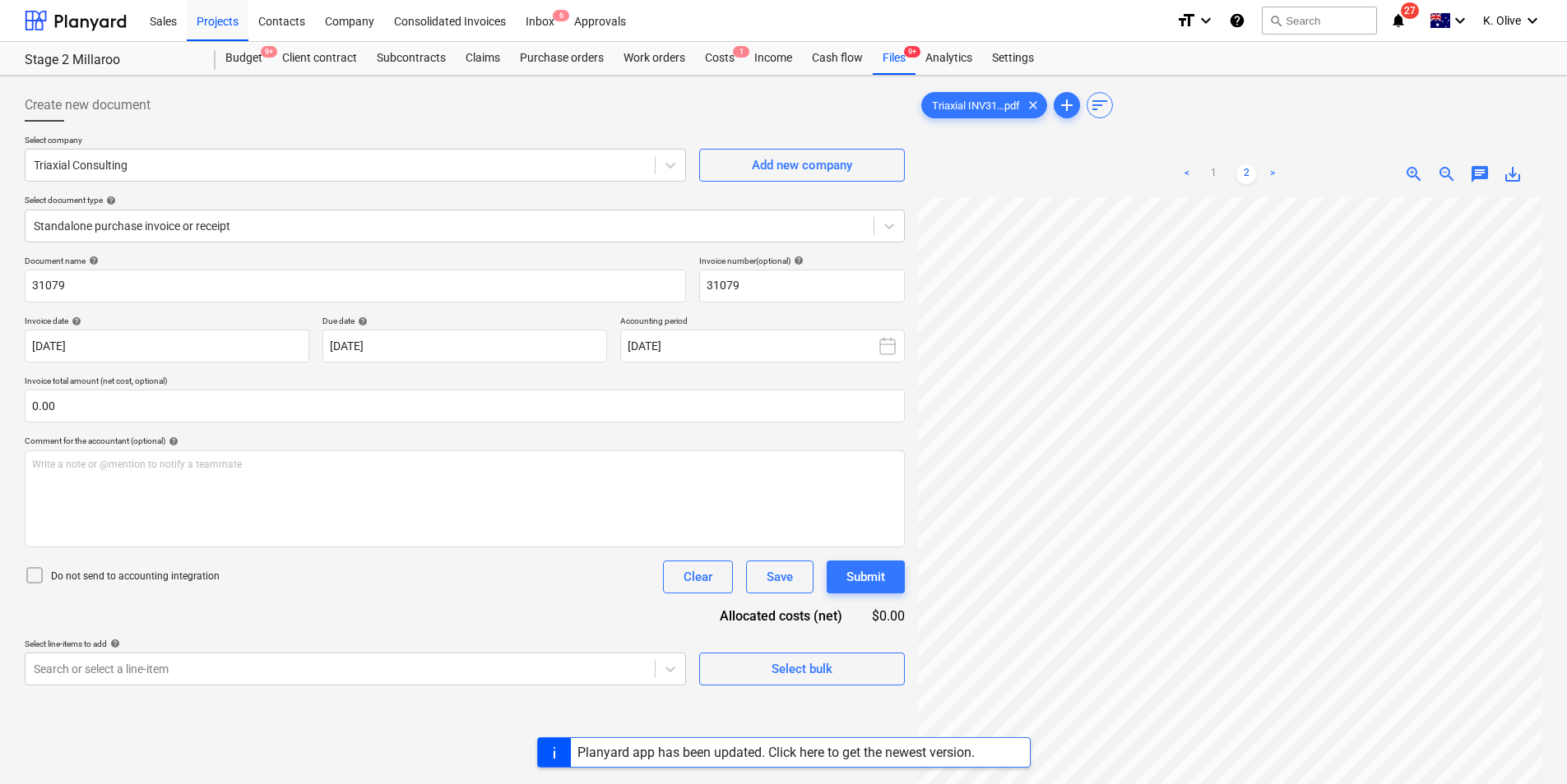
click at [912, 760] on div "Planyard app has been updated. Click here to get the newest version." at bounding box center [776, 753] width 397 height 16
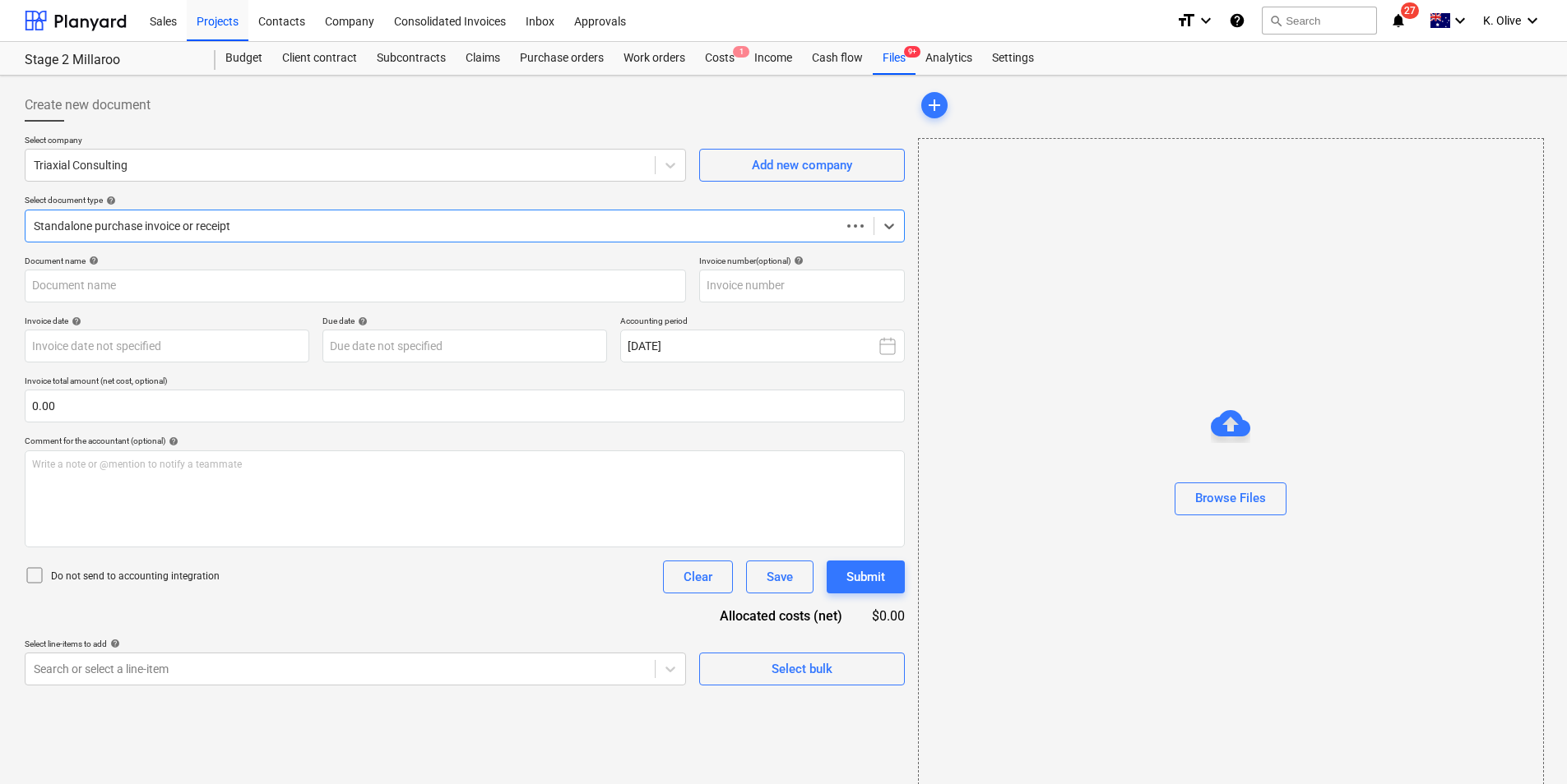
type input "31079"
type input "29 Aug 2025"
type input "12 Sep 2025"
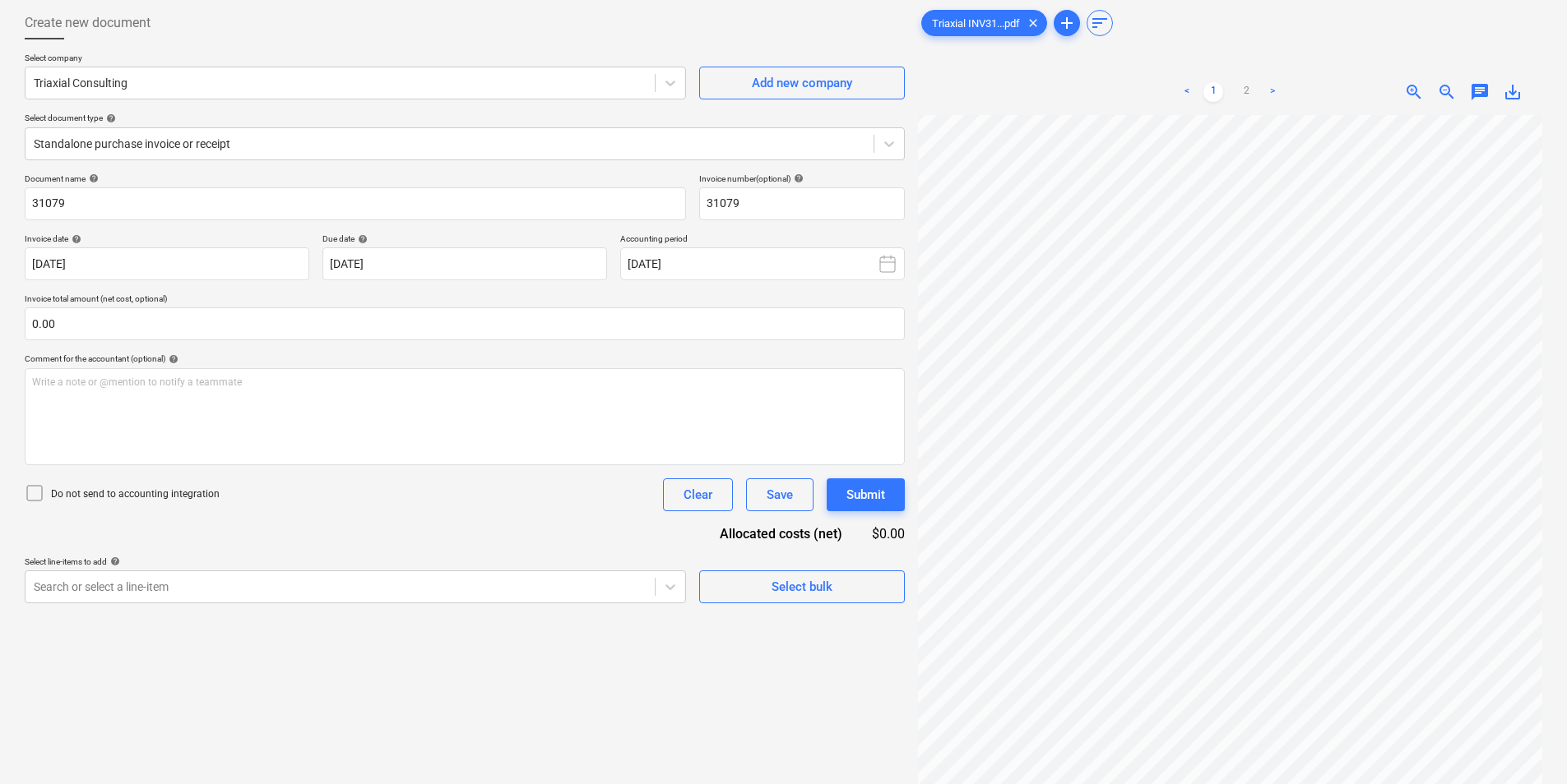
scroll to position [179, 46]
click at [1448, 97] on span "zoom_out" at bounding box center [1446, 91] width 20 height 20
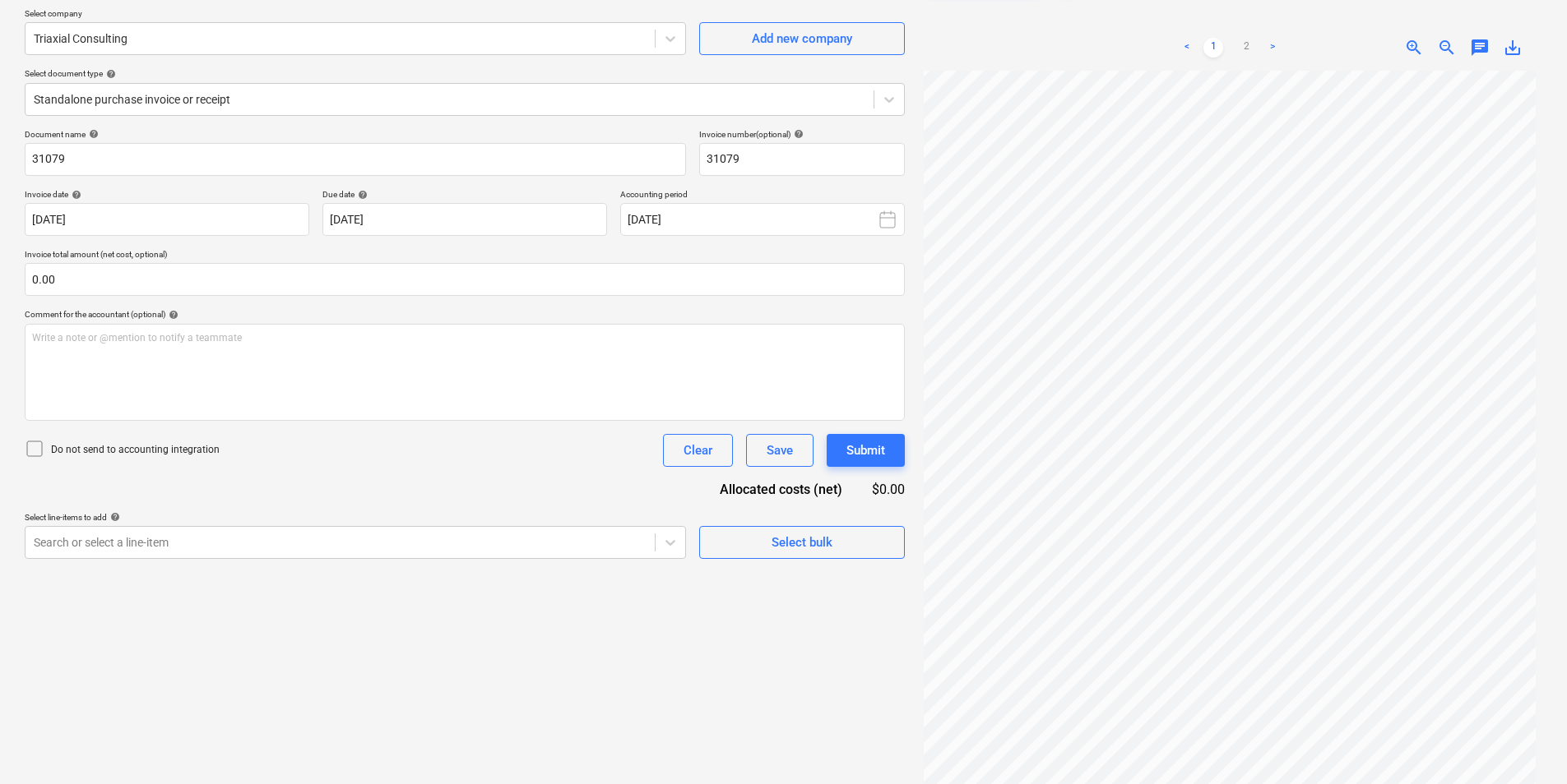
scroll to position [165, 0]
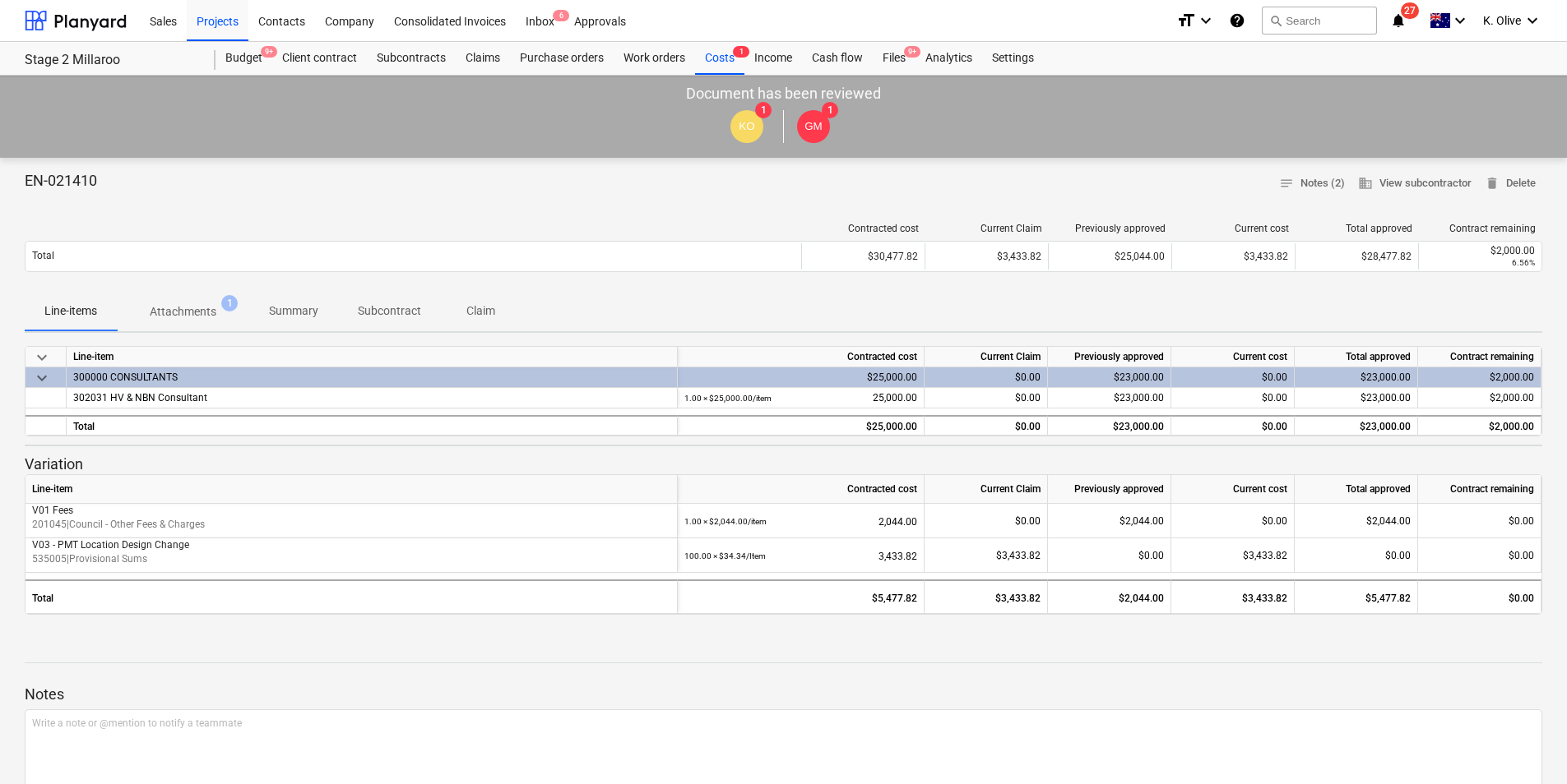
click at [187, 304] on p "Attachments" at bounding box center [183, 312] width 66 height 17
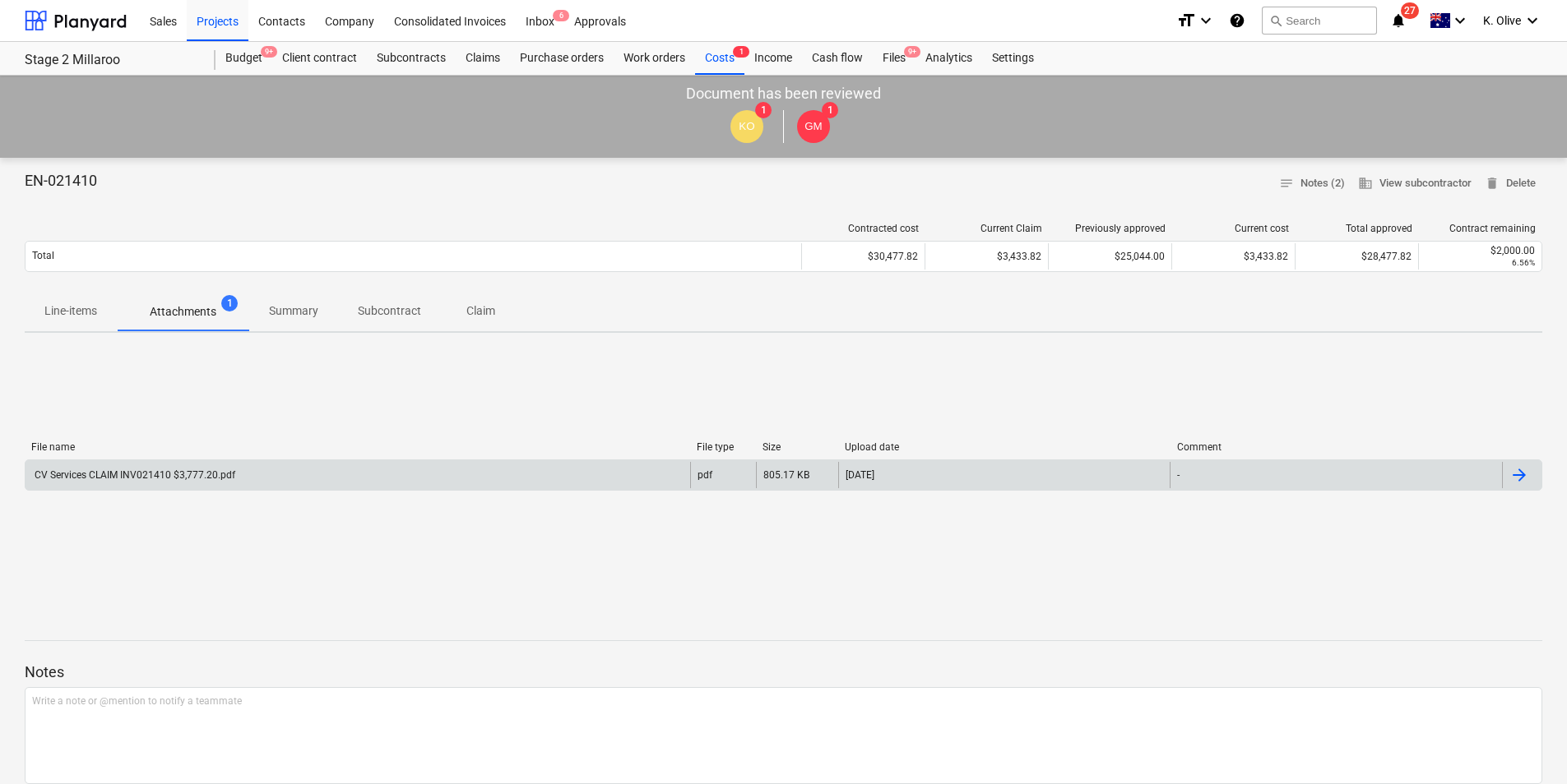
click at [164, 476] on div "CV Services CLAIM INV021410 $3,777.20.pdf" at bounding box center [133, 475] width 203 height 11
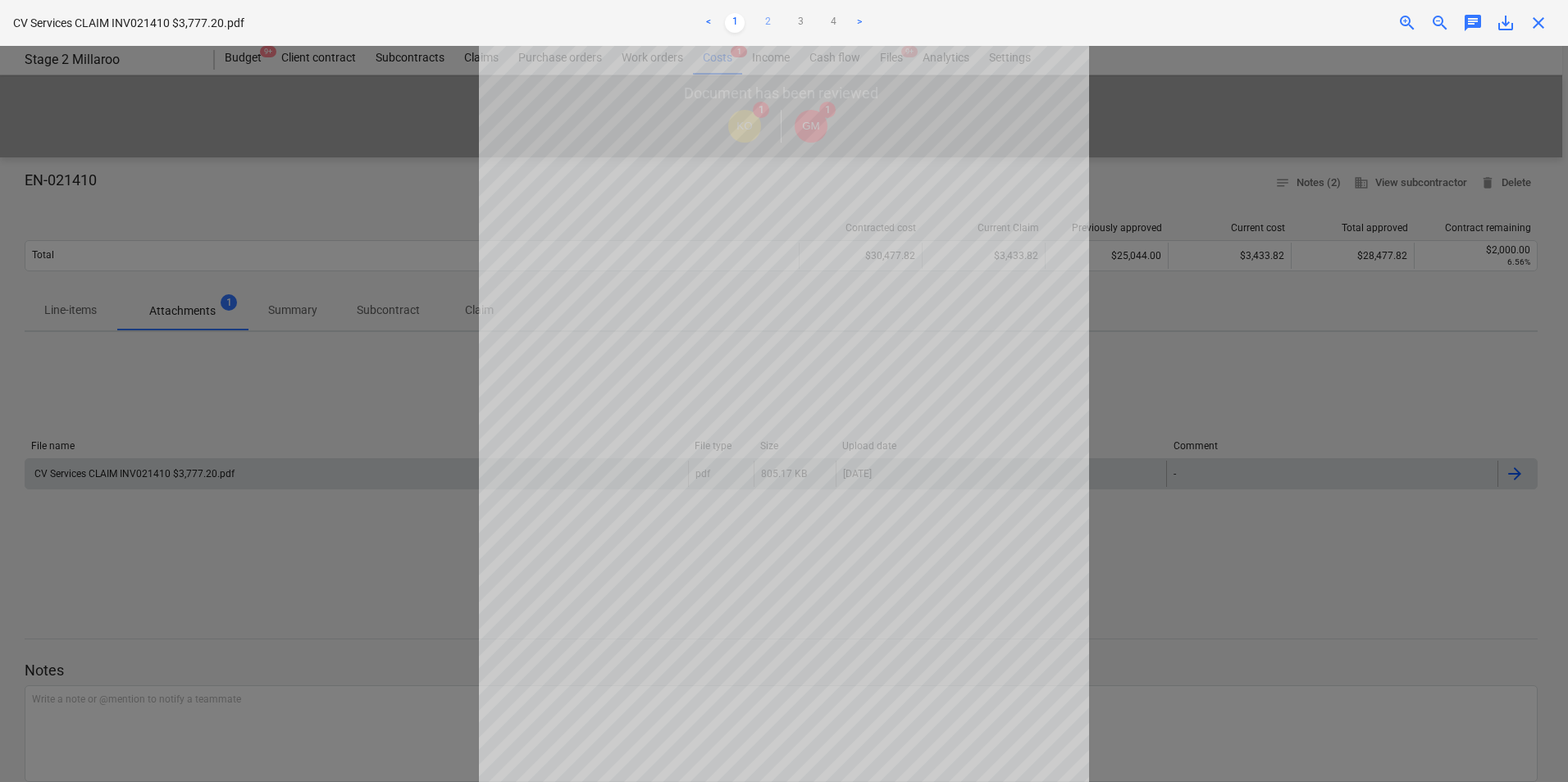
click at [771, 22] on link "2" at bounding box center [767, 23] width 20 height 20
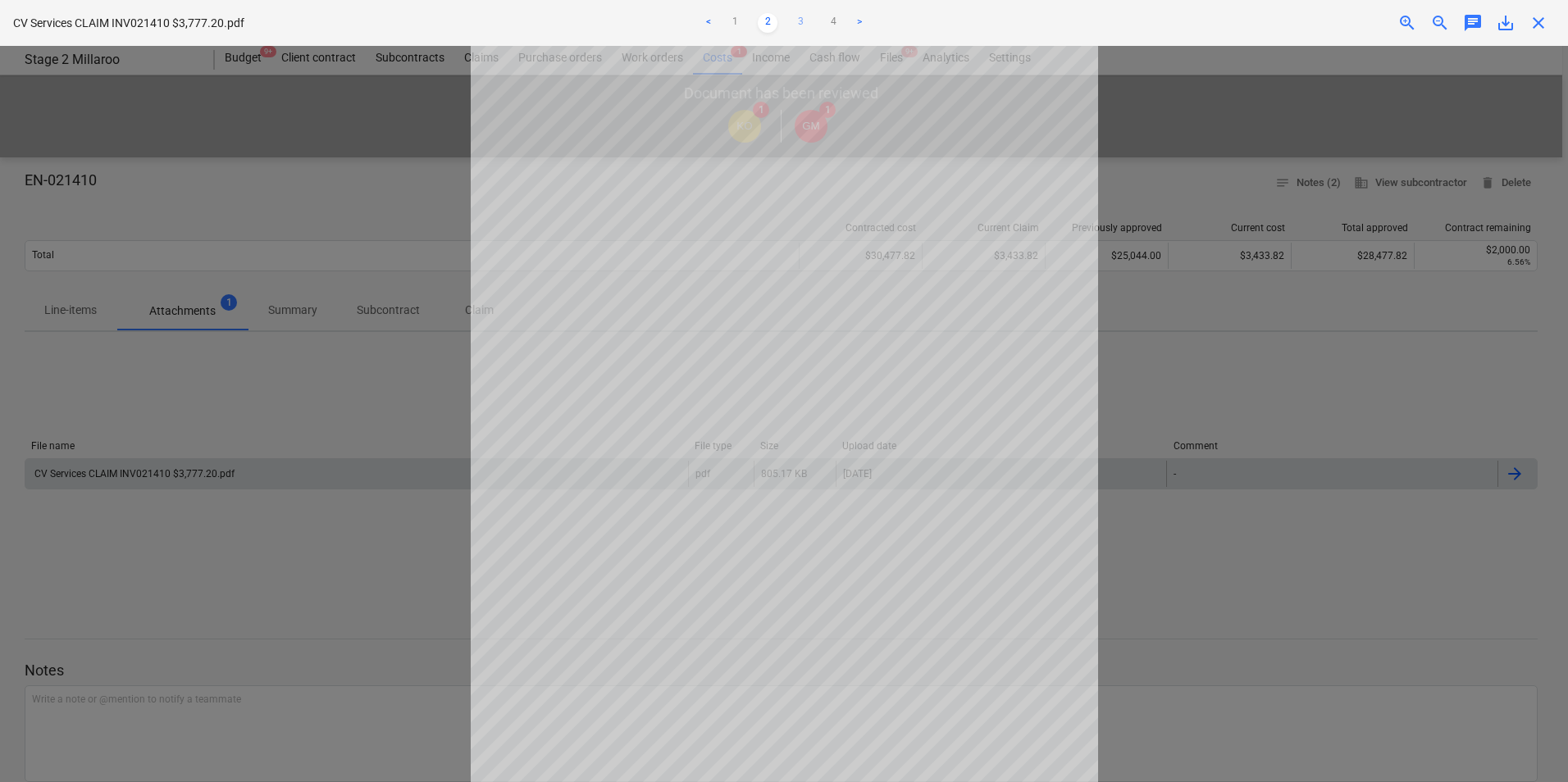
click at [801, 19] on link "3" at bounding box center [801, 23] width 20 height 20
drag, startPoint x: 734, startPoint y: 20, endPoint x: 736, endPoint y: 36, distance: 16.1
click at [734, 21] on link "1" at bounding box center [734, 23] width 20 height 20
